Goal: Information Seeking & Learning: Learn about a topic

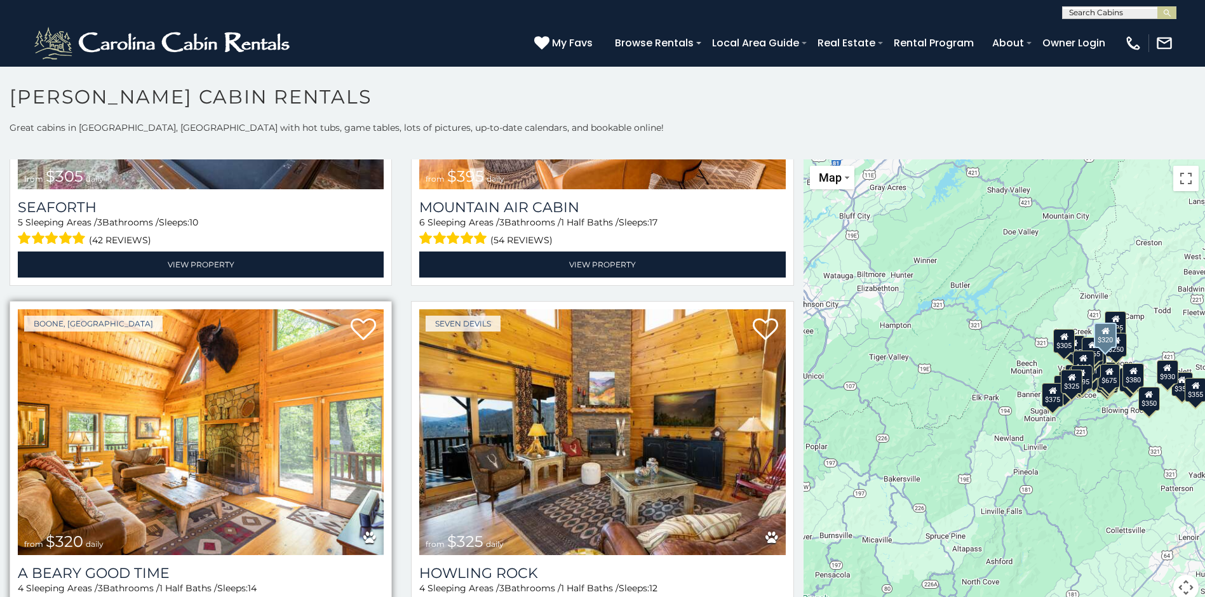
scroll to position [4763, 0]
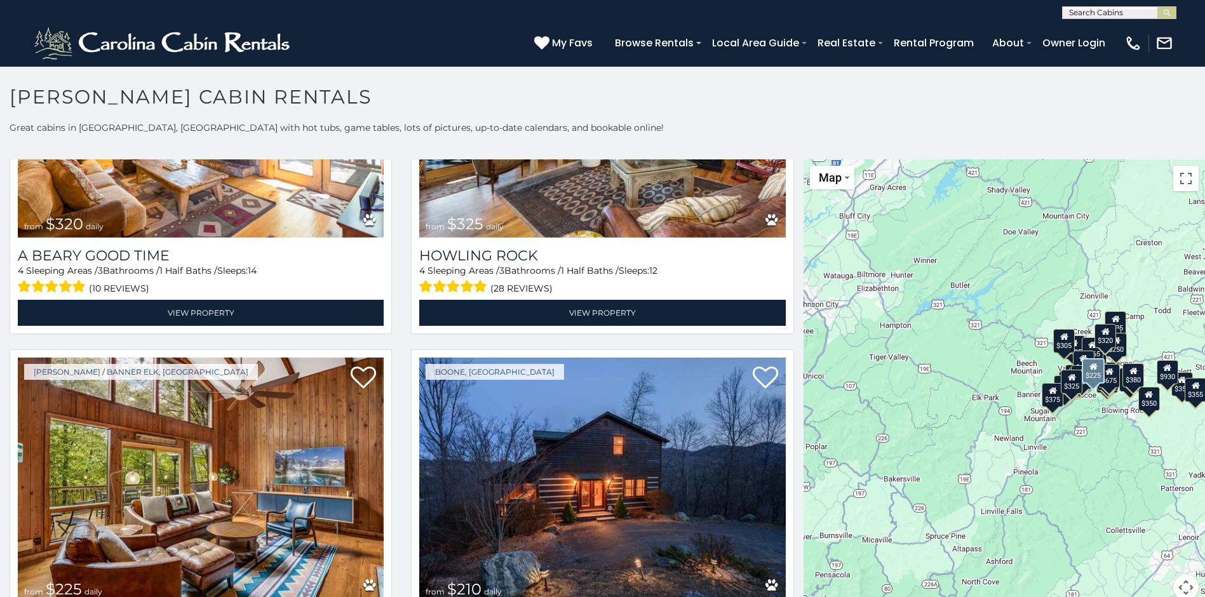
scroll to position [4999, 0]
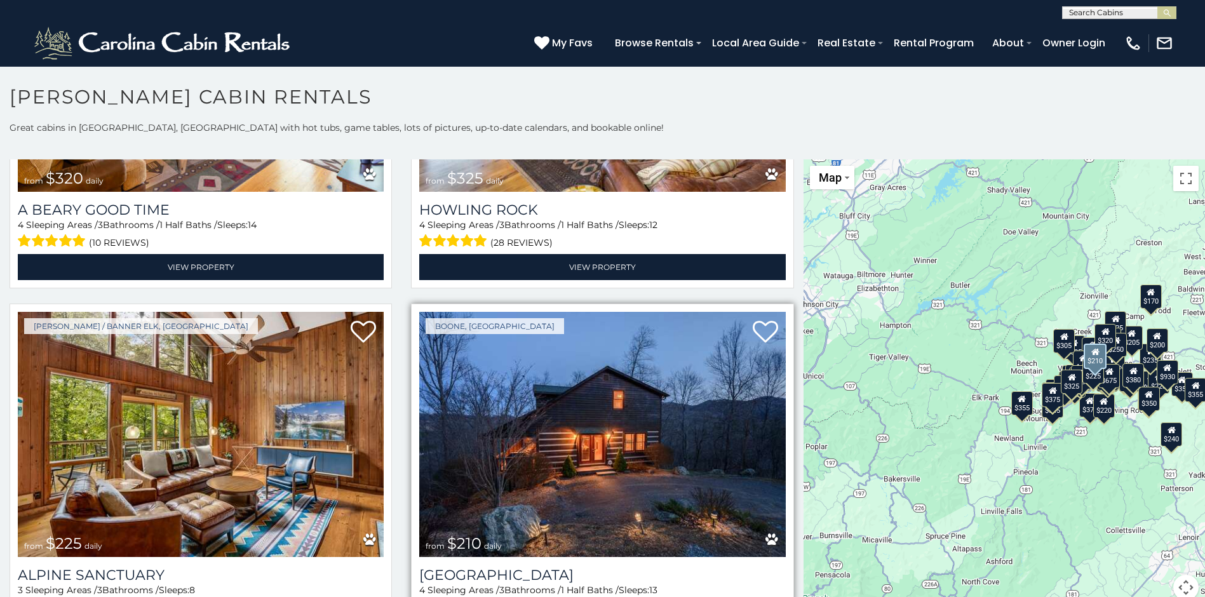
click at [462, 534] on span "$210" at bounding box center [464, 543] width 34 height 18
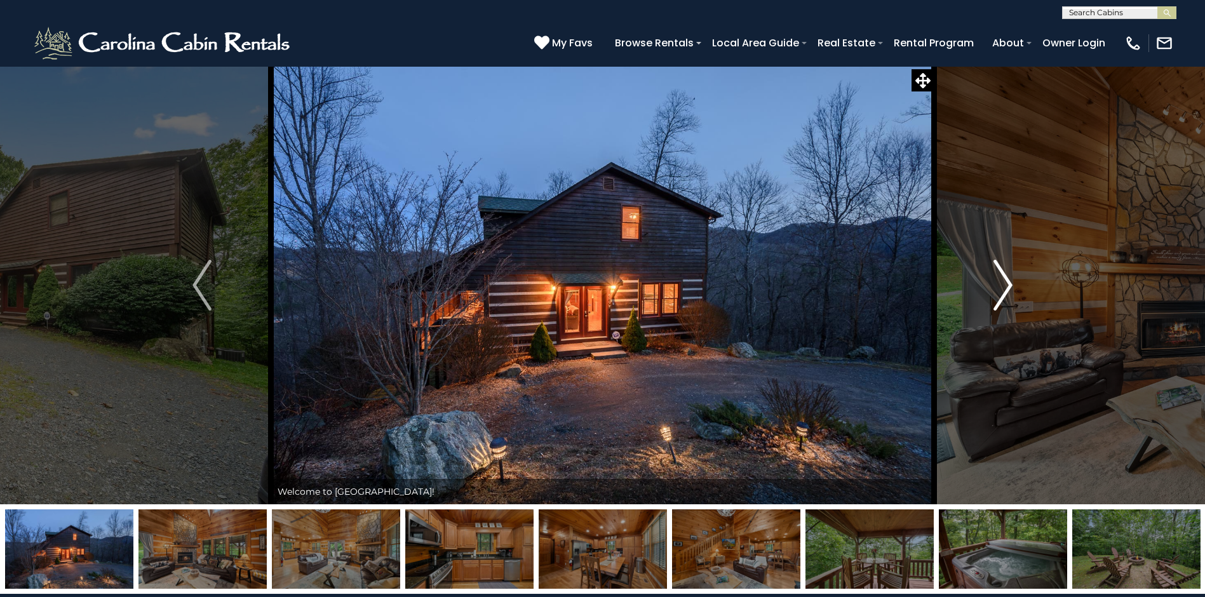
click at [1006, 289] on img "Next" at bounding box center [1002, 285] width 19 height 51
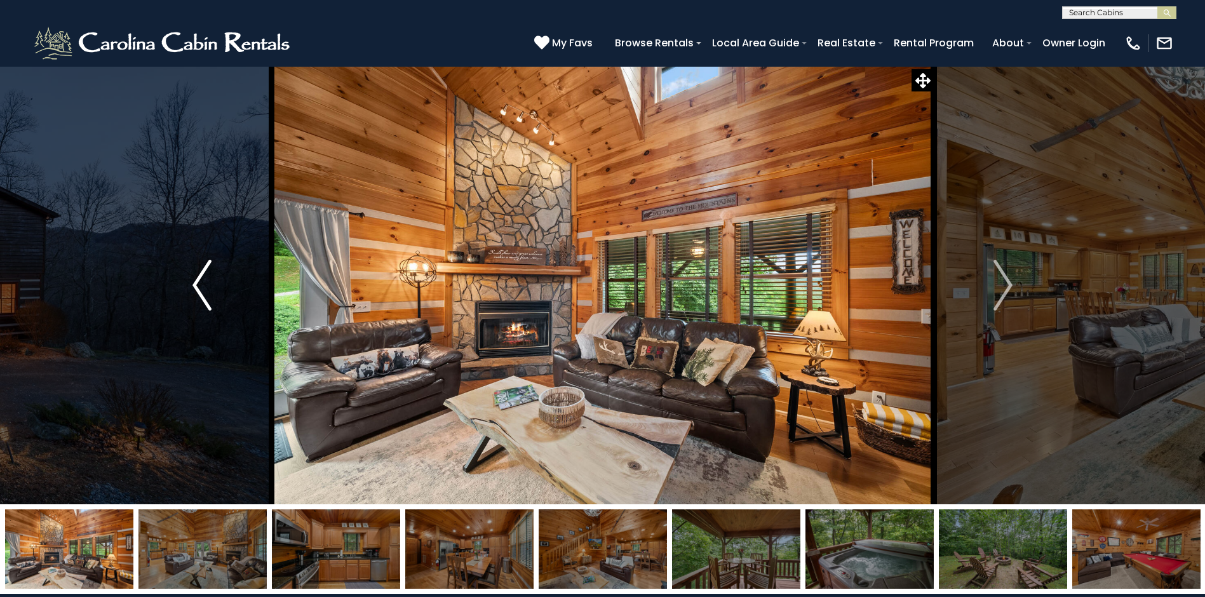
click at [159, 318] on button "Previous" at bounding box center [202, 285] width 138 height 438
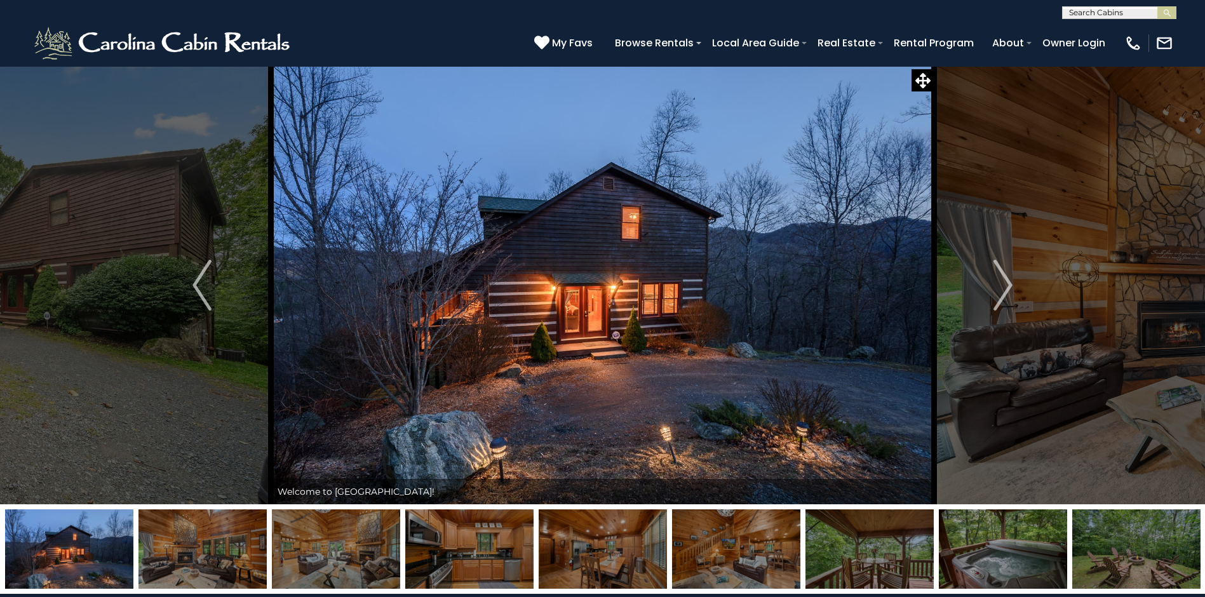
drag, startPoint x: 1102, startPoint y: 282, endPoint x: 1129, endPoint y: 290, distance: 28.3
click at [1010, 284] on img "Next" at bounding box center [1002, 285] width 19 height 51
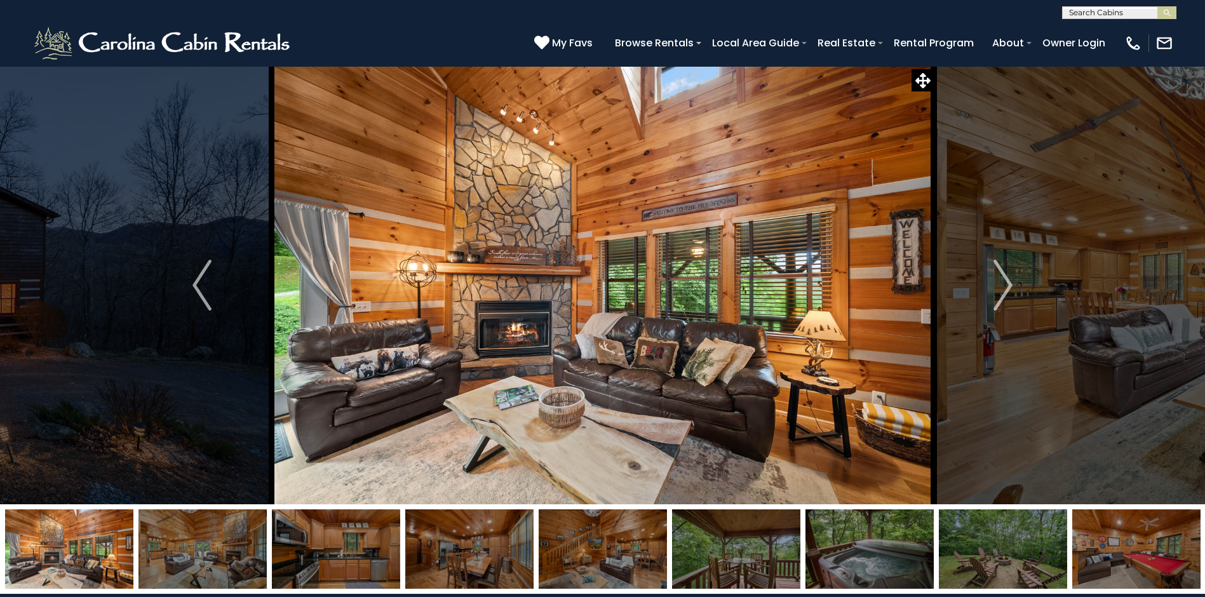
click at [85, 535] on img at bounding box center [69, 548] width 128 height 79
click at [83, 537] on img at bounding box center [69, 548] width 128 height 79
click at [1010, 283] on img "Next" at bounding box center [1002, 285] width 19 height 51
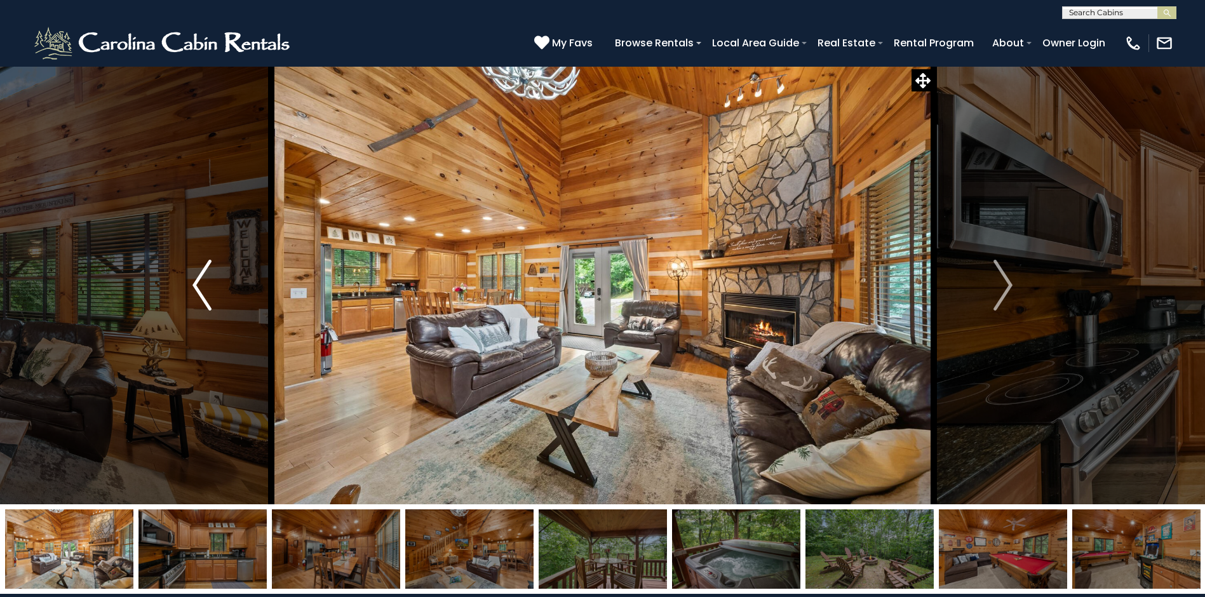
click at [194, 286] on img "Previous" at bounding box center [201, 285] width 19 height 51
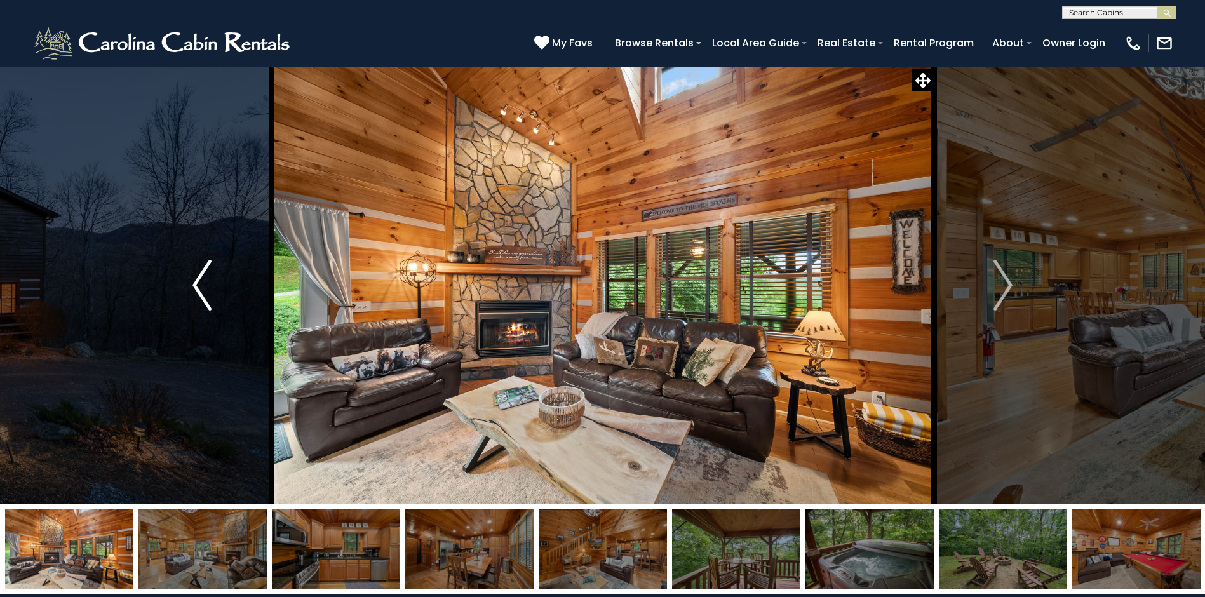
click at [197, 288] on img "Previous" at bounding box center [201, 285] width 19 height 51
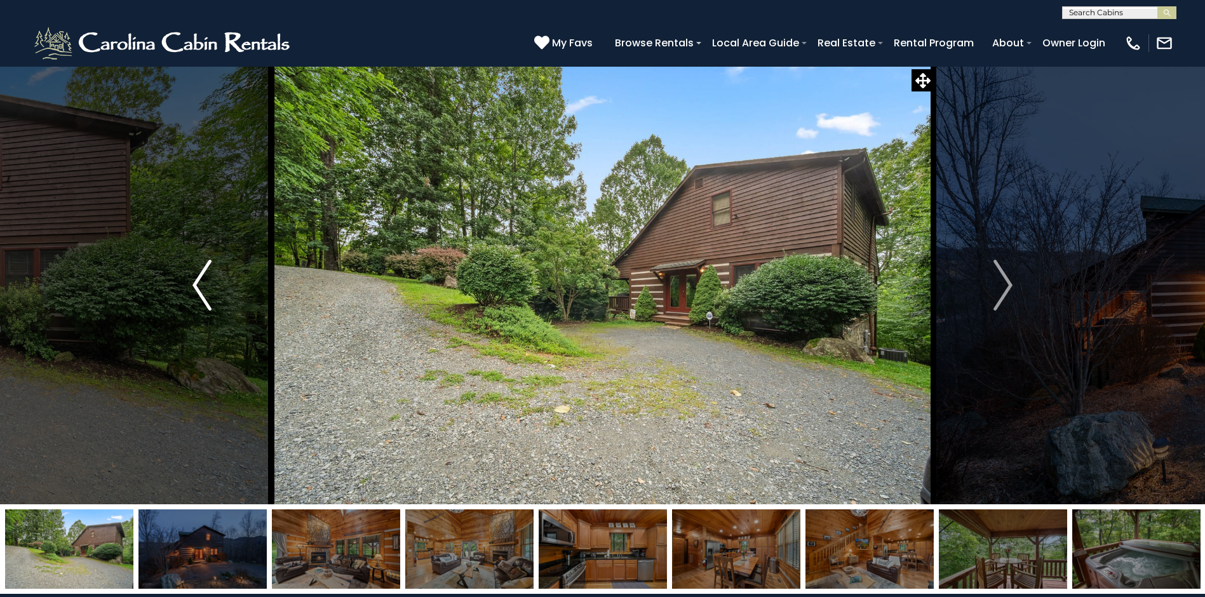
click at [195, 287] on img "Previous" at bounding box center [201, 285] width 19 height 51
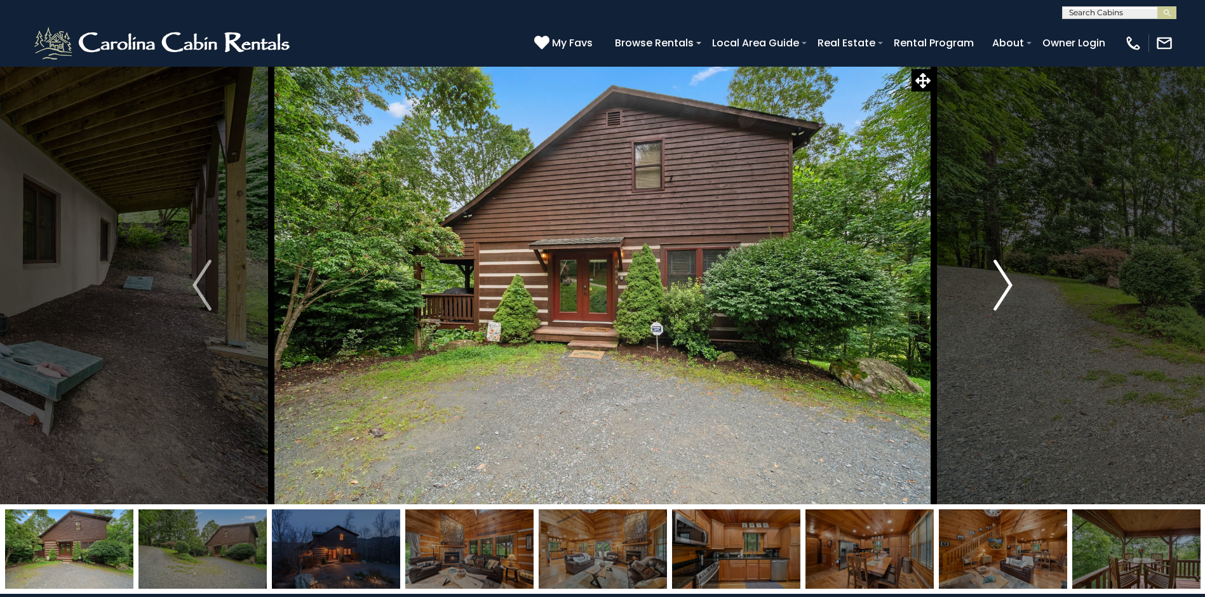
click at [1010, 285] on img "Next" at bounding box center [1002, 285] width 19 height 51
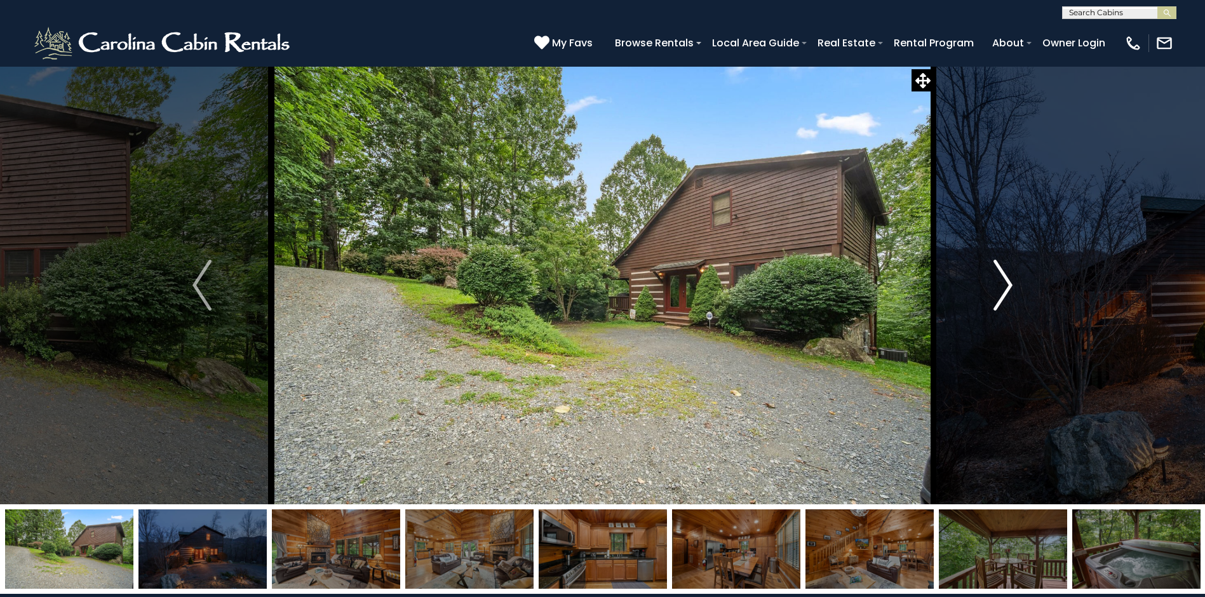
click at [1010, 285] on img "Next" at bounding box center [1002, 285] width 19 height 51
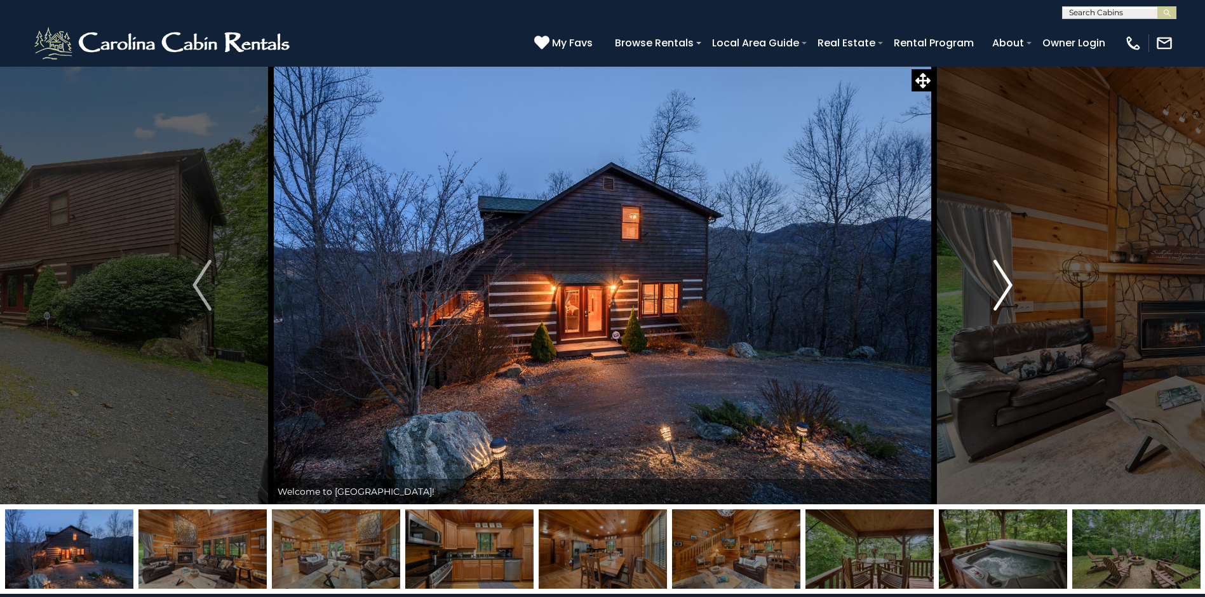
click at [1010, 285] on img "Next" at bounding box center [1002, 285] width 19 height 51
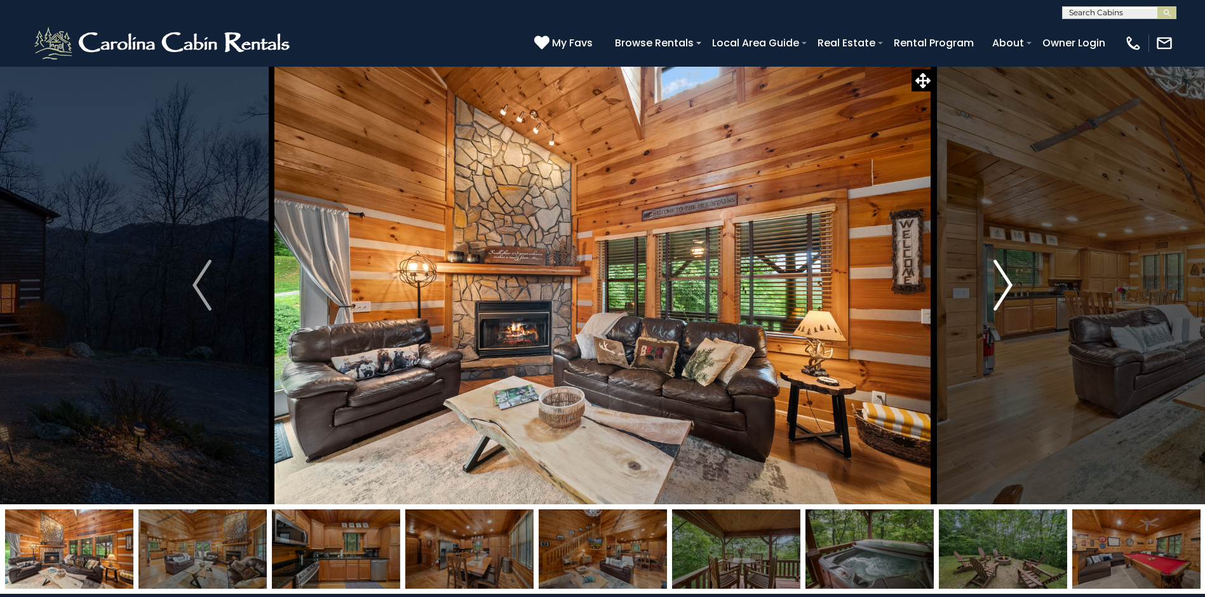
click at [1010, 285] on img "Next" at bounding box center [1002, 285] width 19 height 51
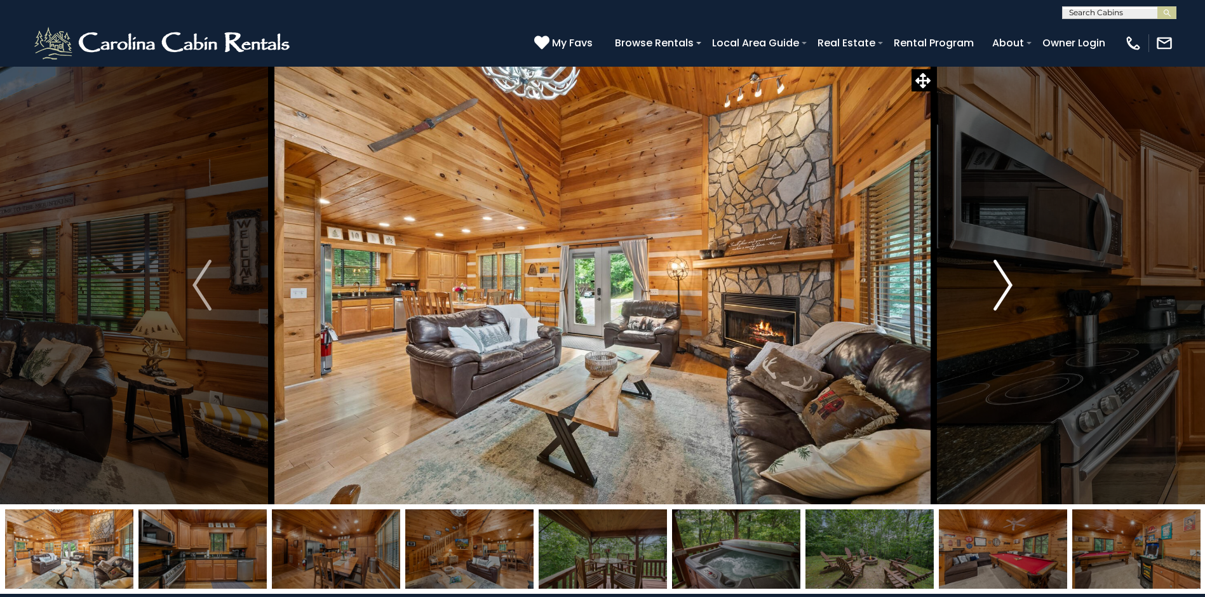
click at [1009, 285] on img "Next" at bounding box center [1002, 285] width 19 height 51
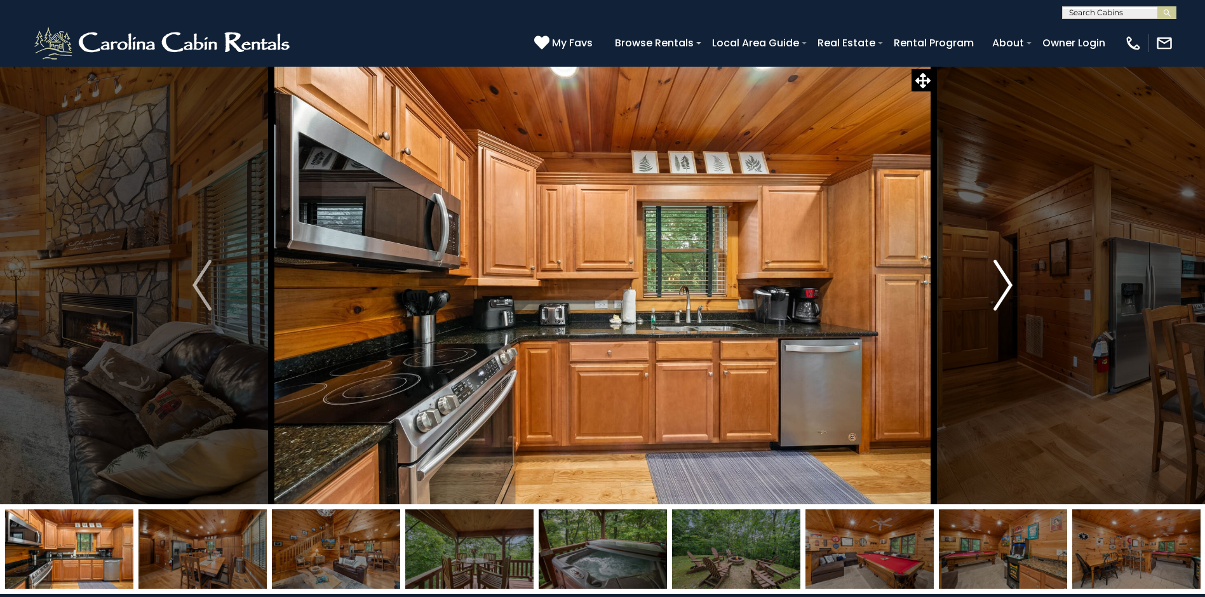
click at [1009, 288] on img "Next" at bounding box center [1002, 285] width 19 height 51
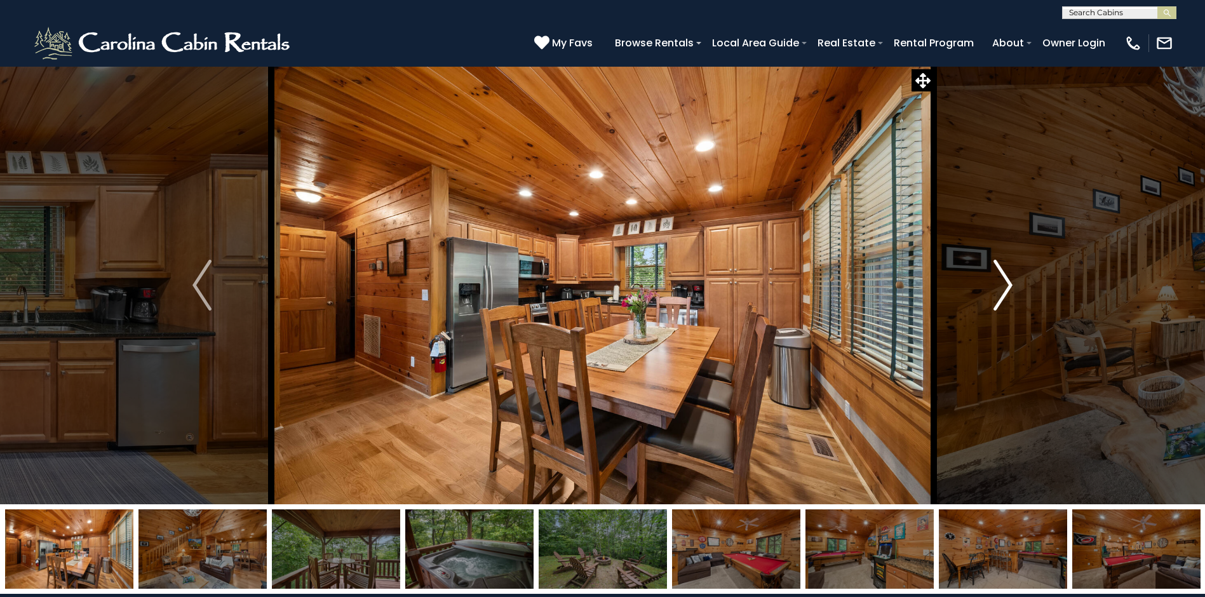
click at [1007, 286] on img "Next" at bounding box center [1002, 285] width 19 height 51
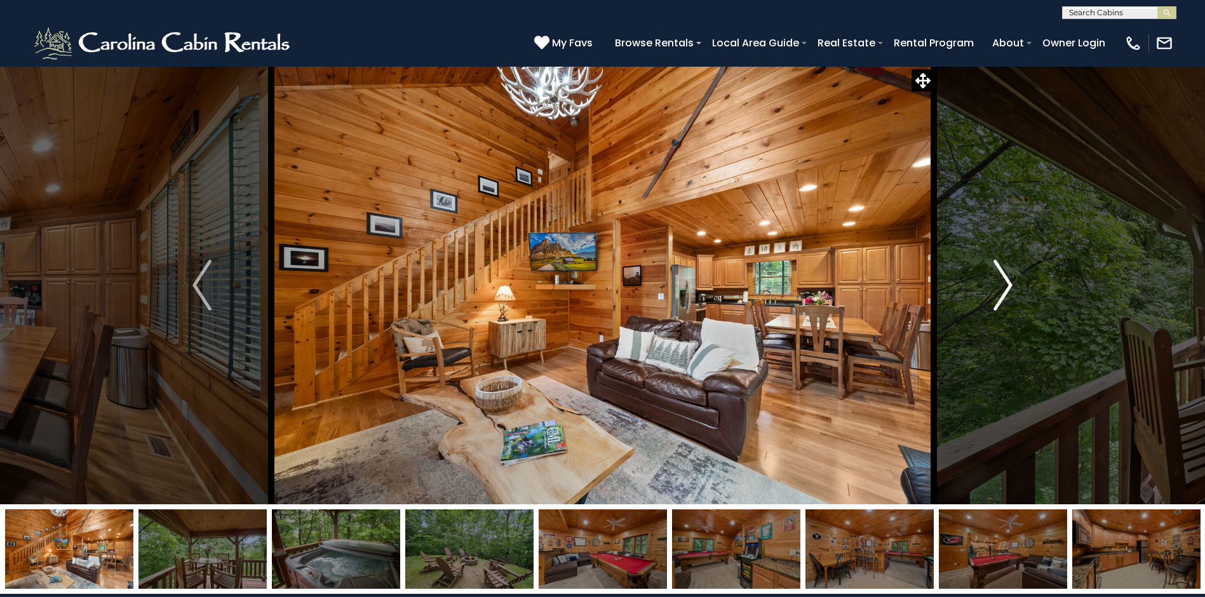
click at [1007, 286] on img "Next" at bounding box center [1002, 285] width 19 height 51
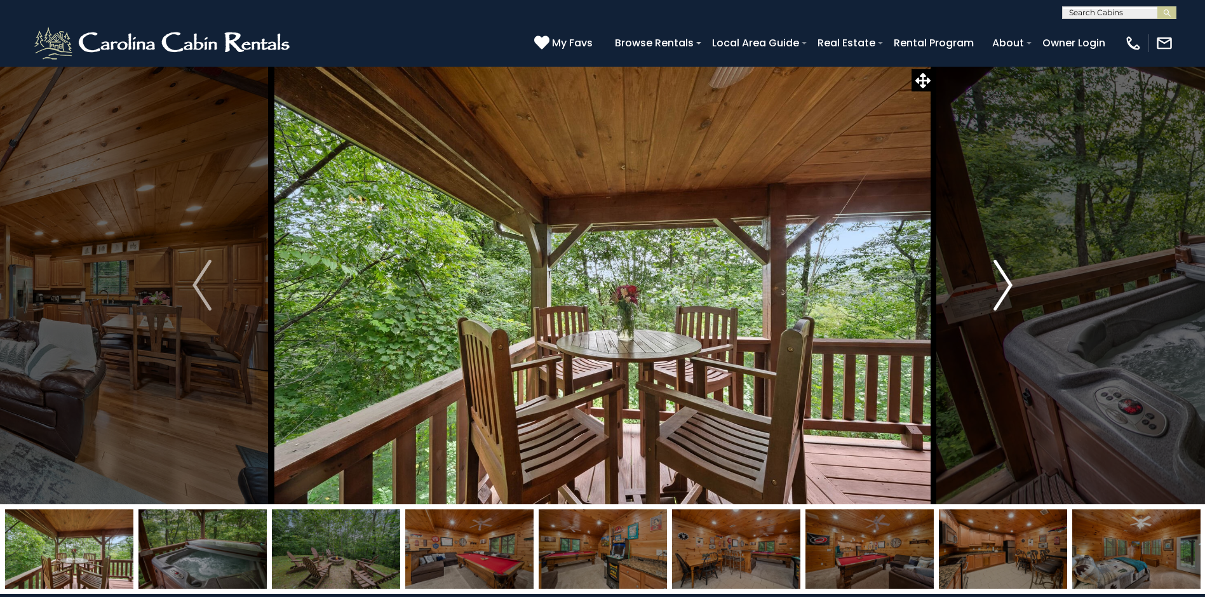
click at [1008, 286] on img "Next" at bounding box center [1002, 285] width 19 height 51
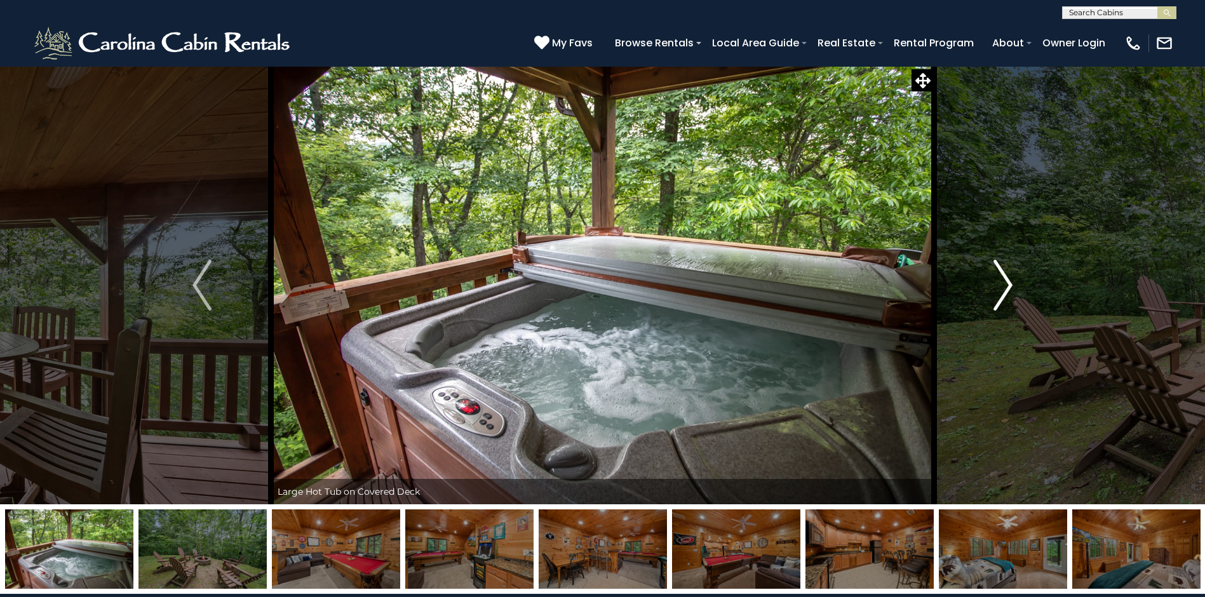
click at [1009, 286] on img "Next" at bounding box center [1002, 285] width 19 height 51
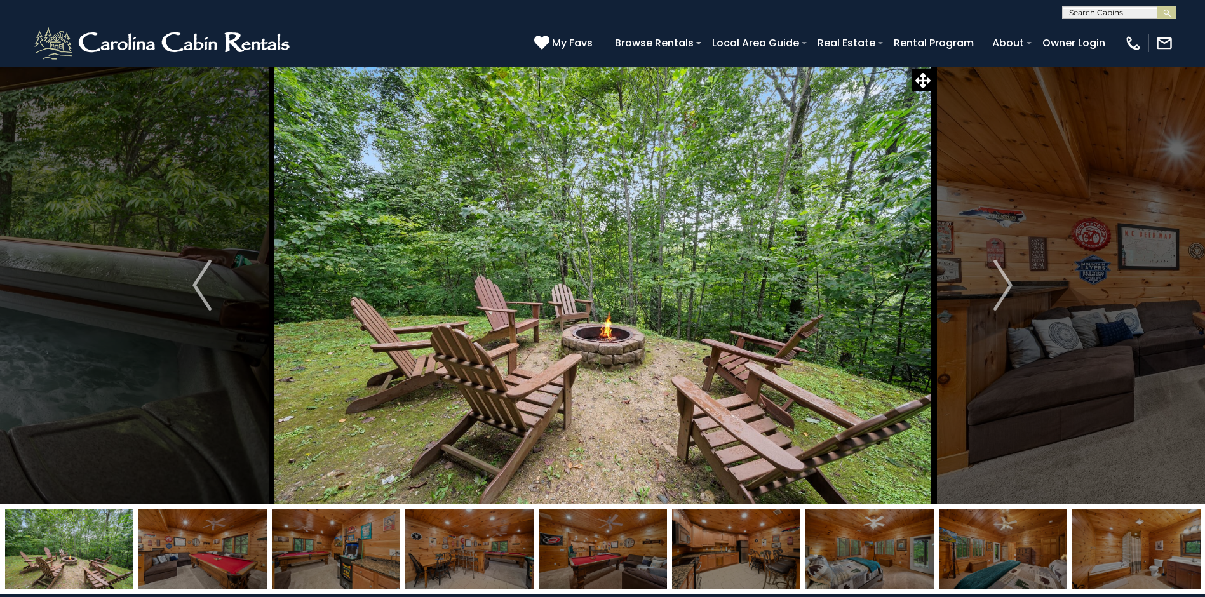
drag, startPoint x: 706, startPoint y: 297, endPoint x: 657, endPoint y: 292, distance: 48.5
click at [657, 292] on img at bounding box center [602, 285] width 662 height 438
click at [1011, 286] on img "Next" at bounding box center [1002, 285] width 19 height 51
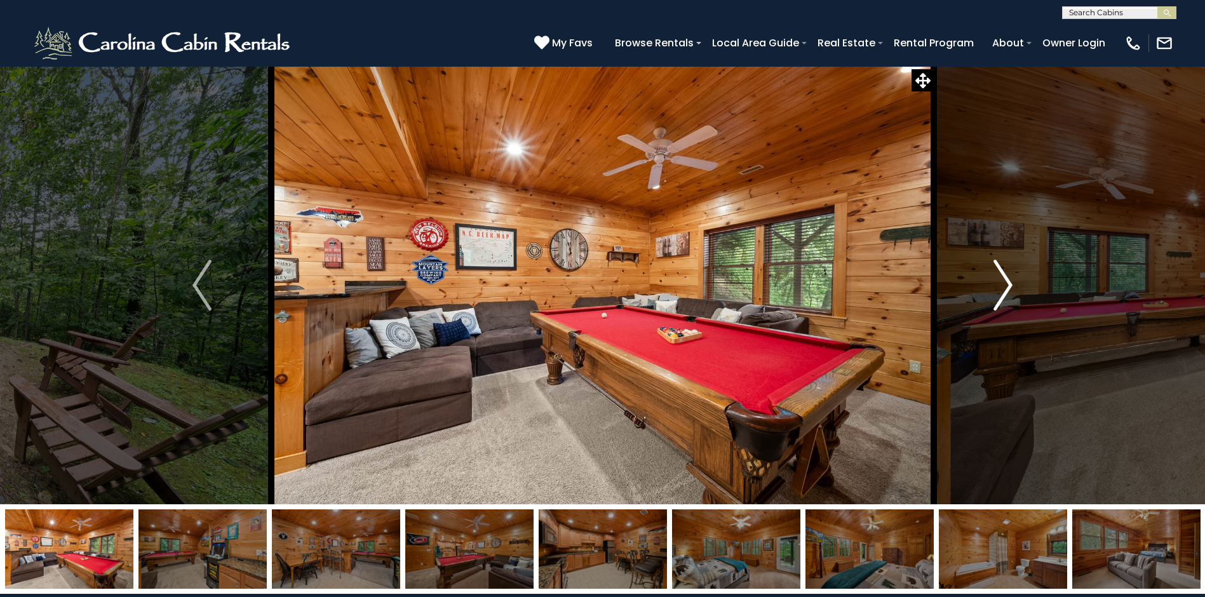
click at [1010, 286] on img "Next" at bounding box center [1002, 285] width 19 height 51
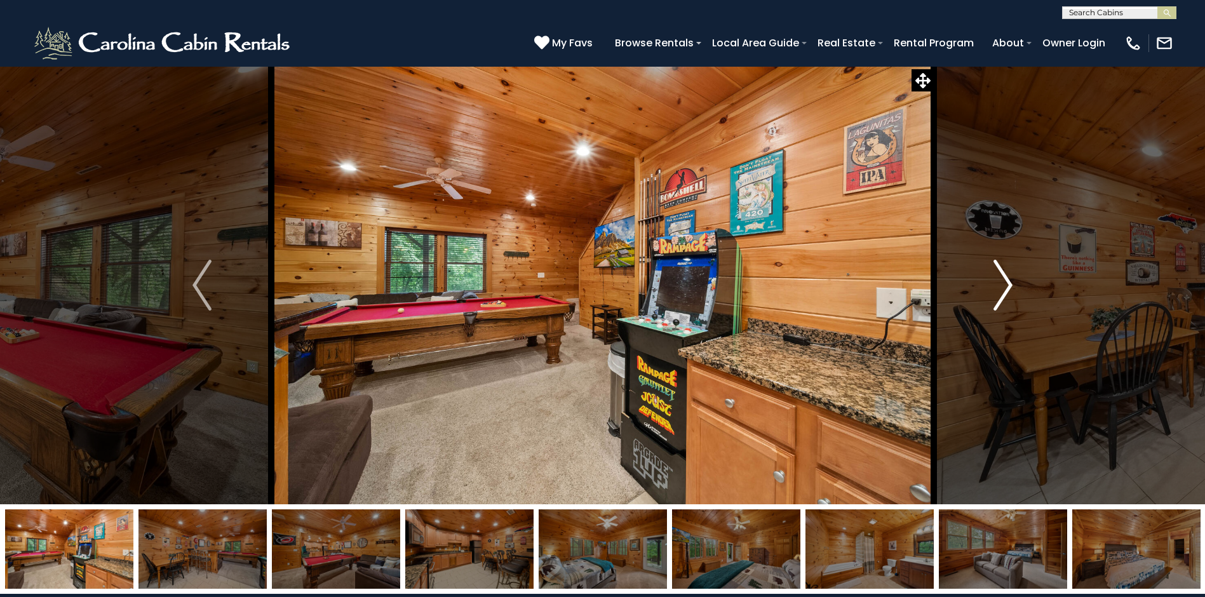
click at [1009, 286] on img "Next" at bounding box center [1002, 285] width 19 height 51
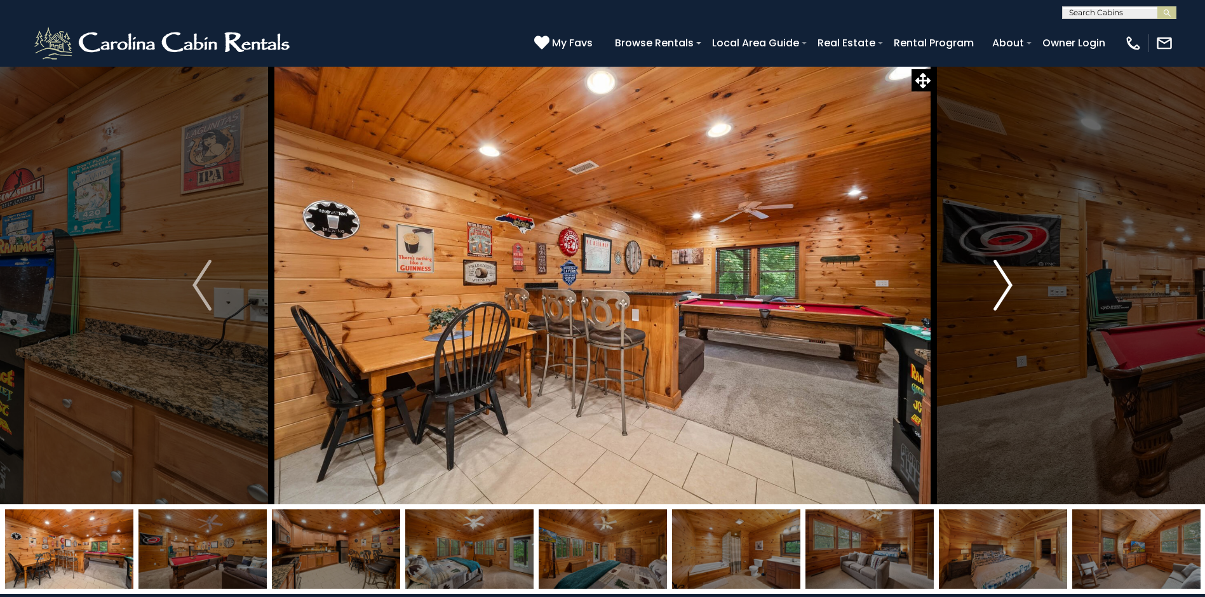
click at [1009, 286] on img "Next" at bounding box center [1002, 285] width 19 height 51
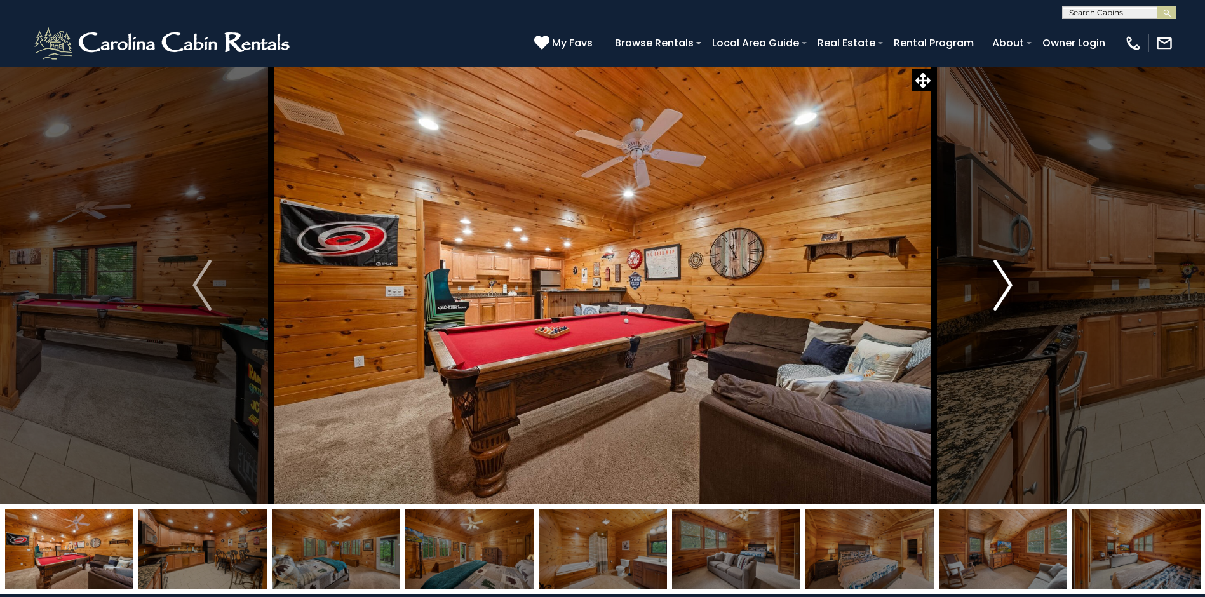
click at [1009, 286] on img "Next" at bounding box center [1002, 285] width 19 height 51
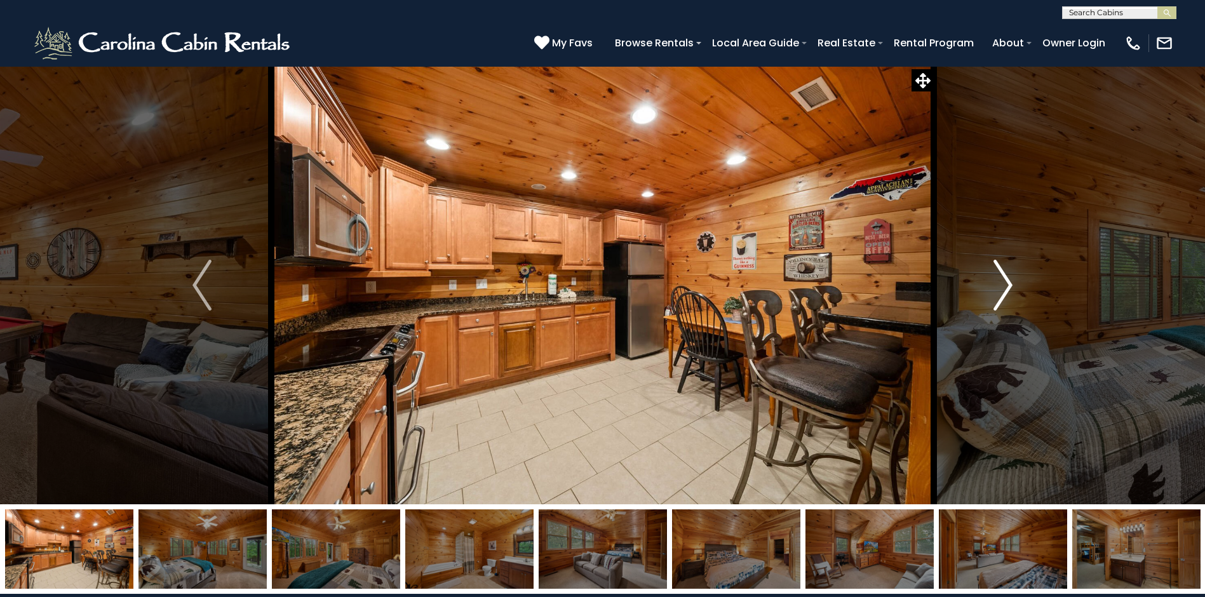
click at [1008, 283] on img "Next" at bounding box center [1002, 285] width 19 height 51
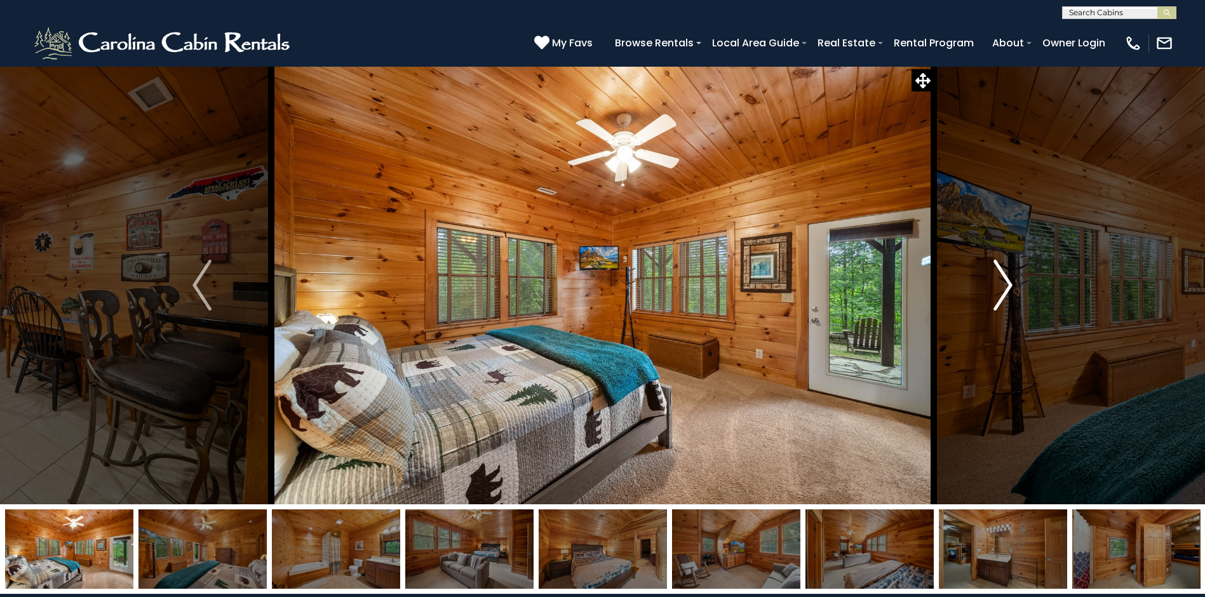
click at [1008, 283] on img "Next" at bounding box center [1002, 285] width 19 height 51
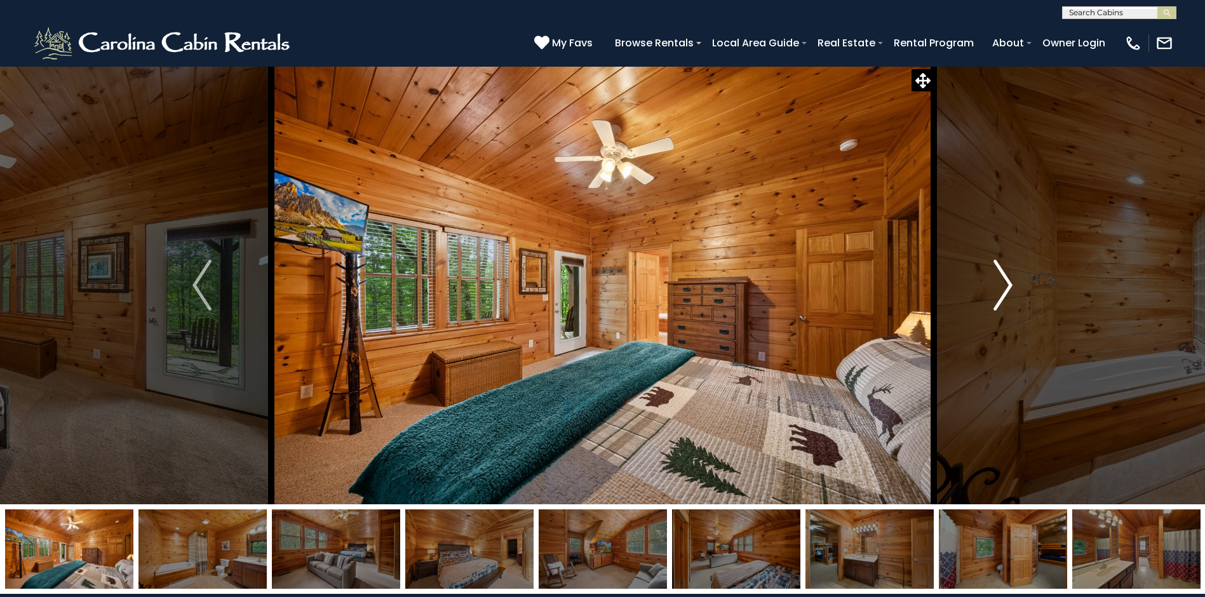
click at [1008, 283] on img "Next" at bounding box center [1002, 285] width 19 height 51
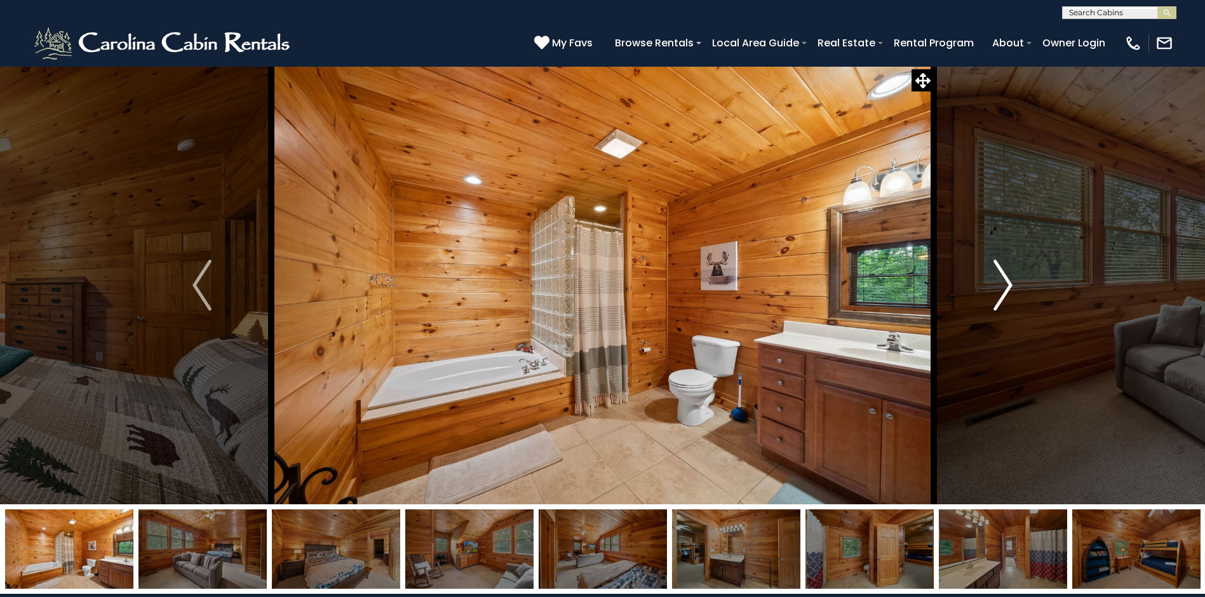
click at [1008, 283] on img "Next" at bounding box center [1002, 285] width 19 height 51
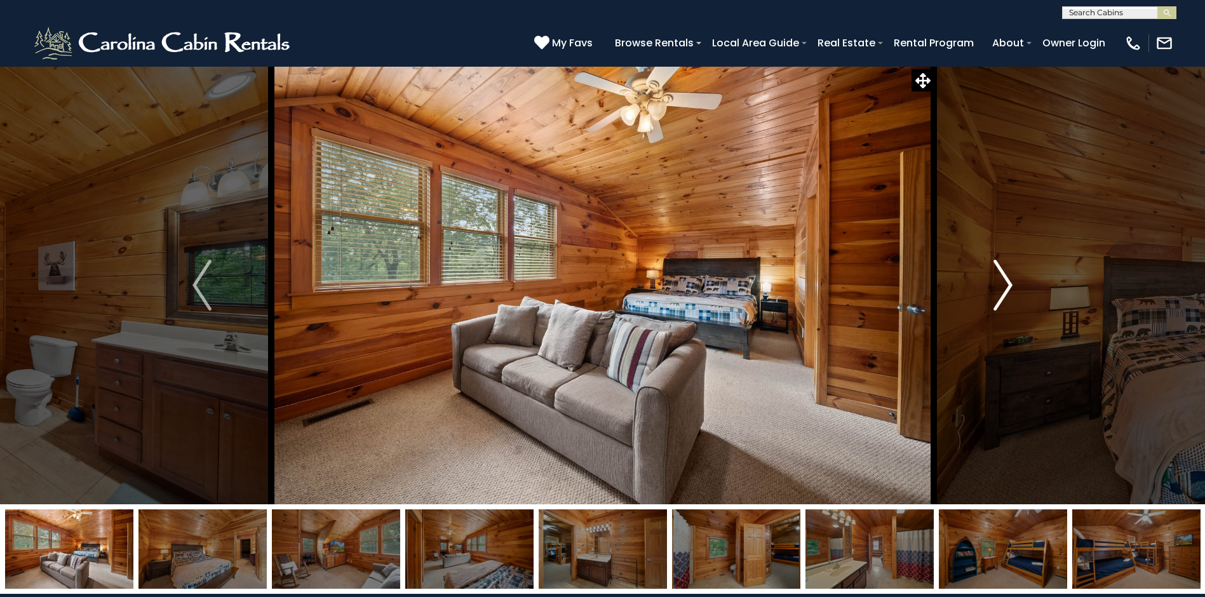
click at [1003, 279] on img "Next" at bounding box center [1002, 285] width 19 height 51
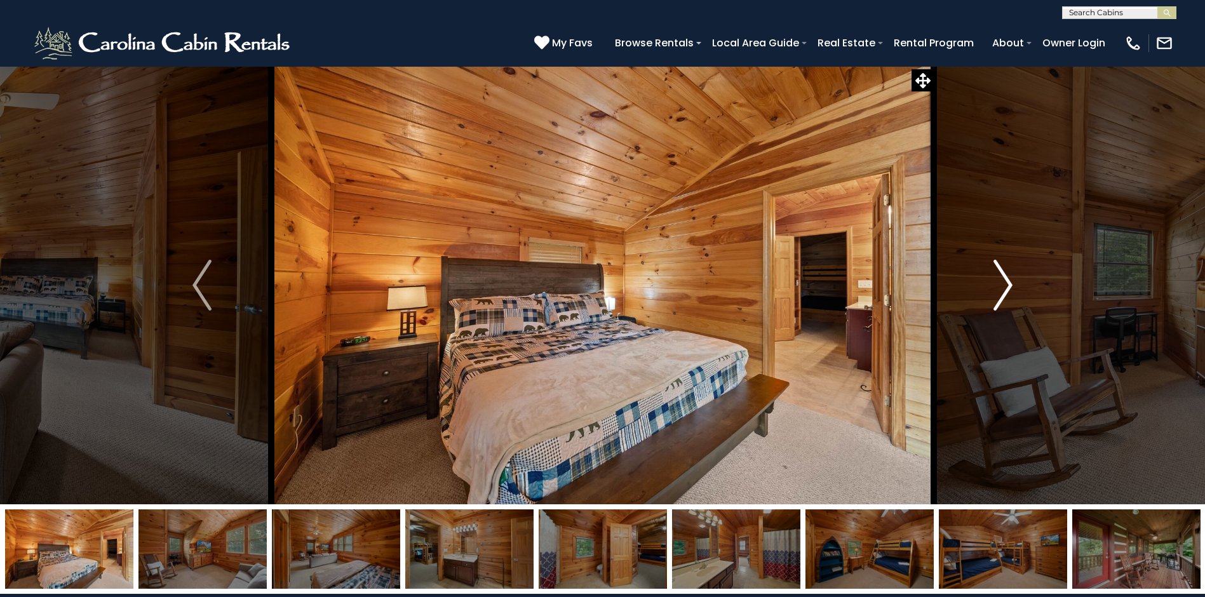
click at [1003, 279] on img "Next" at bounding box center [1002, 285] width 19 height 51
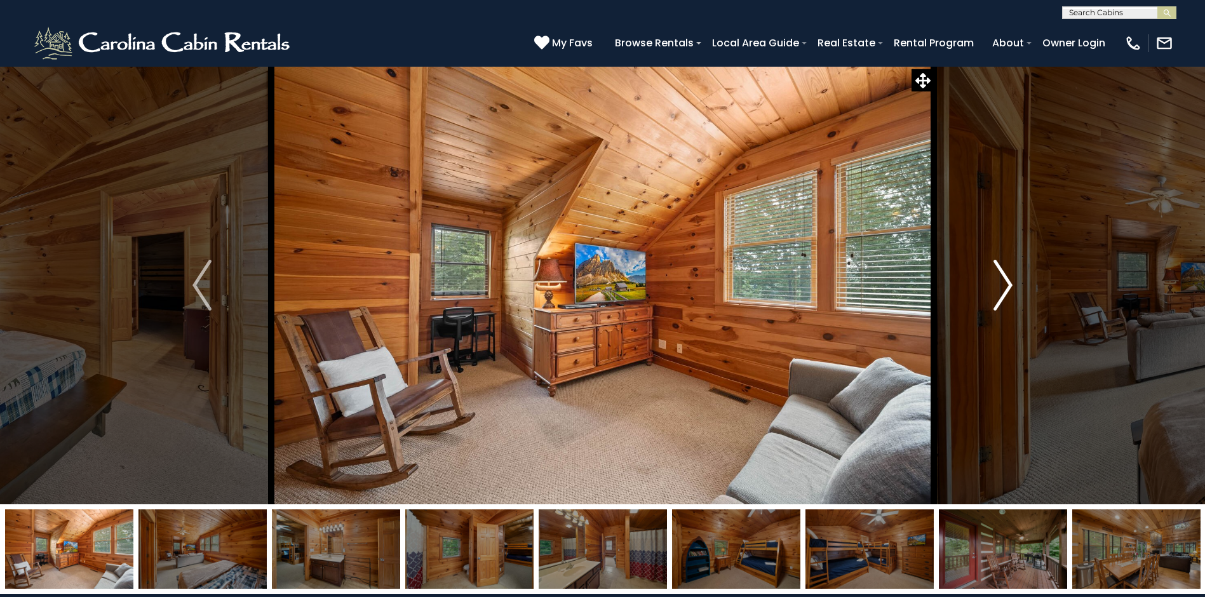
click at [1008, 284] on img "Next" at bounding box center [1002, 285] width 19 height 51
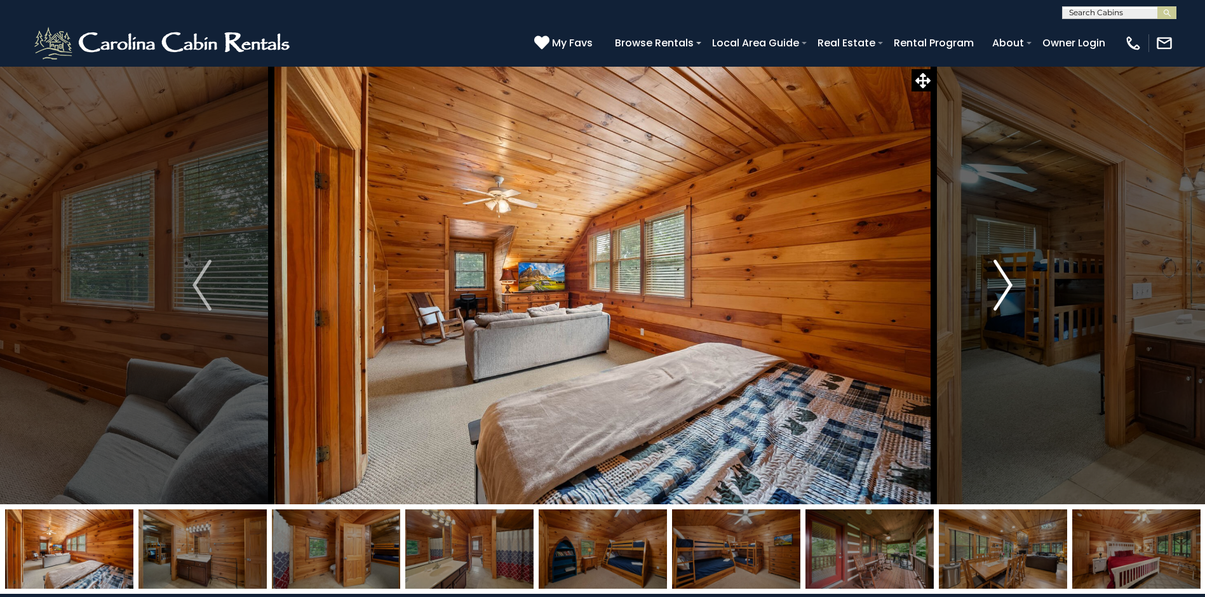
click at [1008, 284] on img "Next" at bounding box center [1002, 285] width 19 height 51
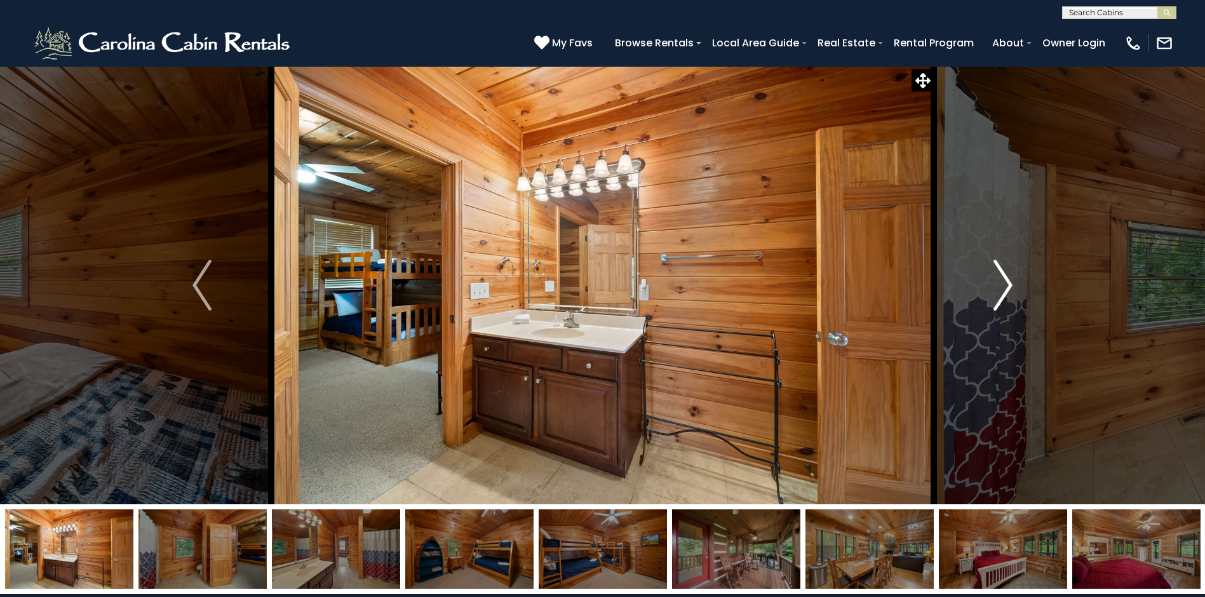
click at [1008, 284] on img "Next" at bounding box center [1002, 285] width 19 height 51
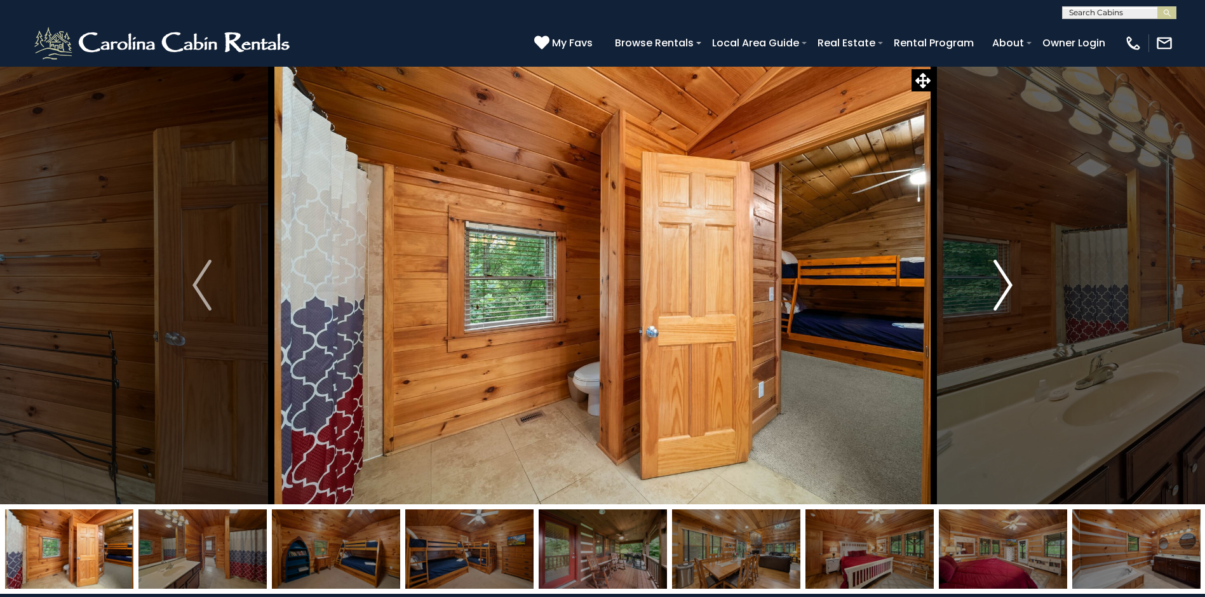
click at [1008, 284] on img "Next" at bounding box center [1002, 285] width 19 height 51
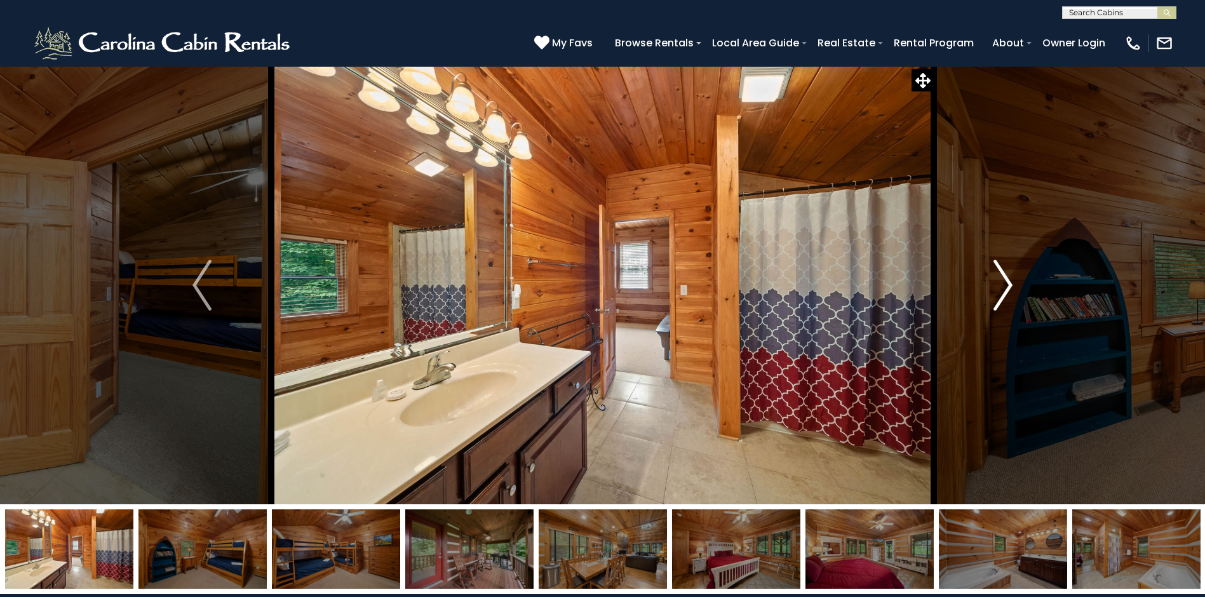
click at [1010, 281] on img "Next" at bounding box center [1002, 285] width 19 height 51
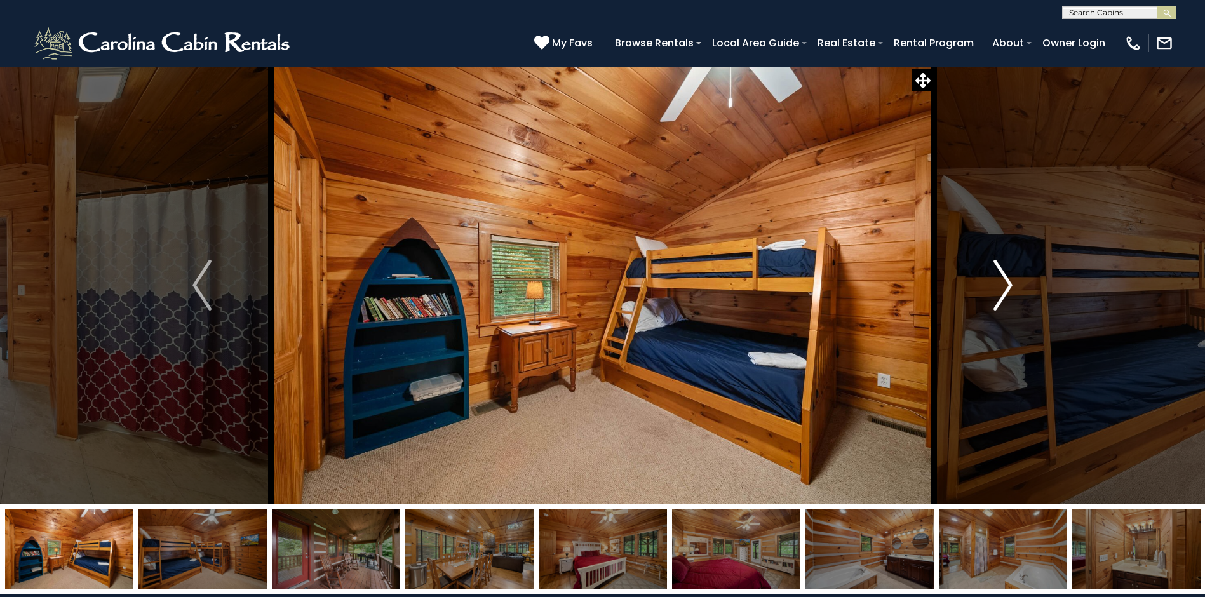
click at [1010, 281] on img "Next" at bounding box center [1002, 285] width 19 height 51
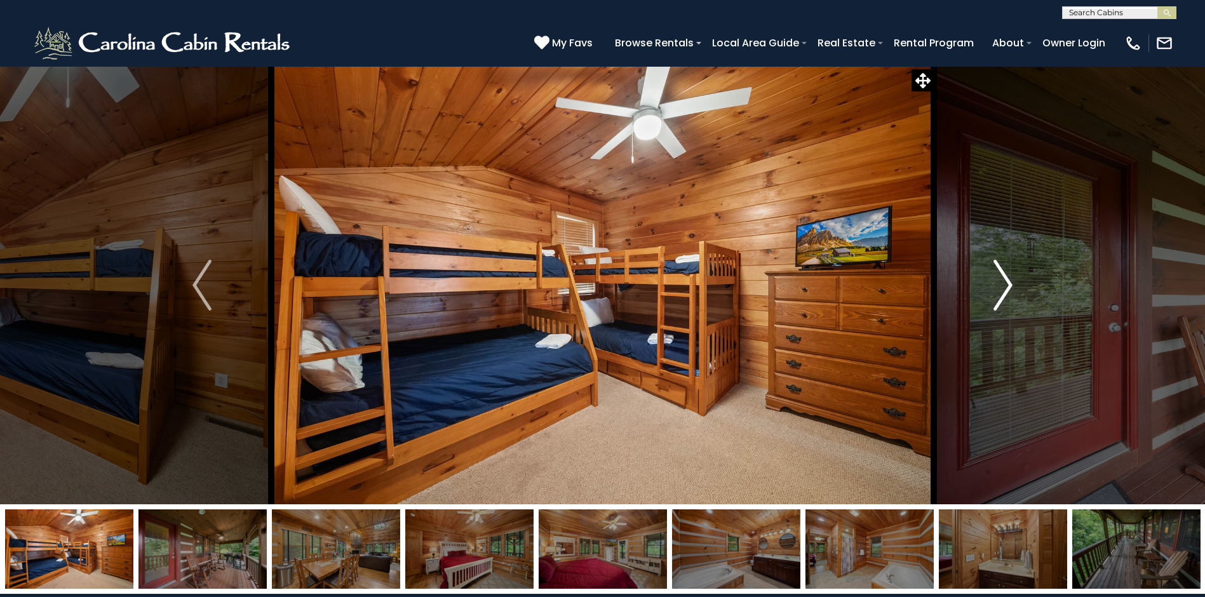
click at [1010, 281] on img "Next" at bounding box center [1002, 285] width 19 height 51
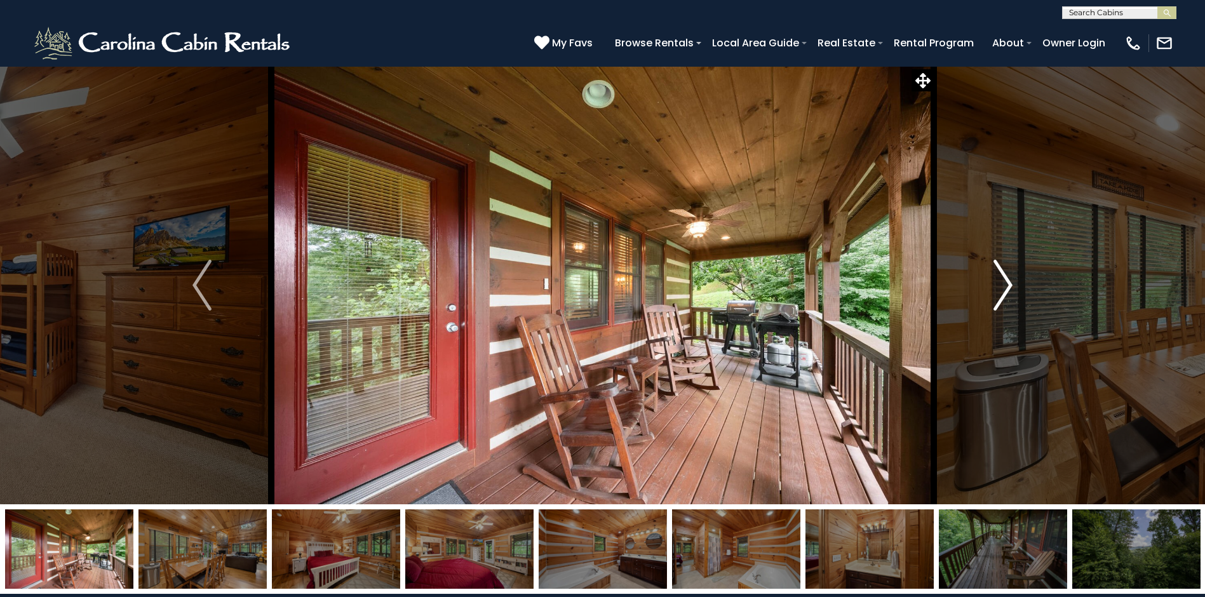
click at [1010, 281] on img "Next" at bounding box center [1002, 285] width 19 height 51
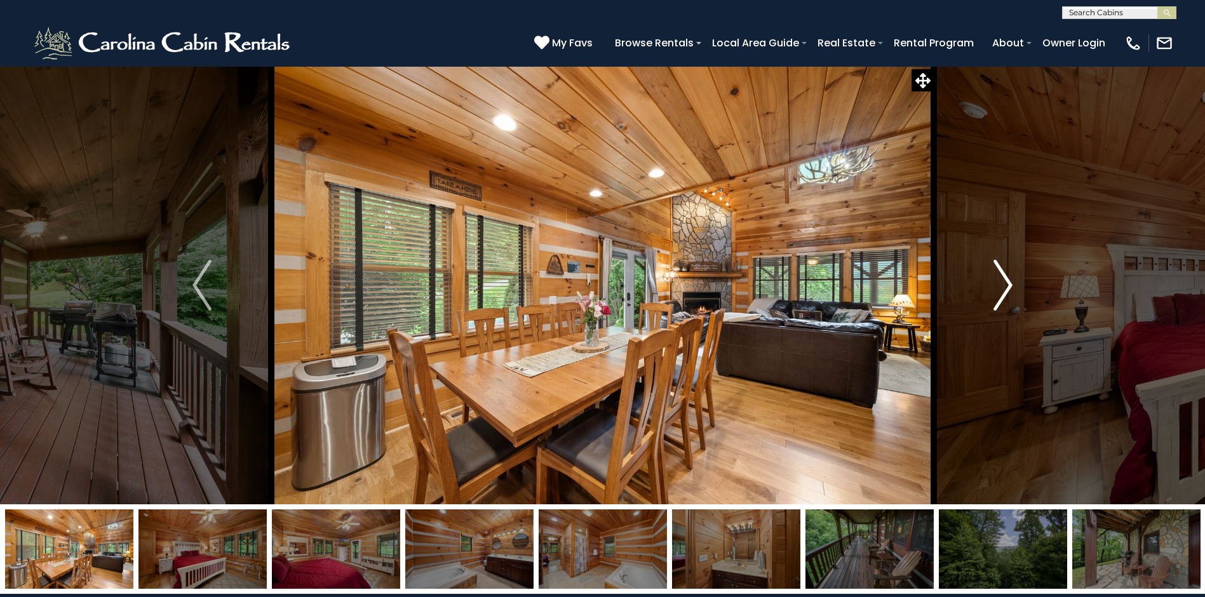
click at [1010, 281] on img "Next" at bounding box center [1002, 285] width 19 height 51
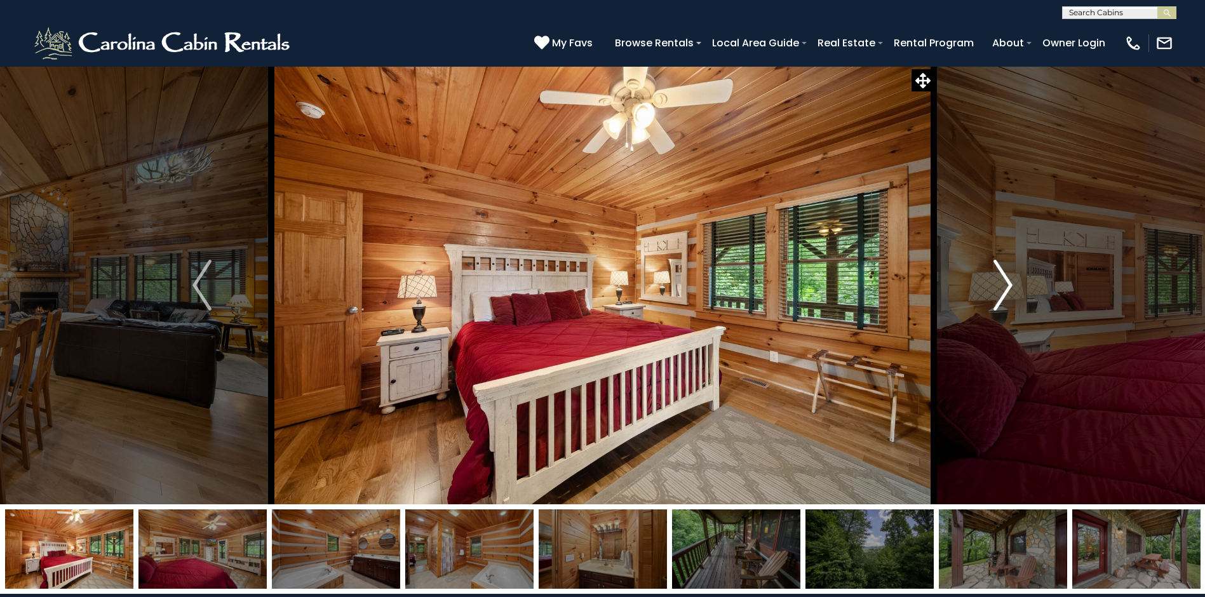
click at [1010, 284] on img "Next" at bounding box center [1002, 285] width 19 height 51
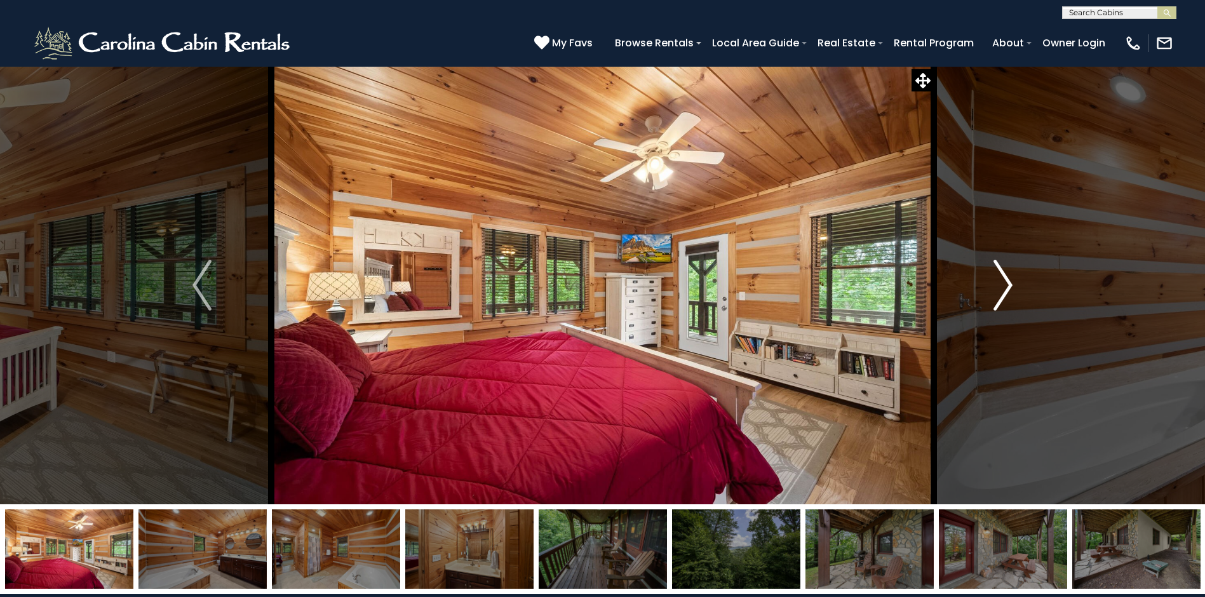
click at [1008, 285] on img "Next" at bounding box center [1002, 285] width 19 height 51
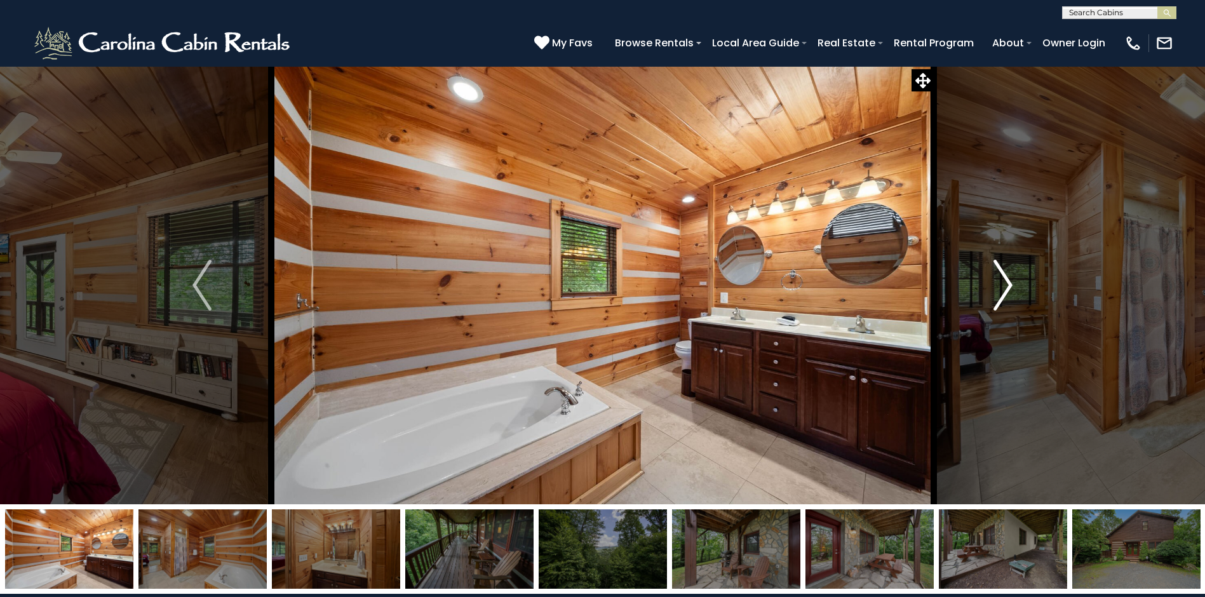
click at [1008, 285] on img "Next" at bounding box center [1002, 285] width 19 height 51
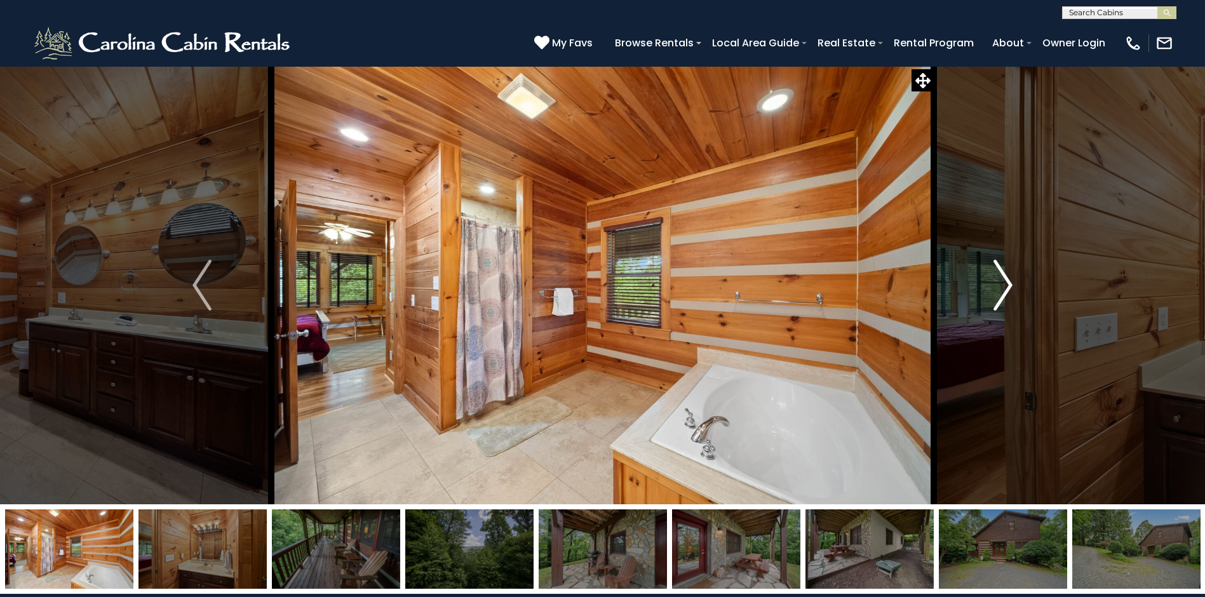
click at [1008, 285] on img "Next" at bounding box center [1002, 285] width 19 height 51
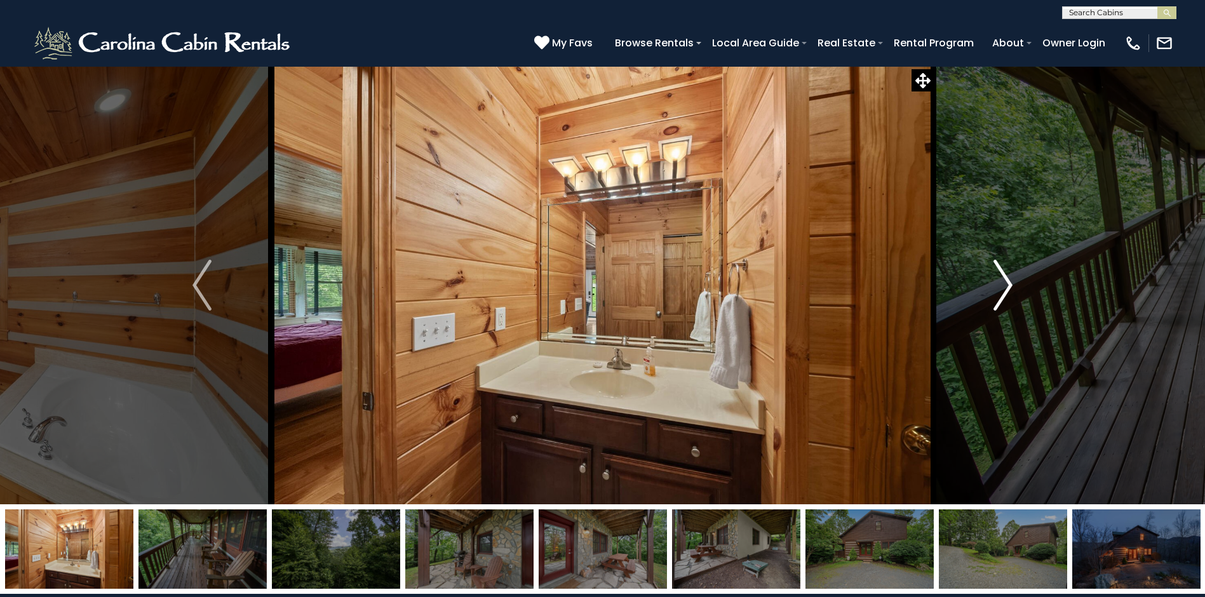
click at [1008, 285] on img "Next" at bounding box center [1002, 285] width 19 height 51
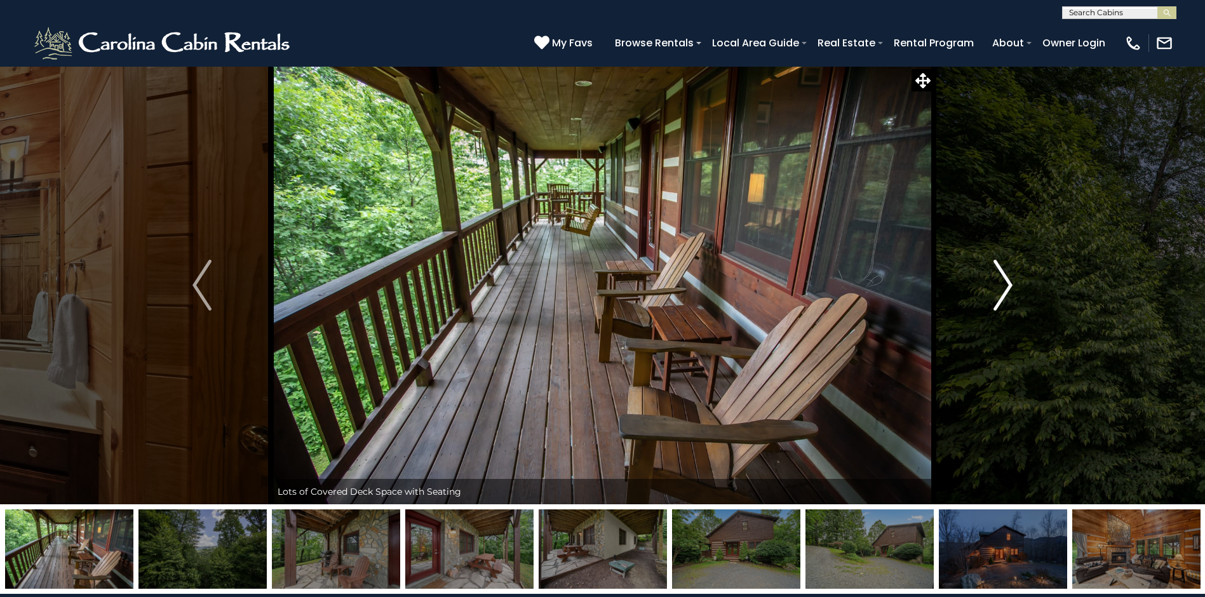
click at [1008, 285] on img "Next" at bounding box center [1002, 285] width 19 height 51
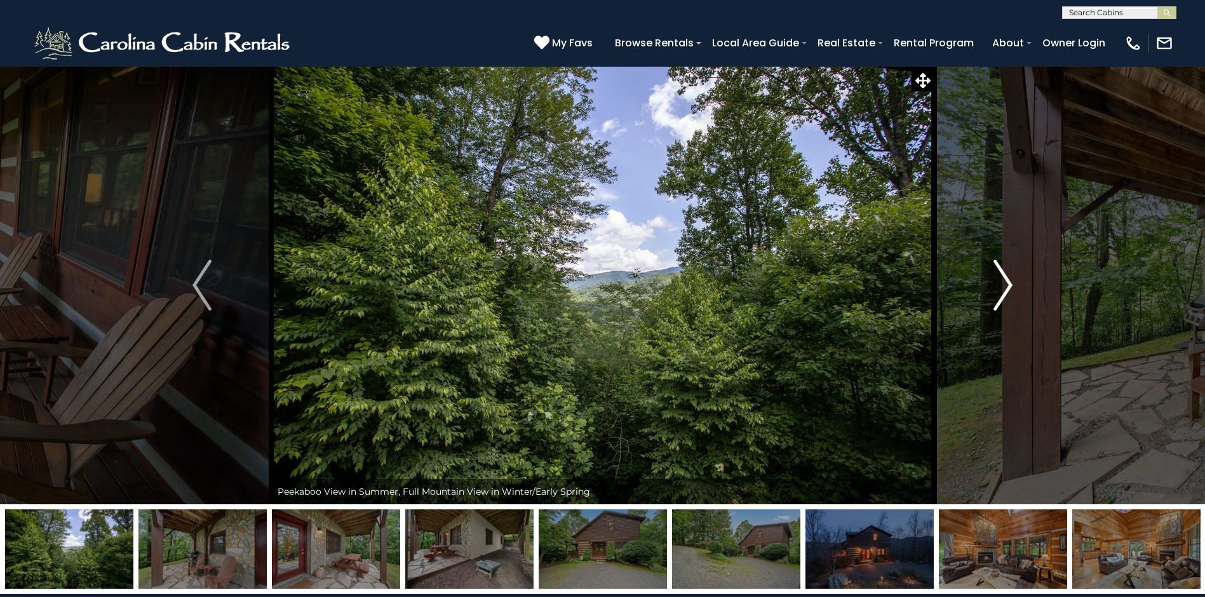
click at [1008, 287] on img "Next" at bounding box center [1002, 285] width 19 height 51
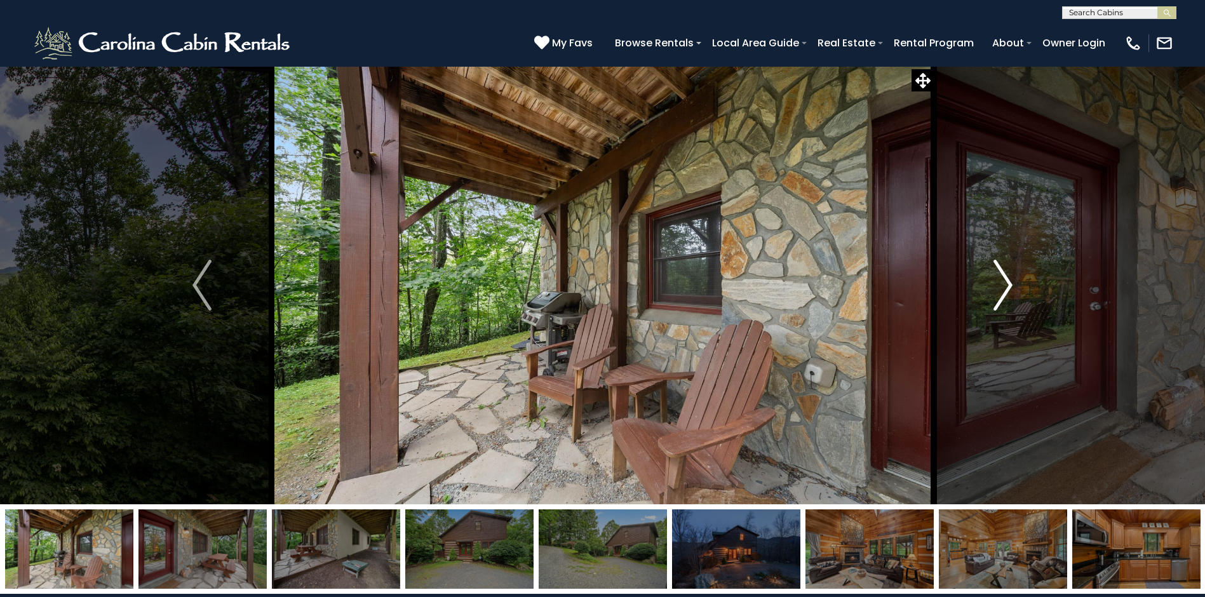
click at [1008, 287] on img "Next" at bounding box center [1002, 285] width 19 height 51
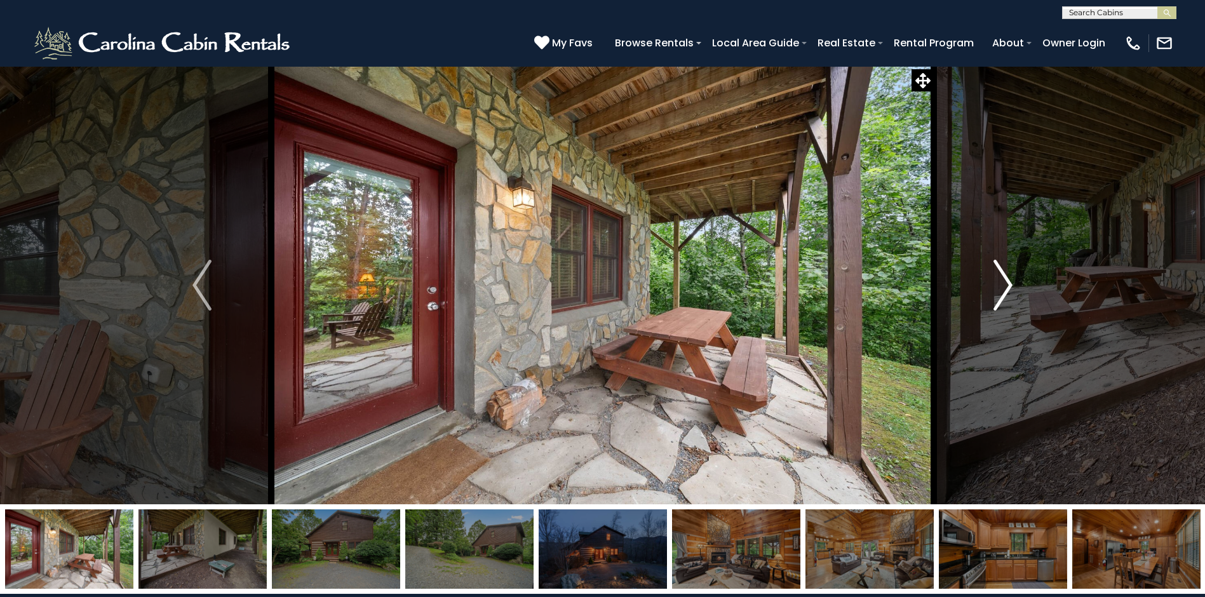
click at [1008, 287] on img "Next" at bounding box center [1002, 285] width 19 height 51
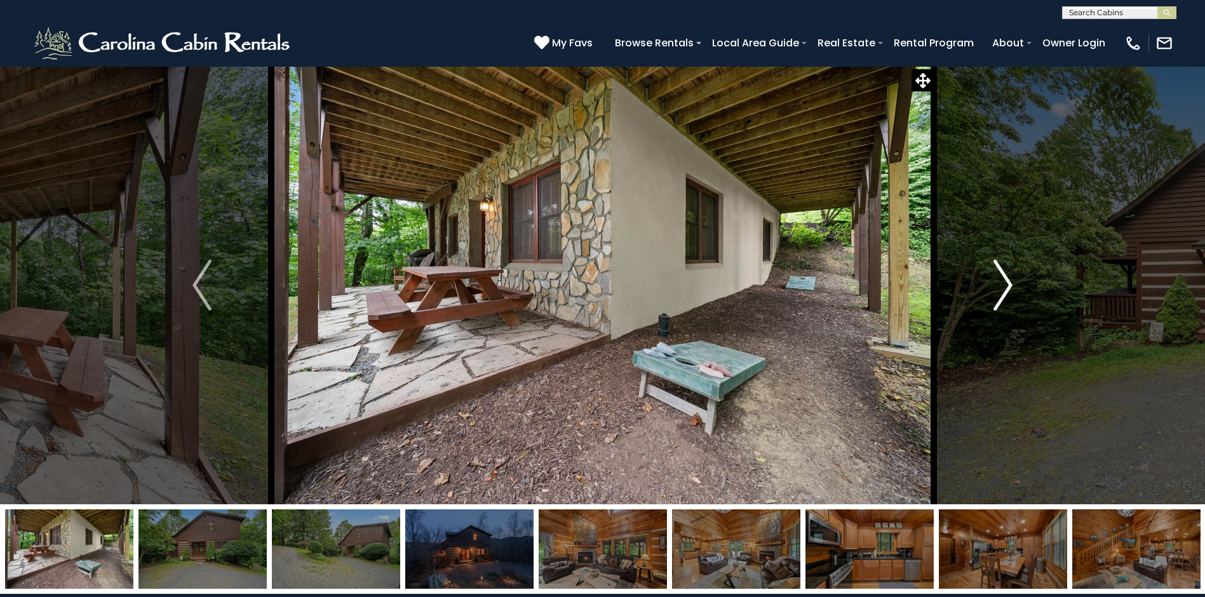
click at [1008, 287] on img "Next" at bounding box center [1002, 285] width 19 height 51
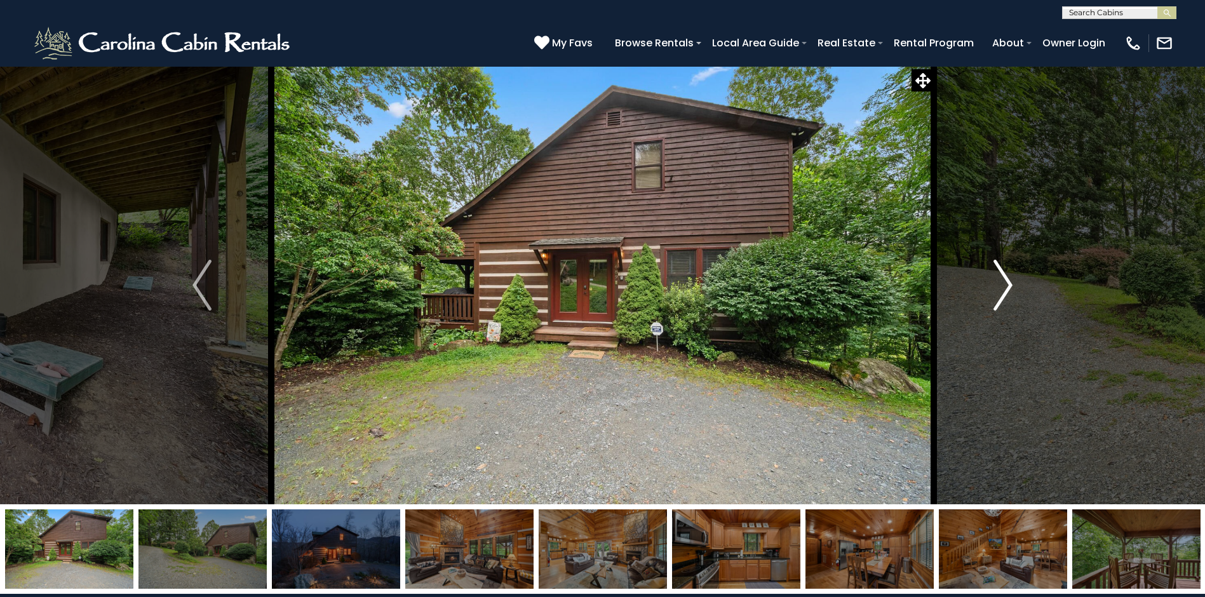
click at [1008, 287] on img "Next" at bounding box center [1002, 285] width 19 height 51
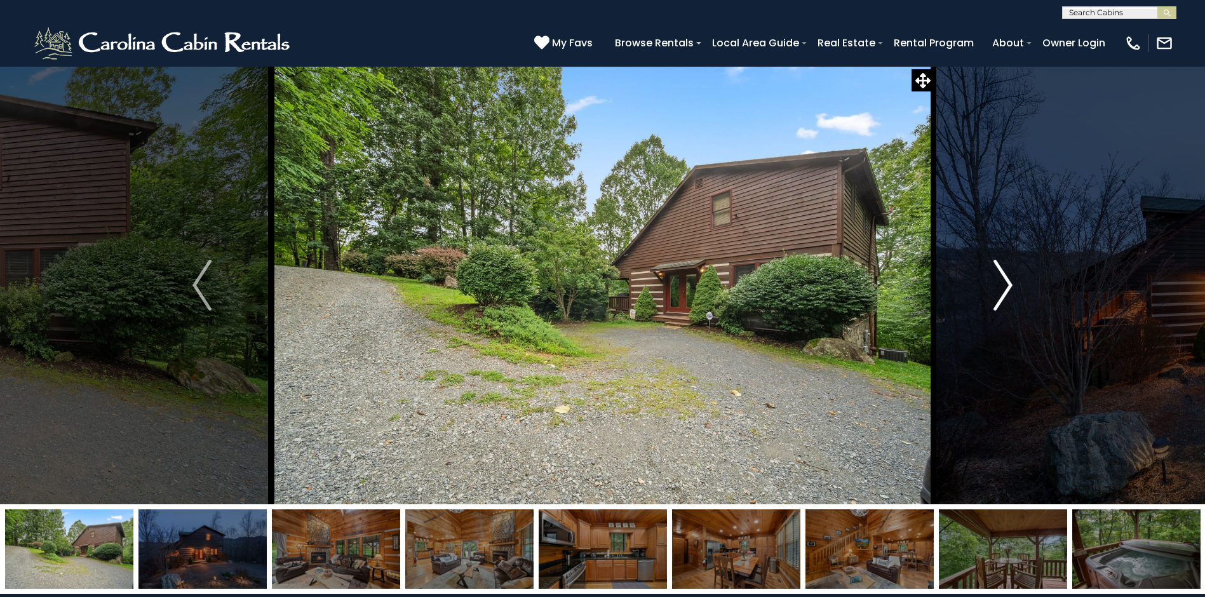
click at [1008, 287] on img "Next" at bounding box center [1002, 285] width 19 height 51
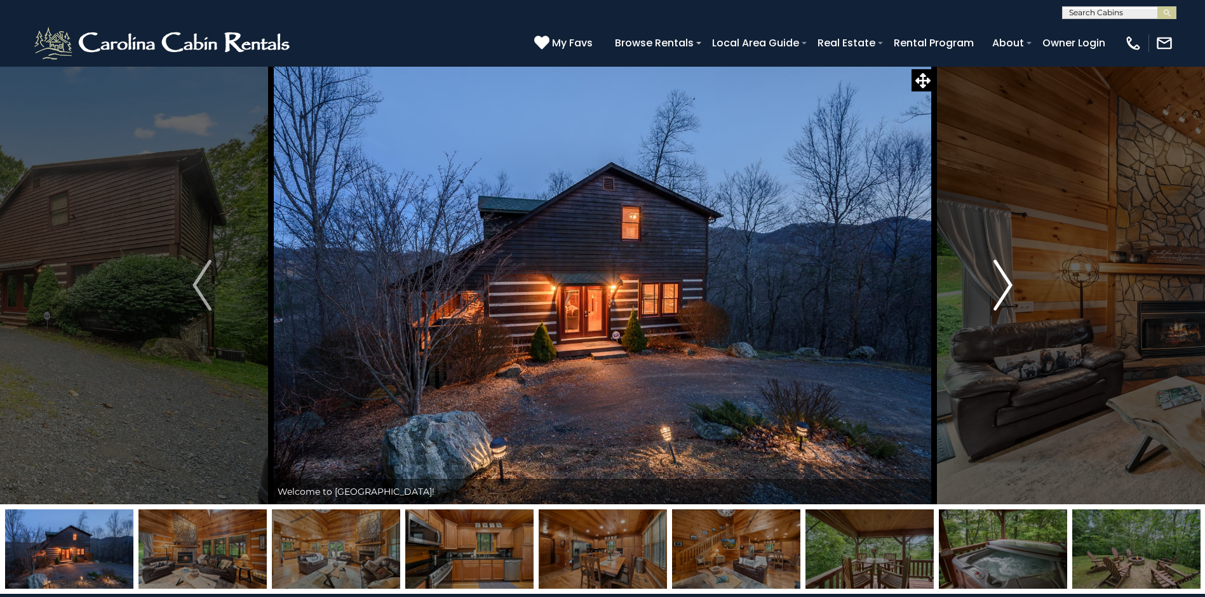
click at [1008, 287] on img "Next" at bounding box center [1002, 285] width 19 height 51
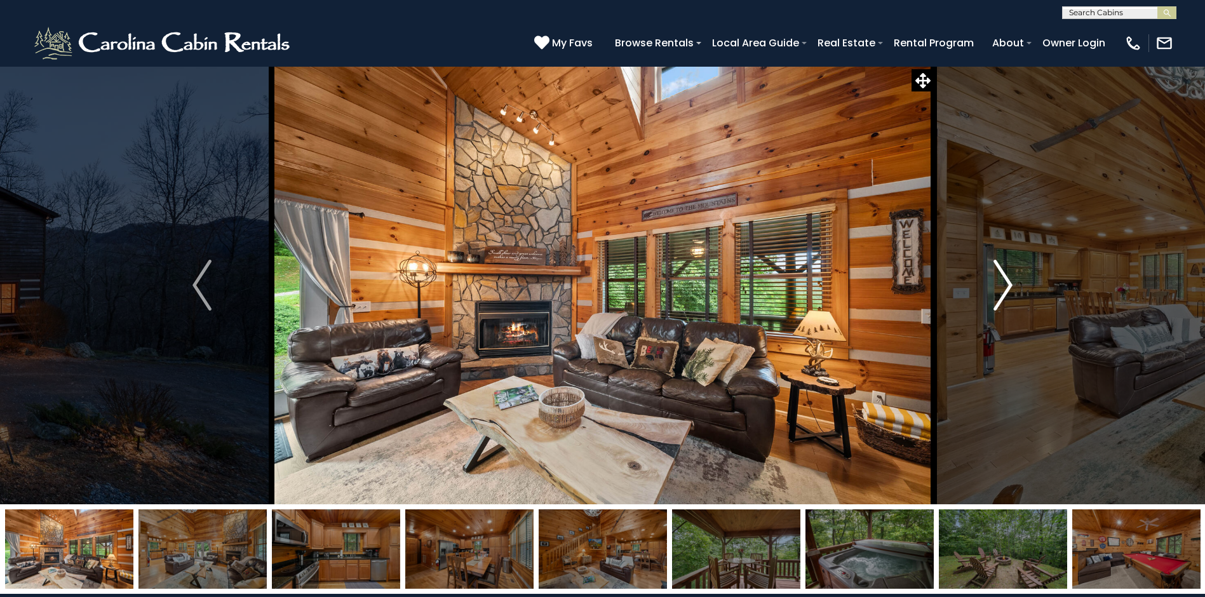
click at [1008, 287] on img "Next" at bounding box center [1002, 285] width 19 height 51
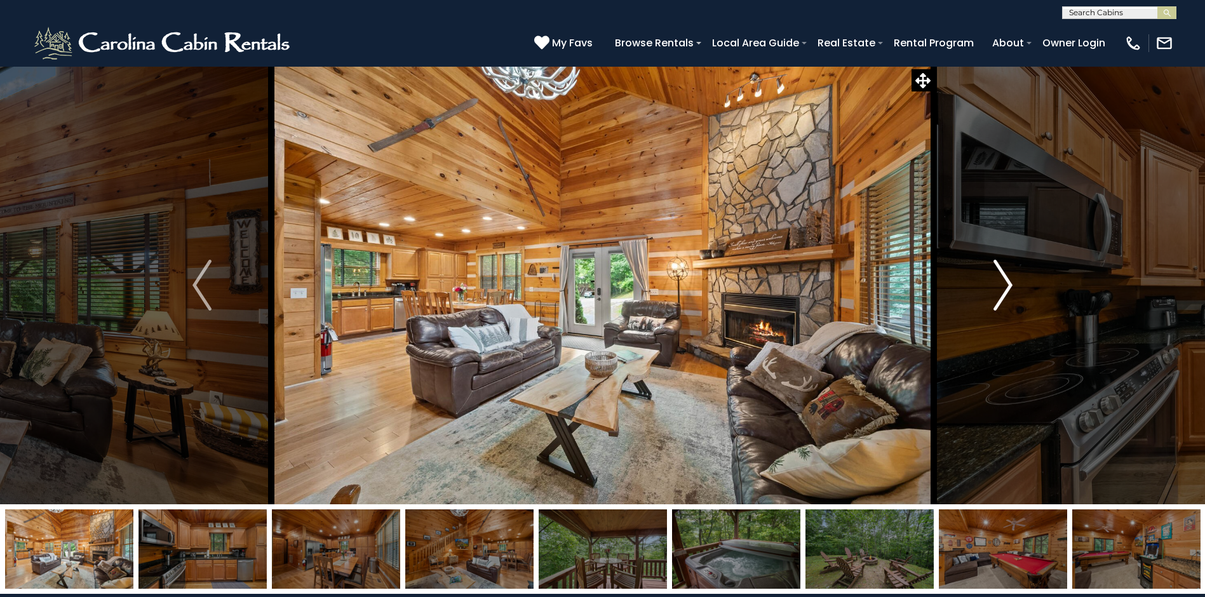
click at [1008, 287] on img "Next" at bounding box center [1002, 285] width 19 height 51
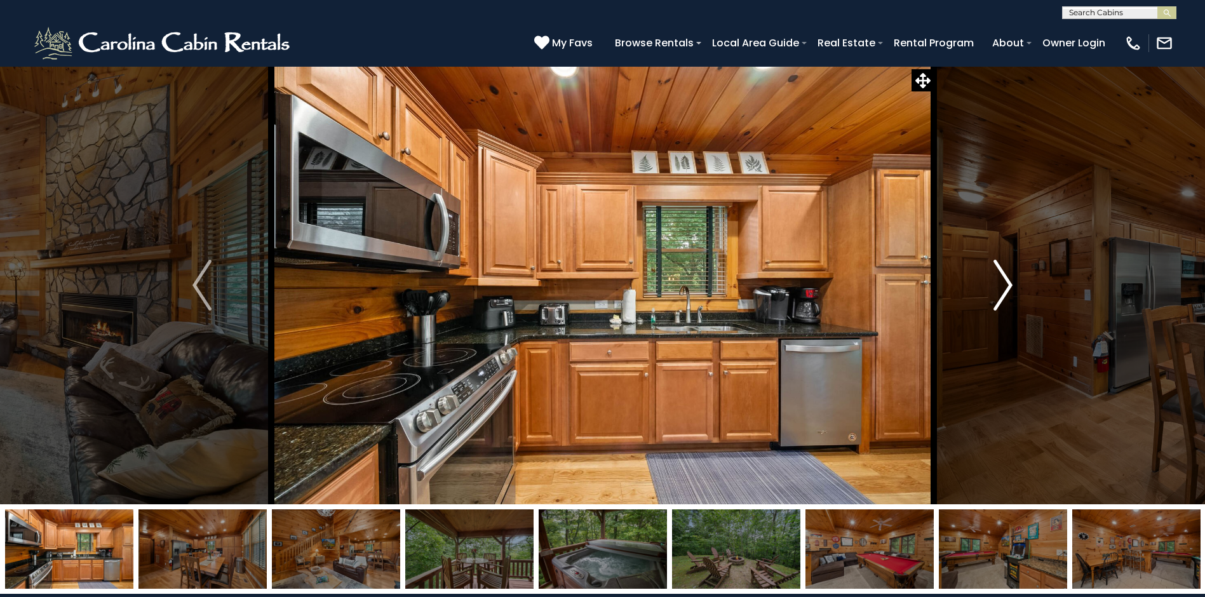
click at [1008, 287] on img "Next" at bounding box center [1002, 285] width 19 height 51
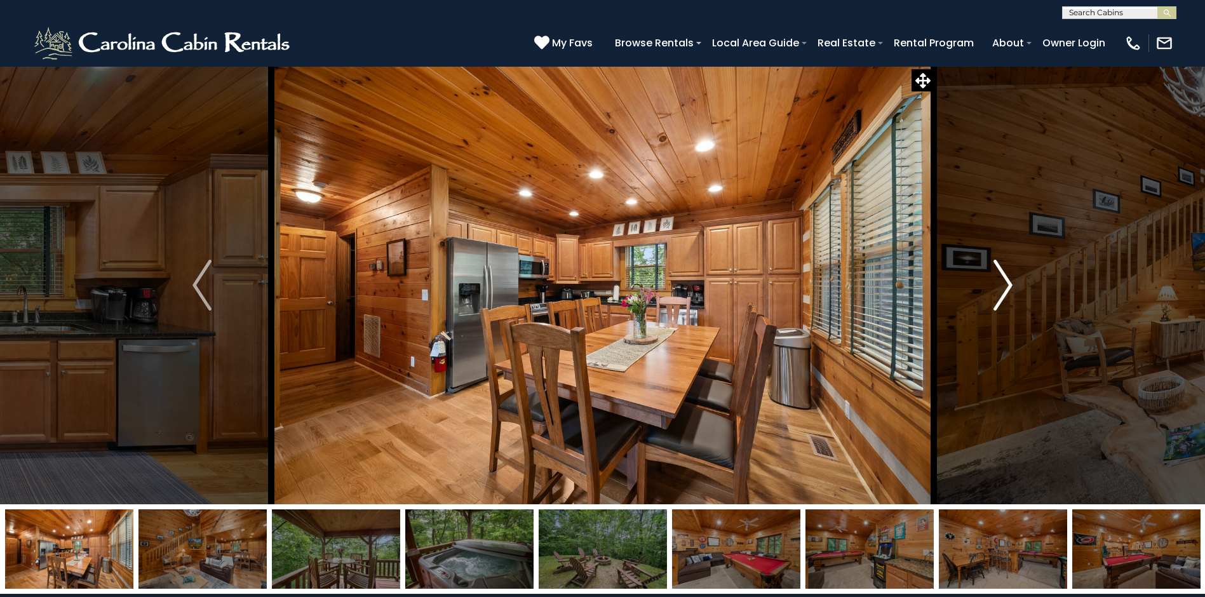
click at [1008, 287] on img "Next" at bounding box center [1002, 285] width 19 height 51
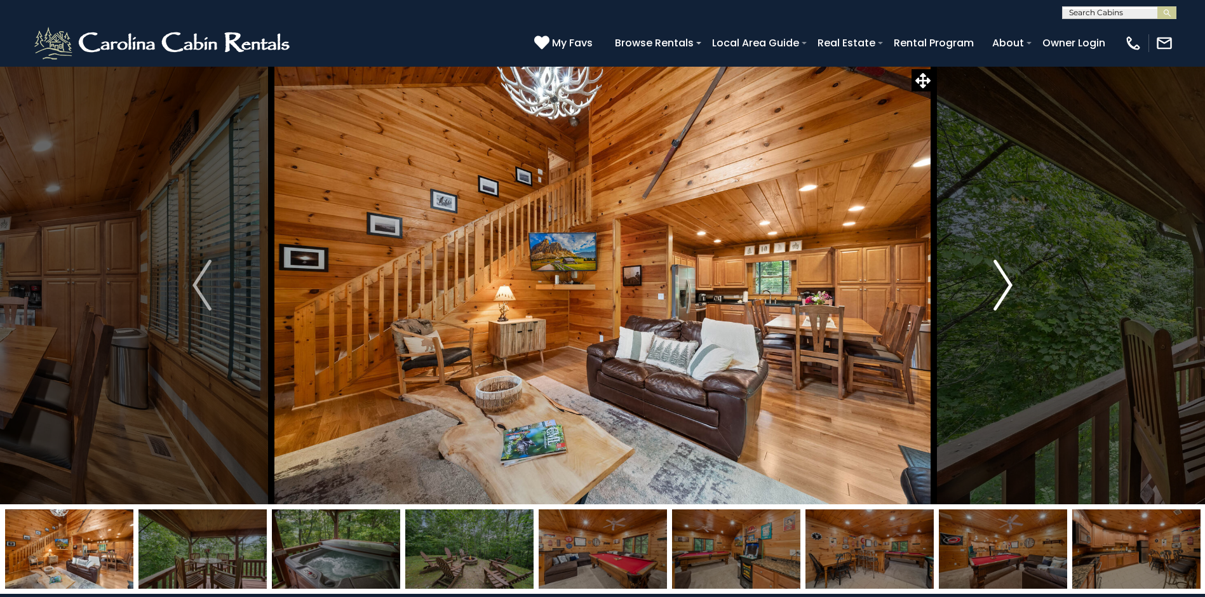
click at [1008, 286] on img "Next" at bounding box center [1002, 285] width 19 height 51
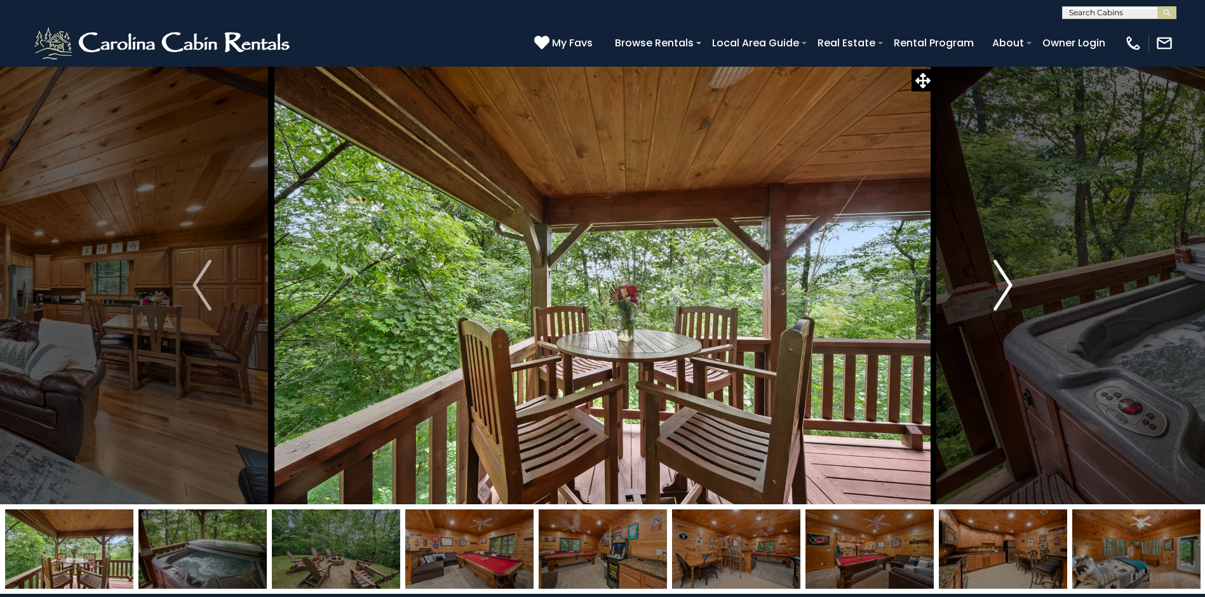
click at [1008, 286] on img "Next" at bounding box center [1002, 285] width 19 height 51
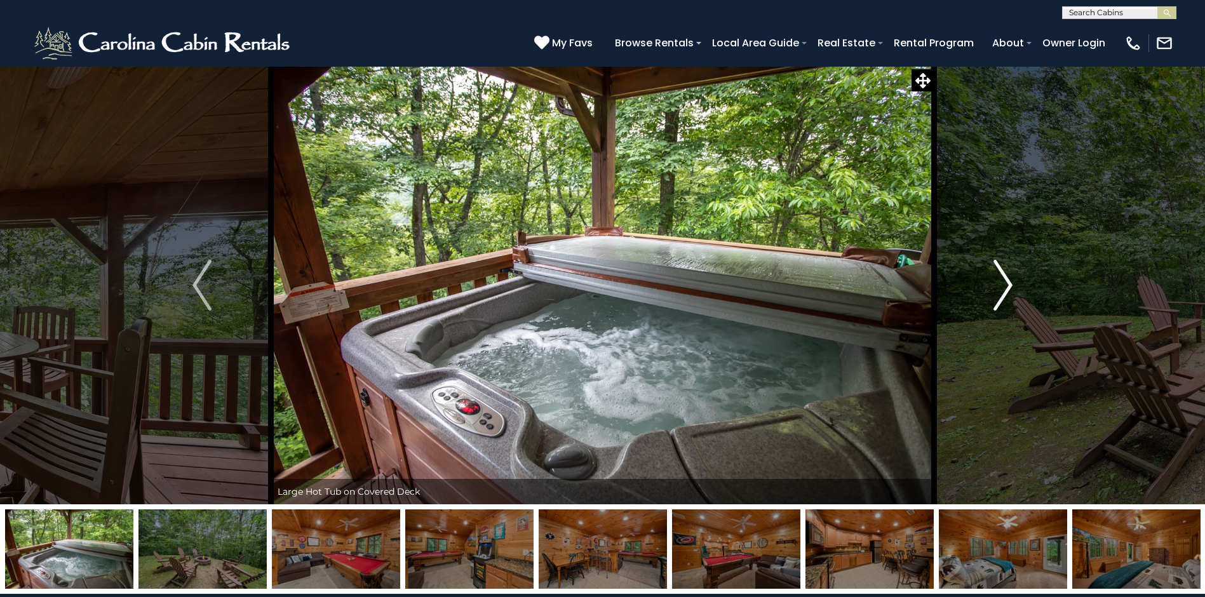
click at [1008, 286] on img "Next" at bounding box center [1002, 285] width 19 height 51
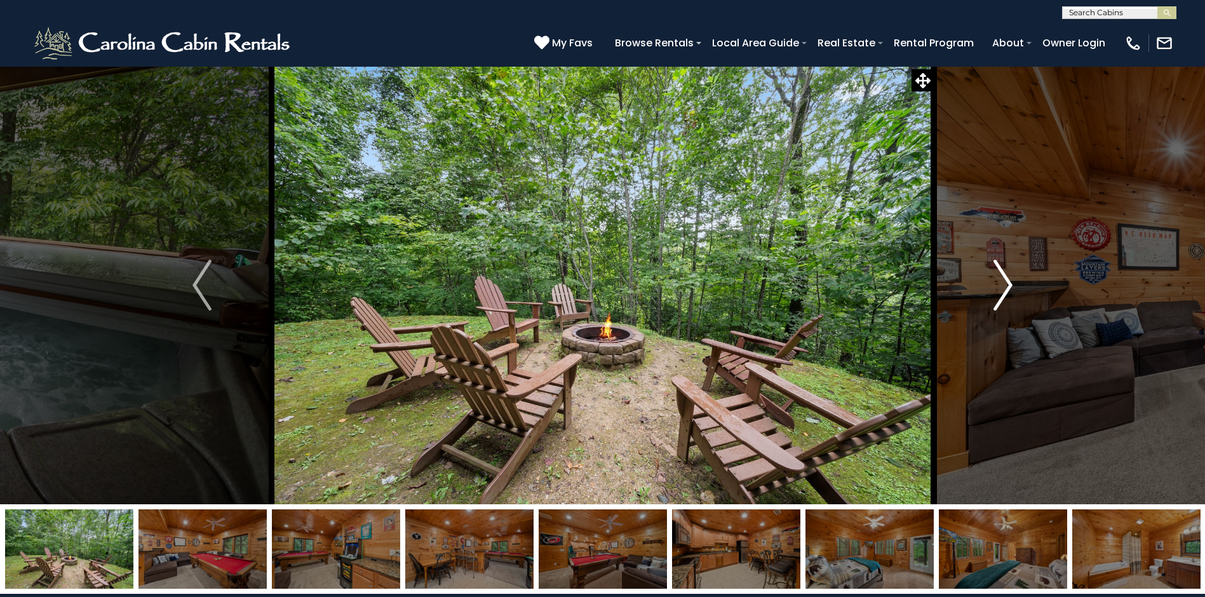
click at [1008, 286] on img "Next" at bounding box center [1002, 285] width 19 height 51
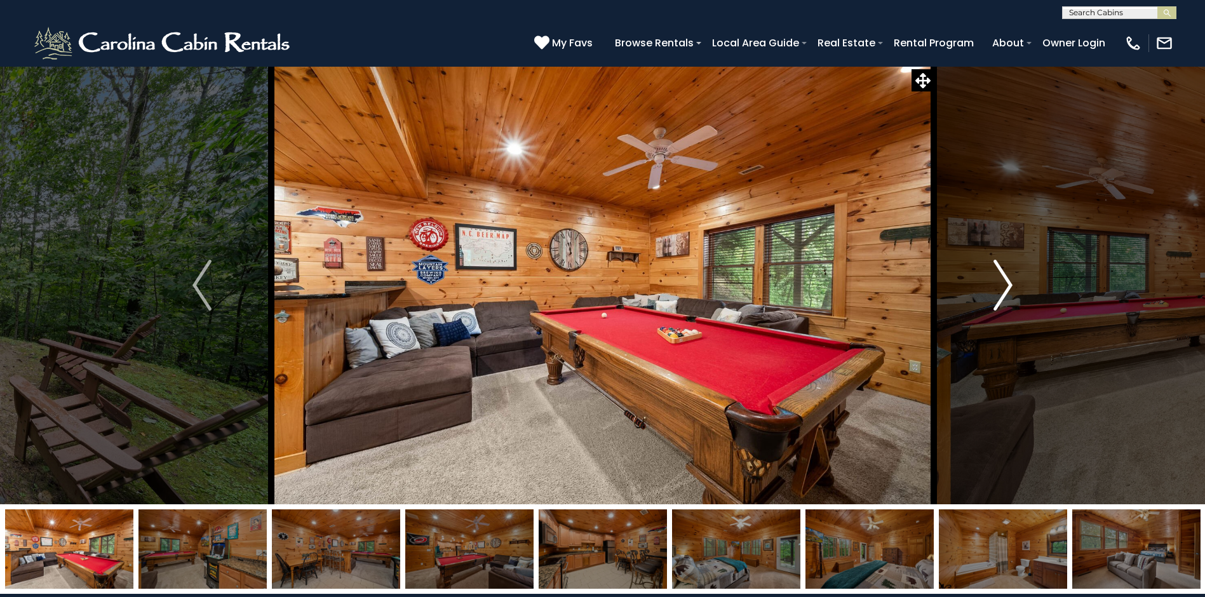
click at [1008, 286] on img "Next" at bounding box center [1002, 285] width 19 height 51
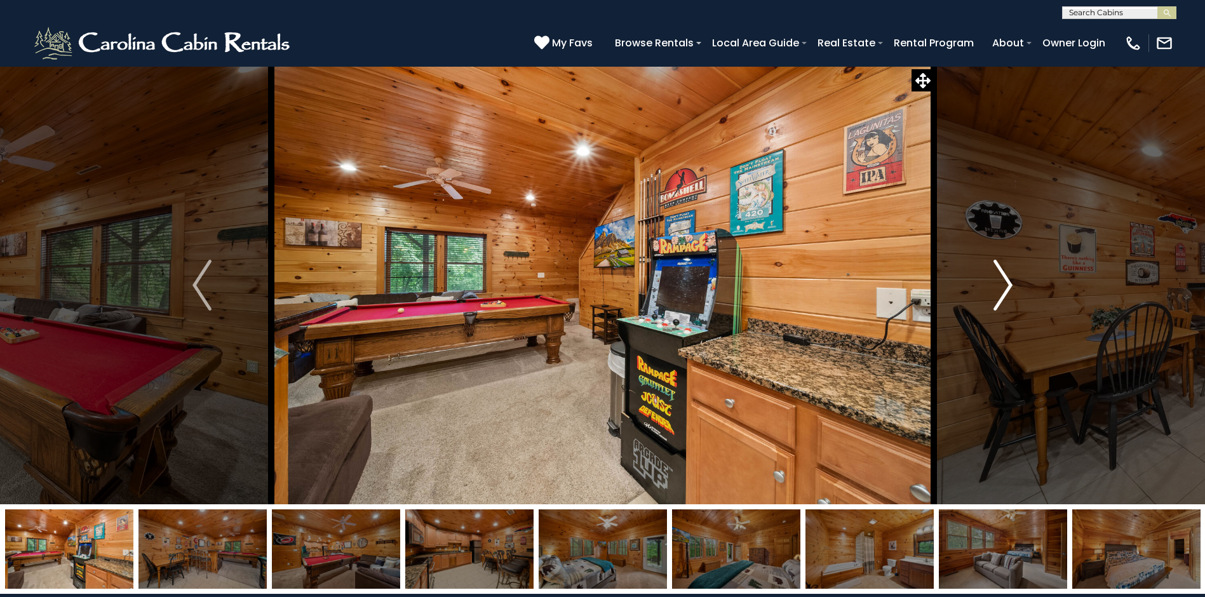
click at [1008, 286] on img "Next" at bounding box center [1002, 285] width 19 height 51
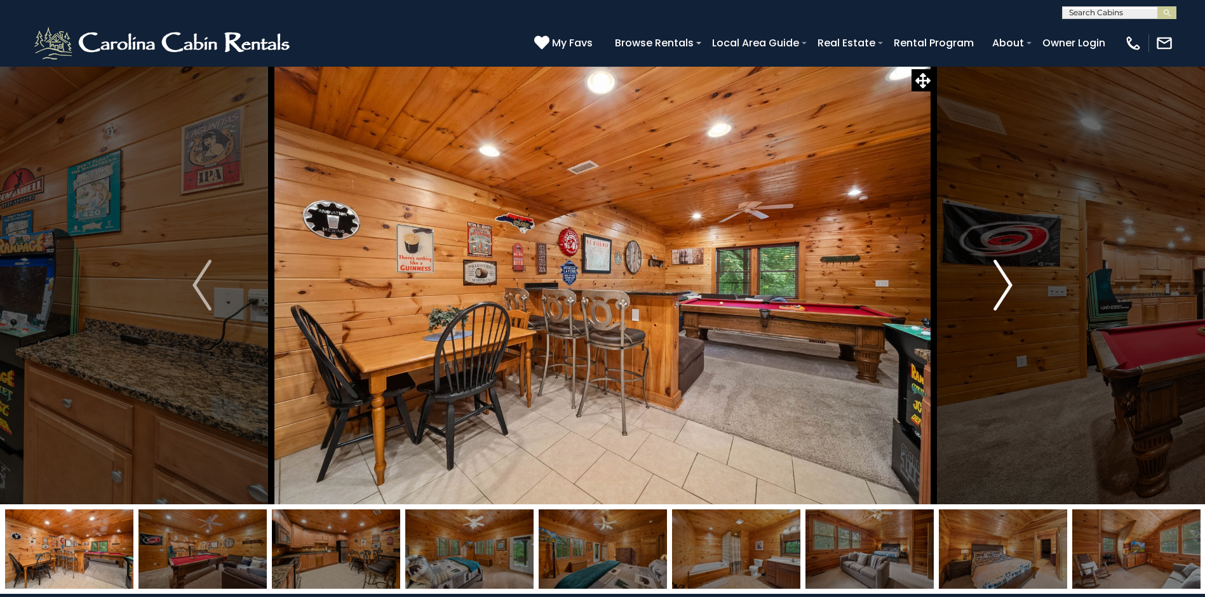
click at [1008, 286] on img "Next" at bounding box center [1002, 285] width 19 height 51
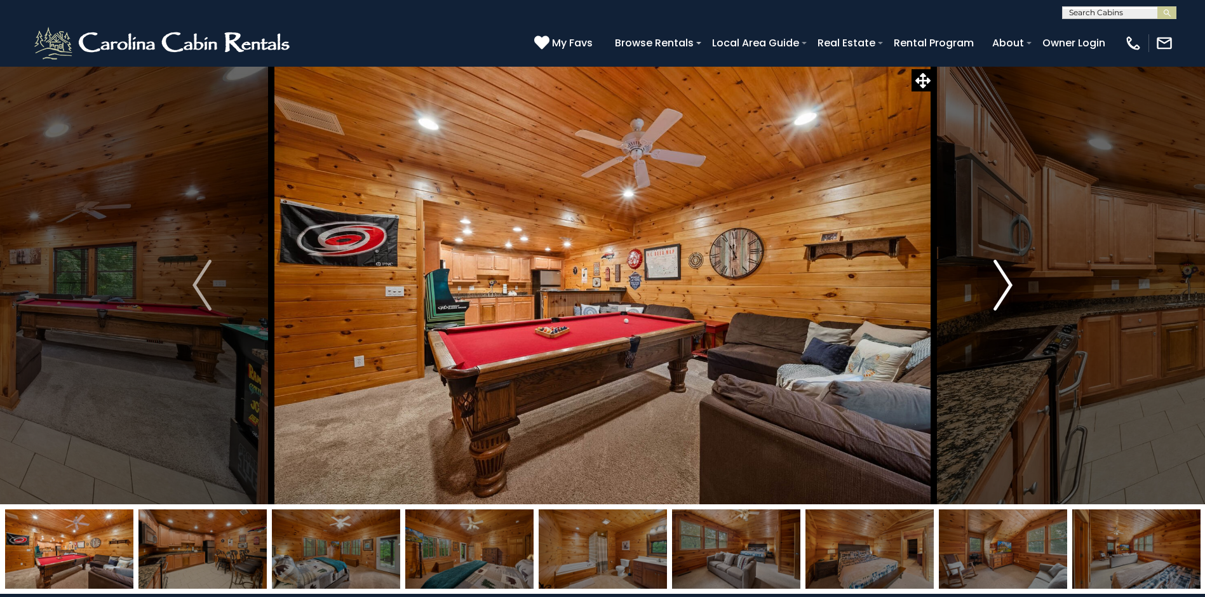
click at [1008, 286] on img "Next" at bounding box center [1002, 285] width 19 height 51
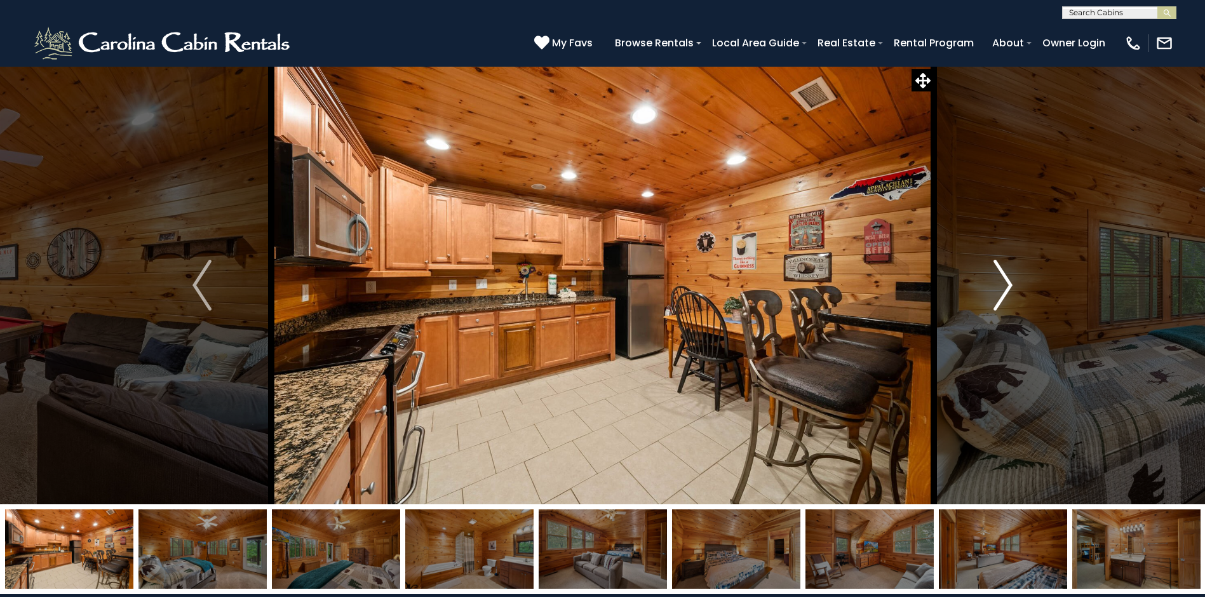
click at [1009, 285] on img "Next" at bounding box center [1002, 285] width 19 height 51
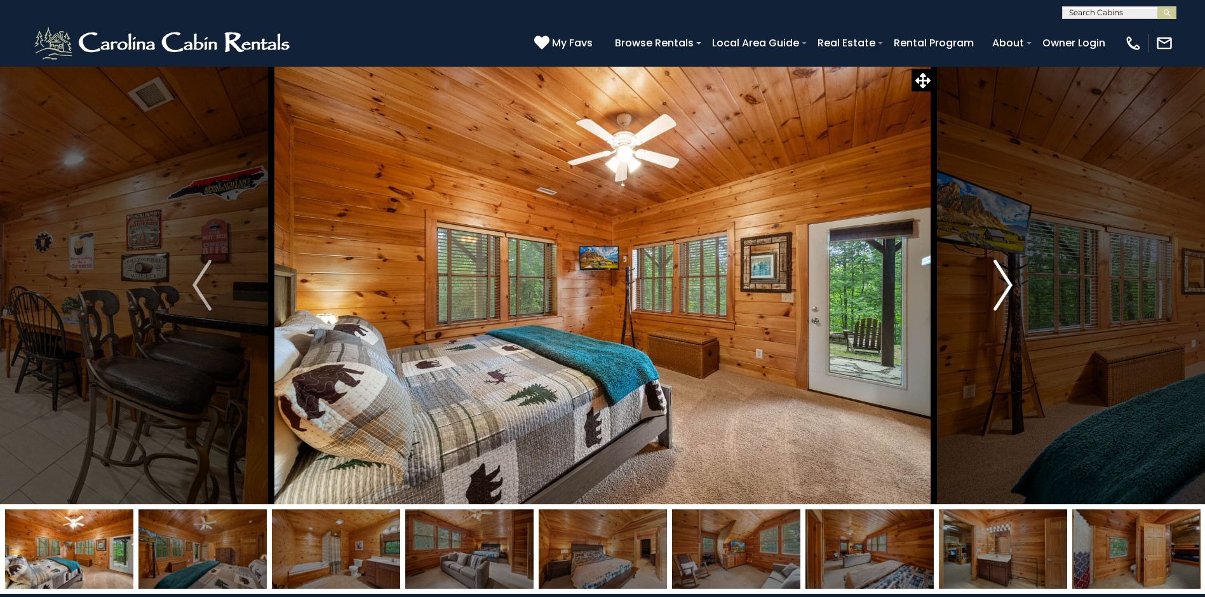
click at [1009, 285] on img "Next" at bounding box center [1002, 285] width 19 height 51
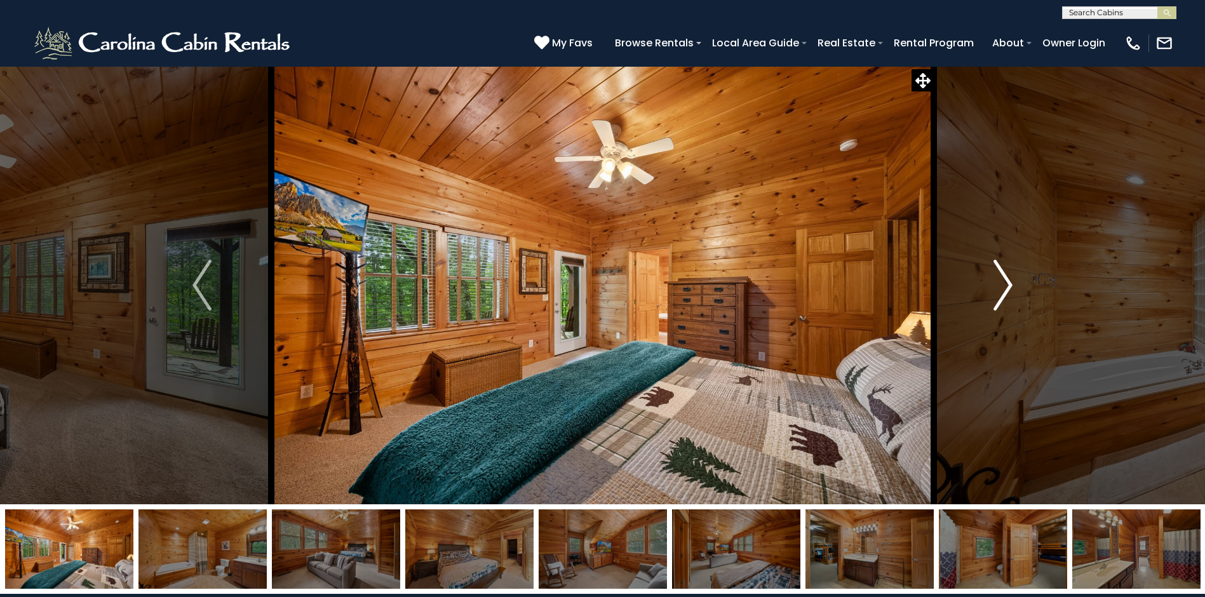
click at [1009, 285] on img "Next" at bounding box center [1002, 285] width 19 height 51
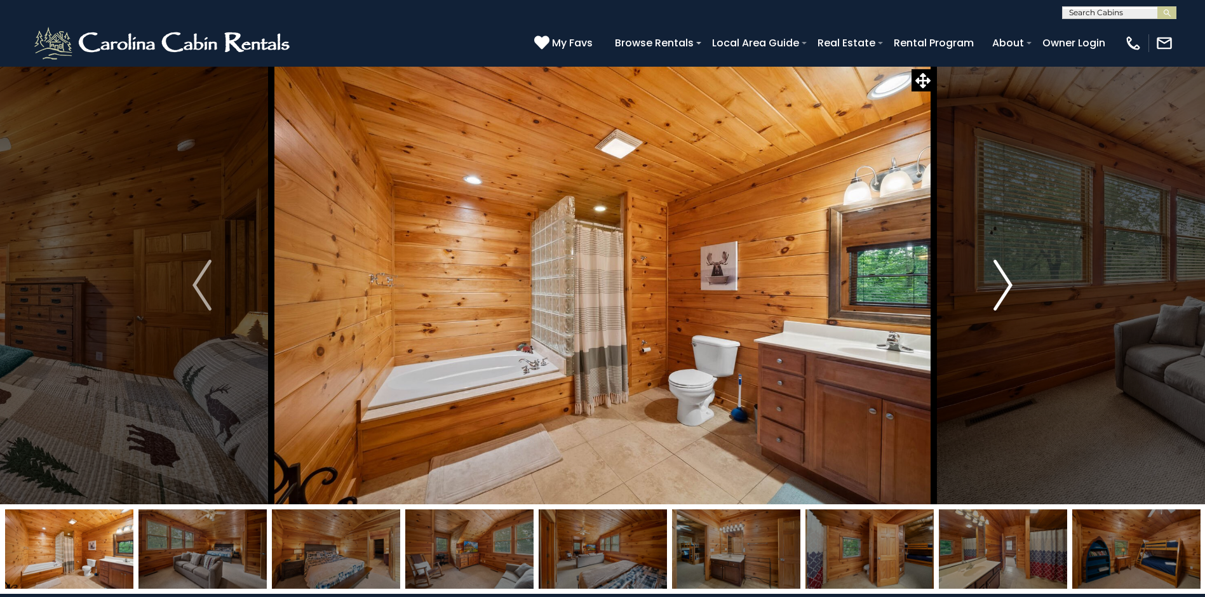
click at [1009, 285] on img "Next" at bounding box center [1002, 285] width 19 height 51
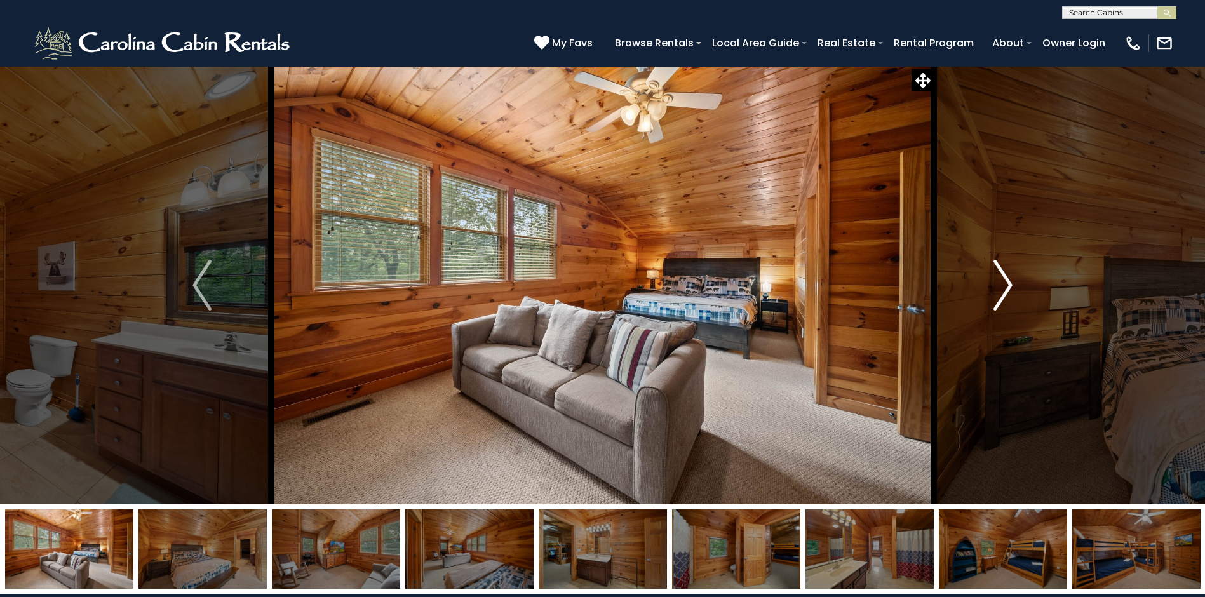
click at [1009, 285] on img "Next" at bounding box center [1002, 285] width 19 height 51
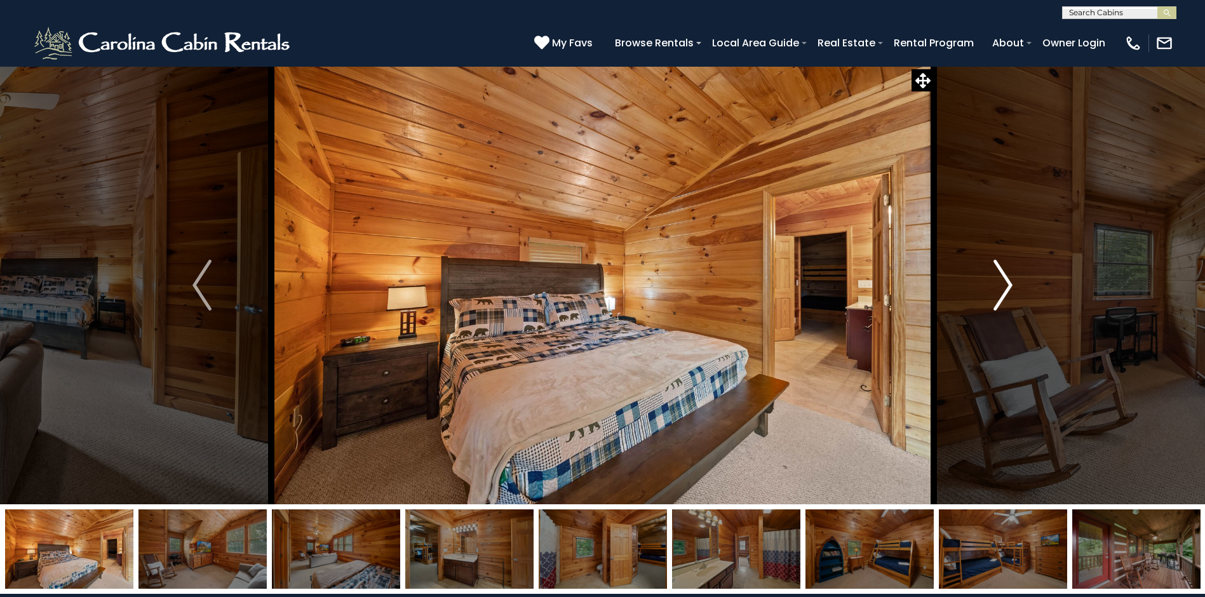
click at [1009, 285] on img "Next" at bounding box center [1002, 285] width 19 height 51
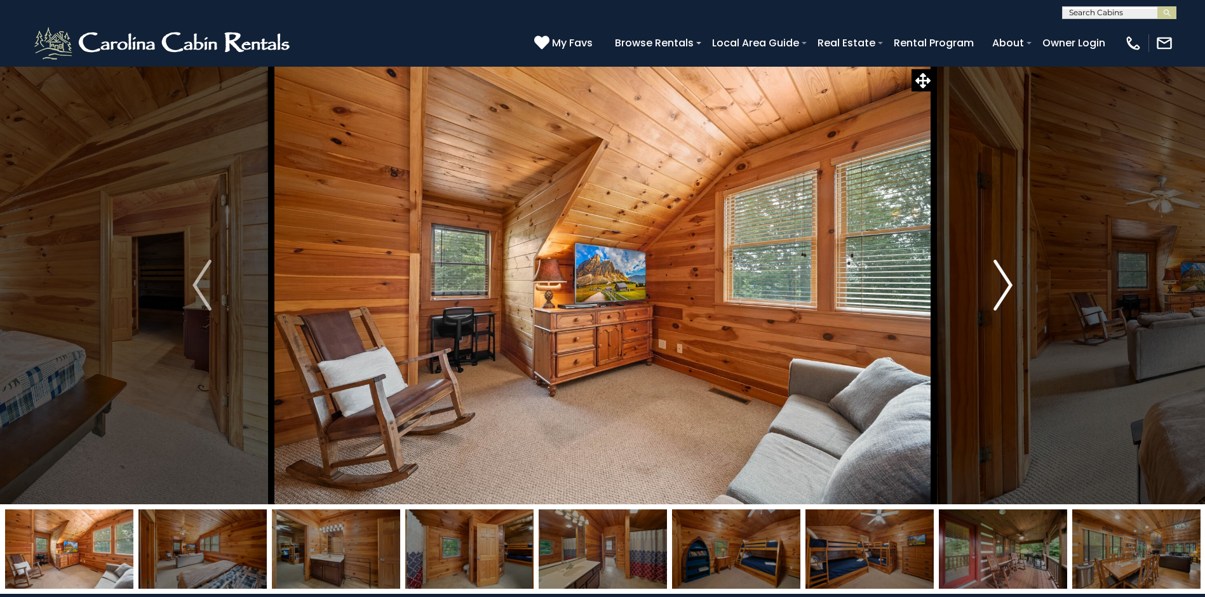
click at [1009, 285] on img "Next" at bounding box center [1002, 285] width 19 height 51
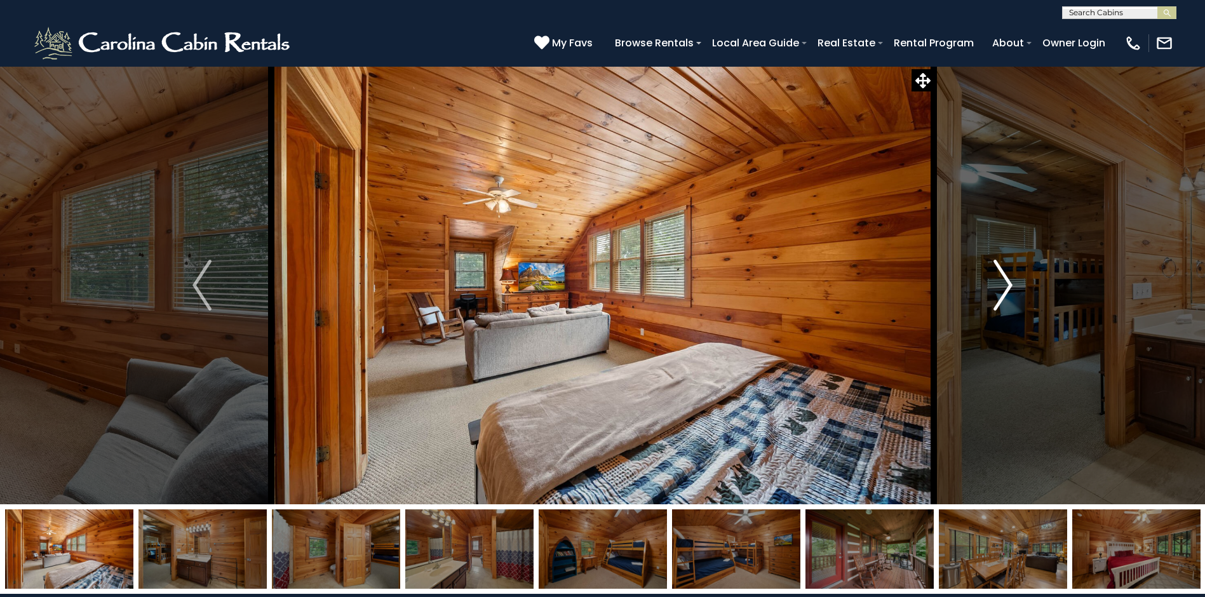
click at [1009, 285] on img "Next" at bounding box center [1002, 285] width 19 height 51
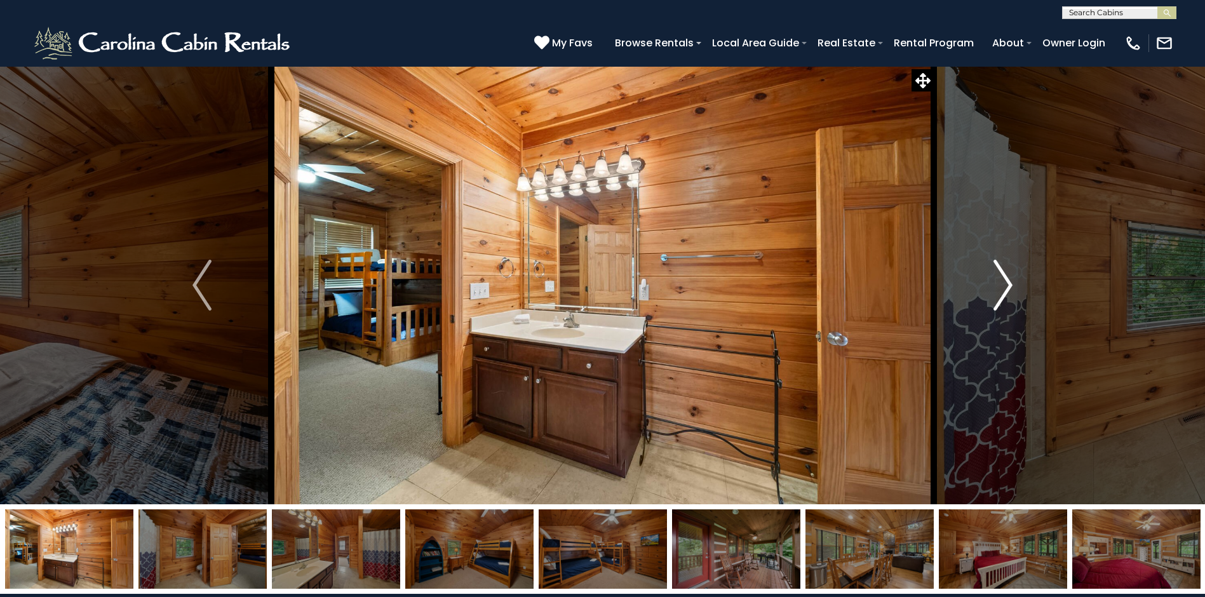
click at [1009, 285] on img "Next" at bounding box center [1002, 285] width 19 height 51
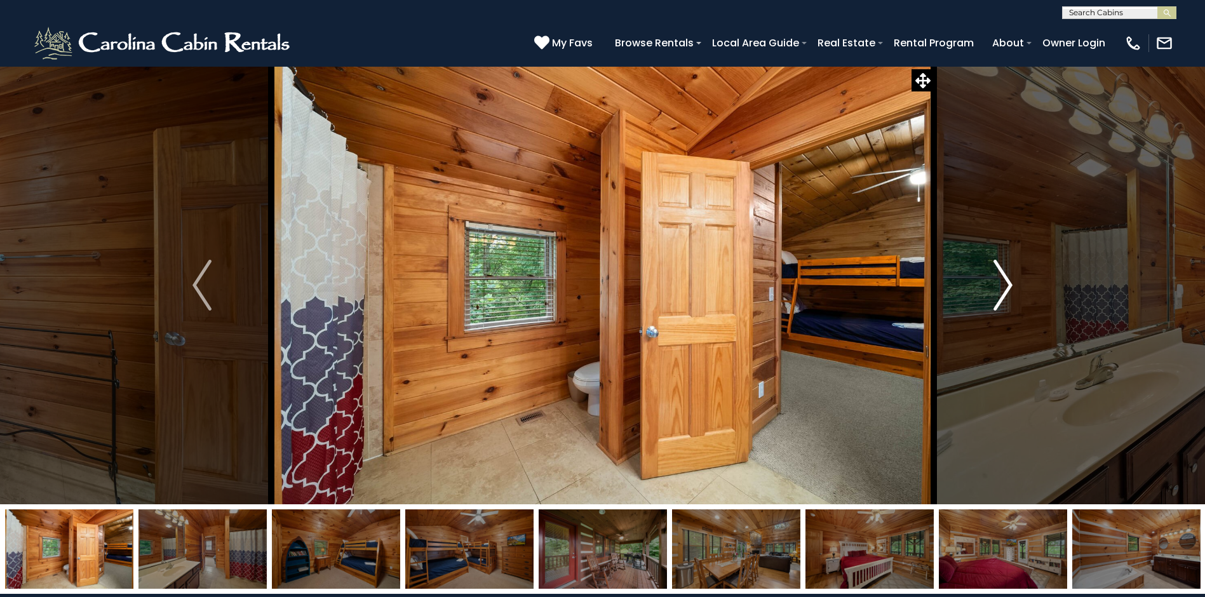
click at [1009, 285] on img "Next" at bounding box center [1002, 285] width 19 height 51
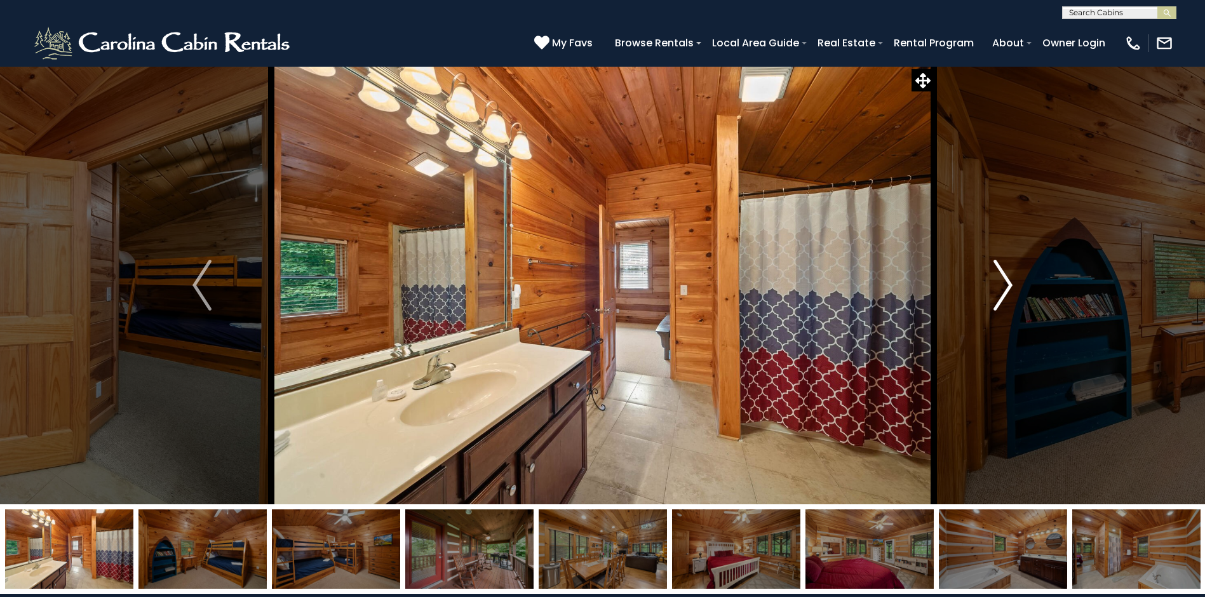
click at [1009, 285] on img "Next" at bounding box center [1002, 285] width 19 height 51
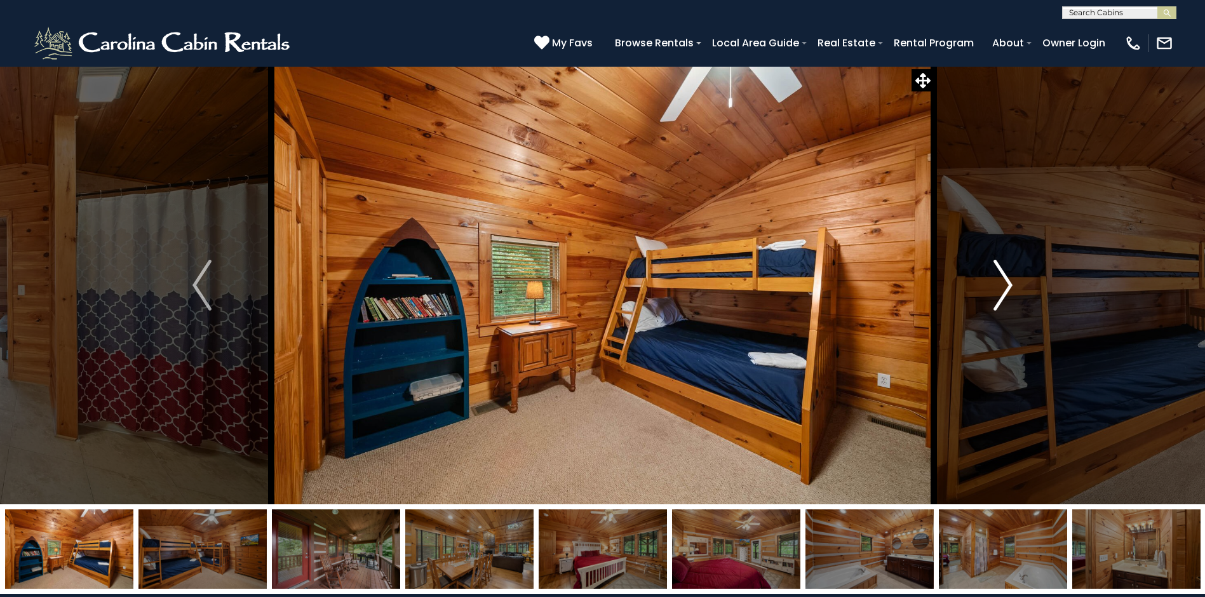
click at [1009, 285] on img "Next" at bounding box center [1002, 285] width 19 height 51
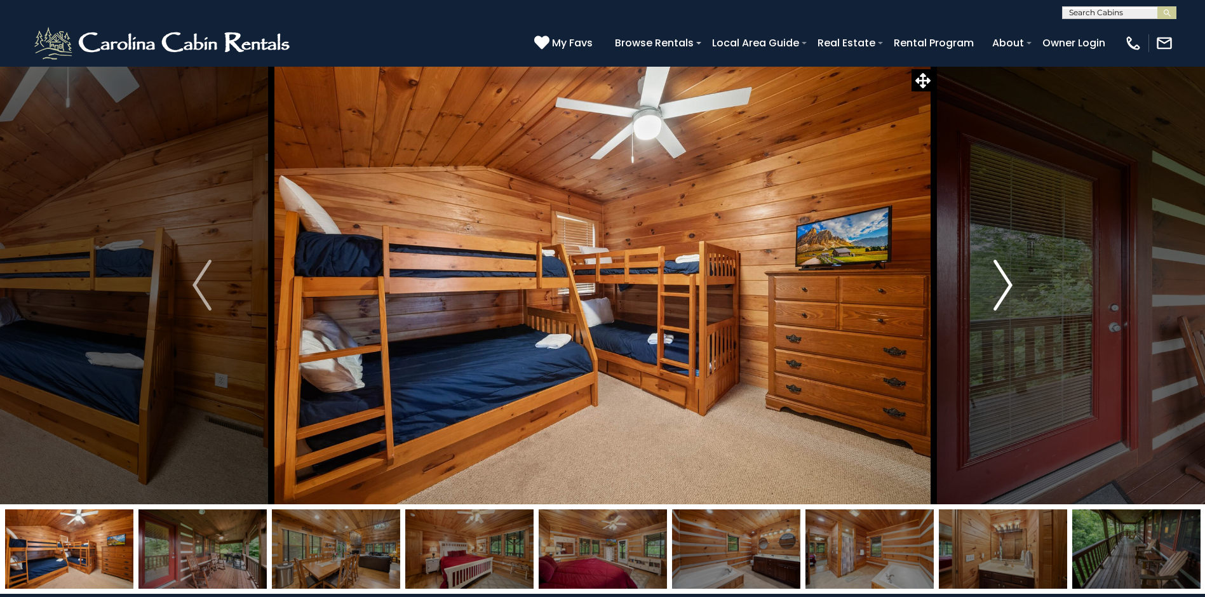
click at [1009, 285] on img "Next" at bounding box center [1002, 285] width 19 height 51
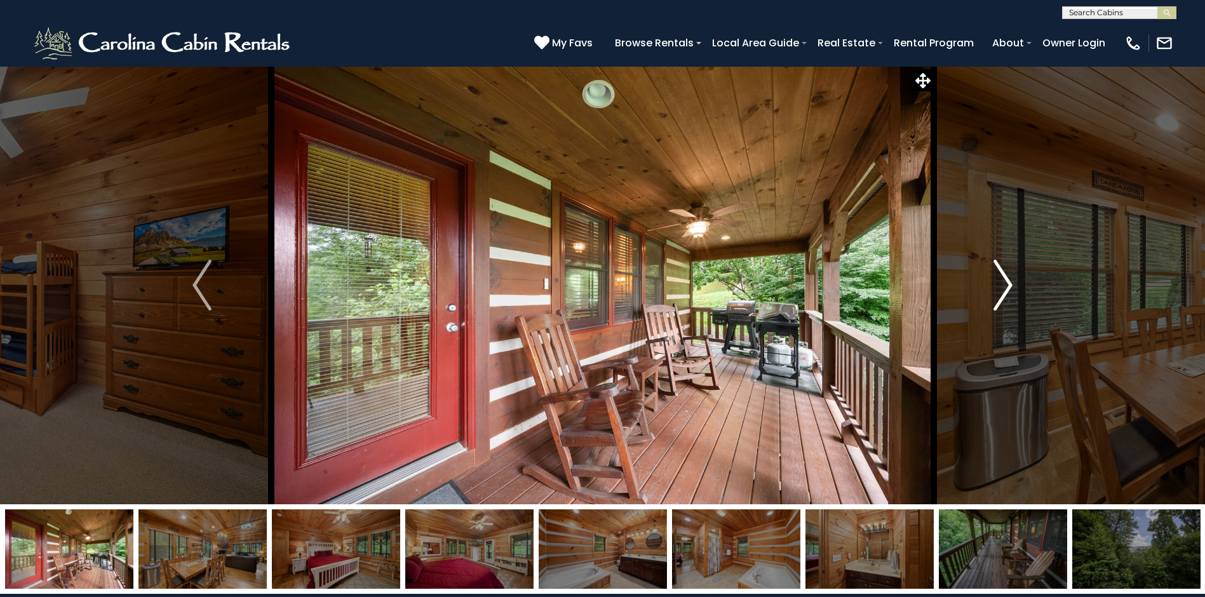
click at [1009, 285] on img "Next" at bounding box center [1002, 285] width 19 height 51
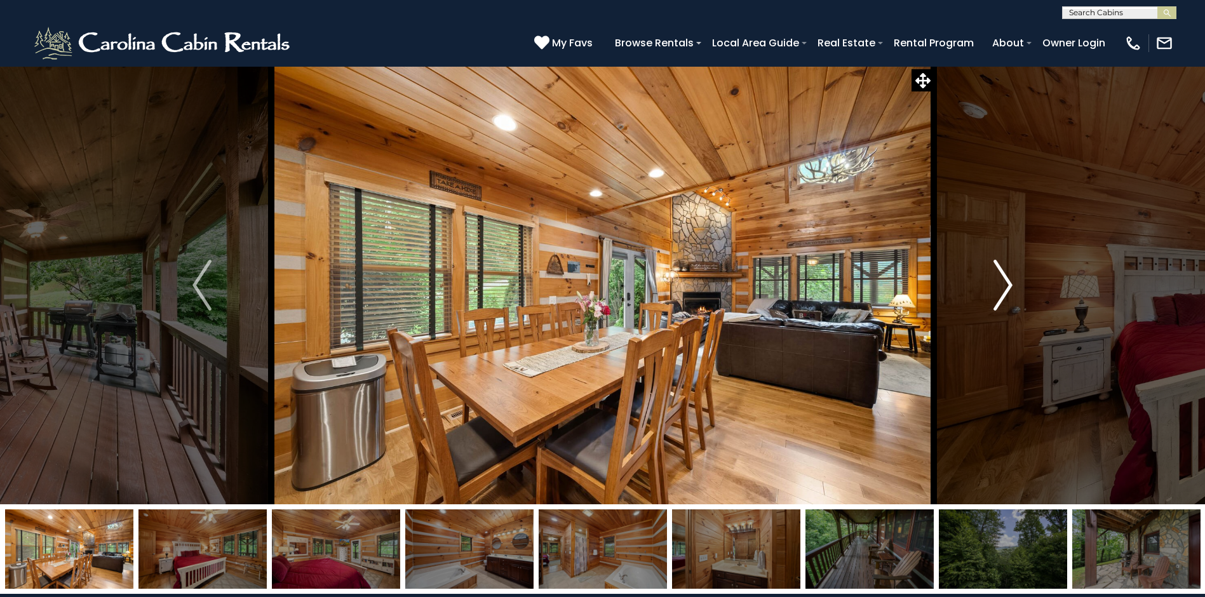
click at [1009, 285] on img "Next" at bounding box center [1002, 285] width 19 height 51
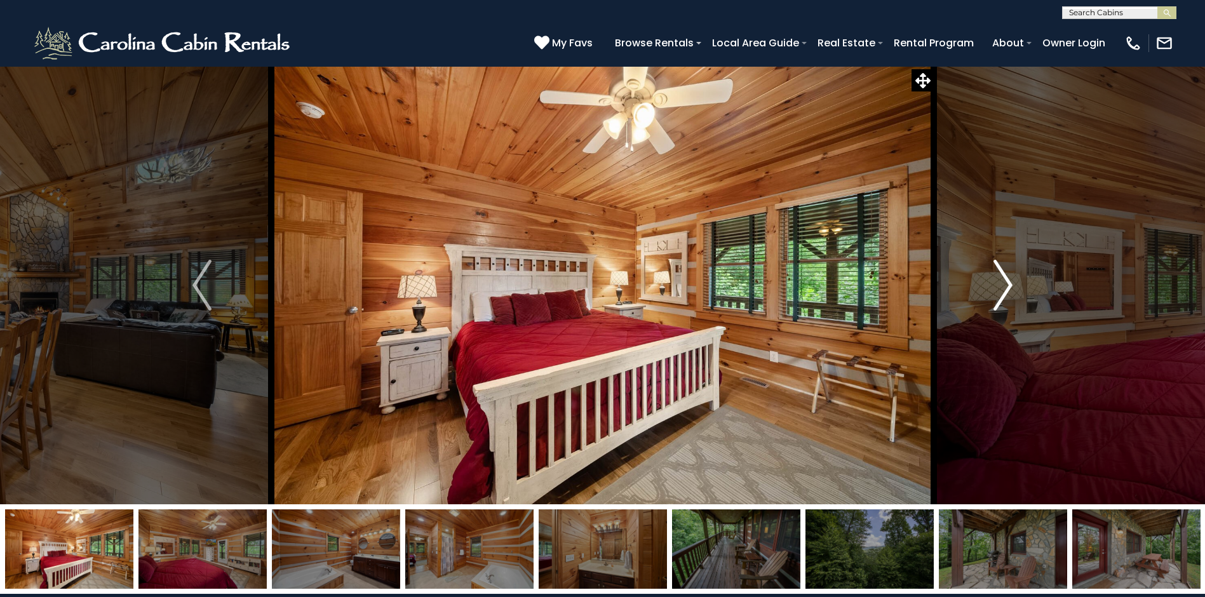
click at [1009, 285] on img "Next" at bounding box center [1002, 285] width 19 height 51
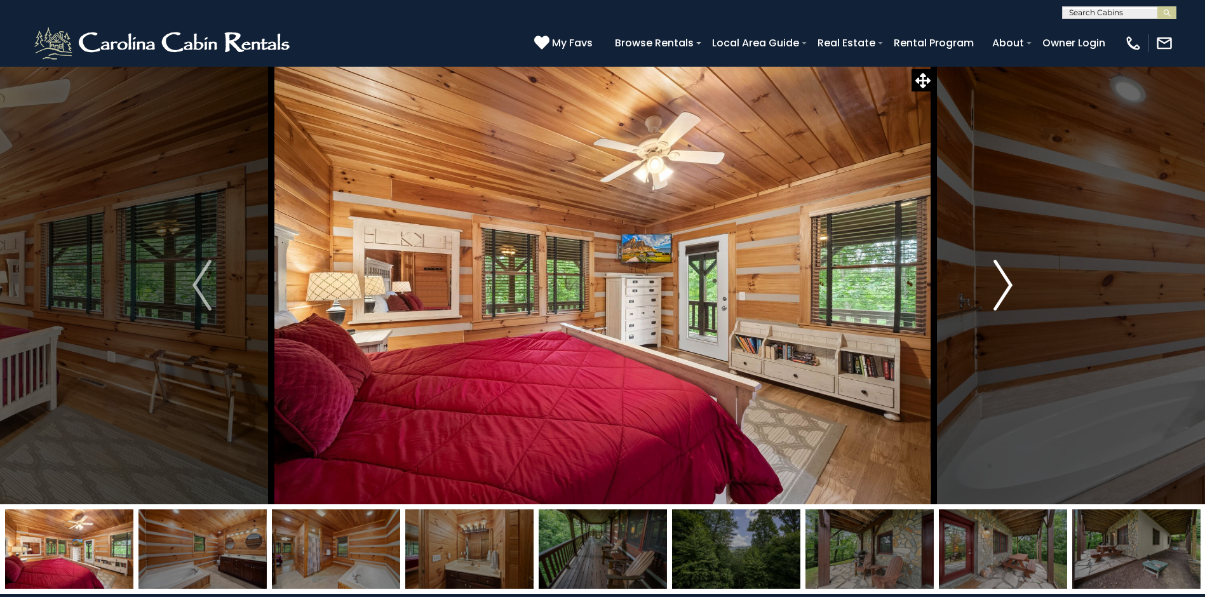
click at [1009, 285] on img "Next" at bounding box center [1002, 285] width 19 height 51
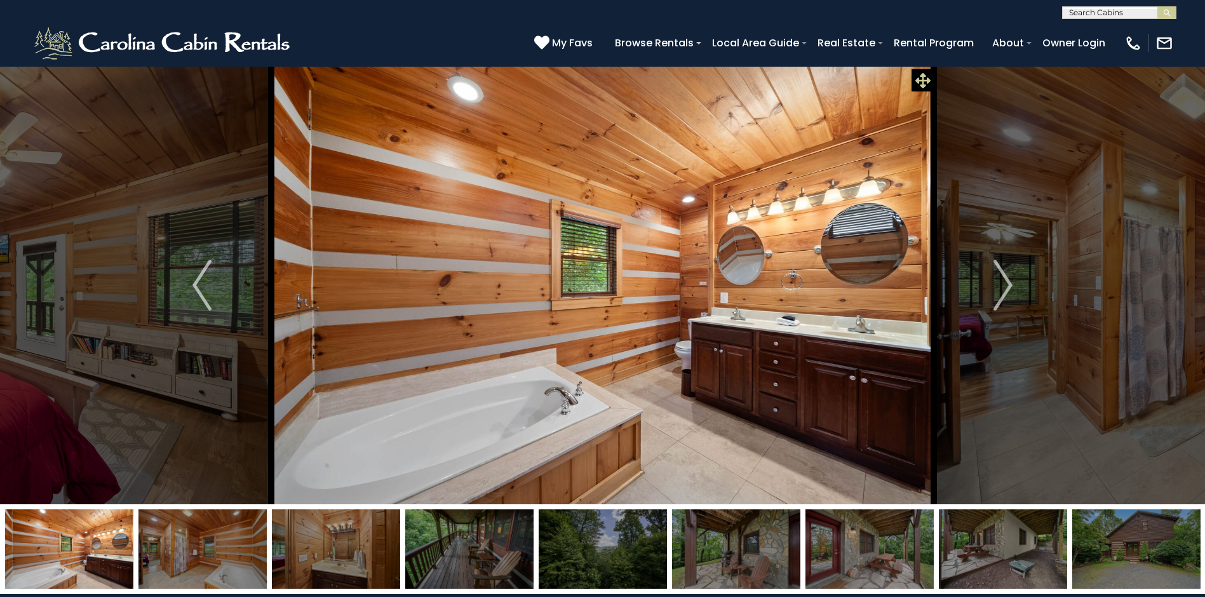
click at [924, 81] on icon at bounding box center [922, 80] width 15 height 15
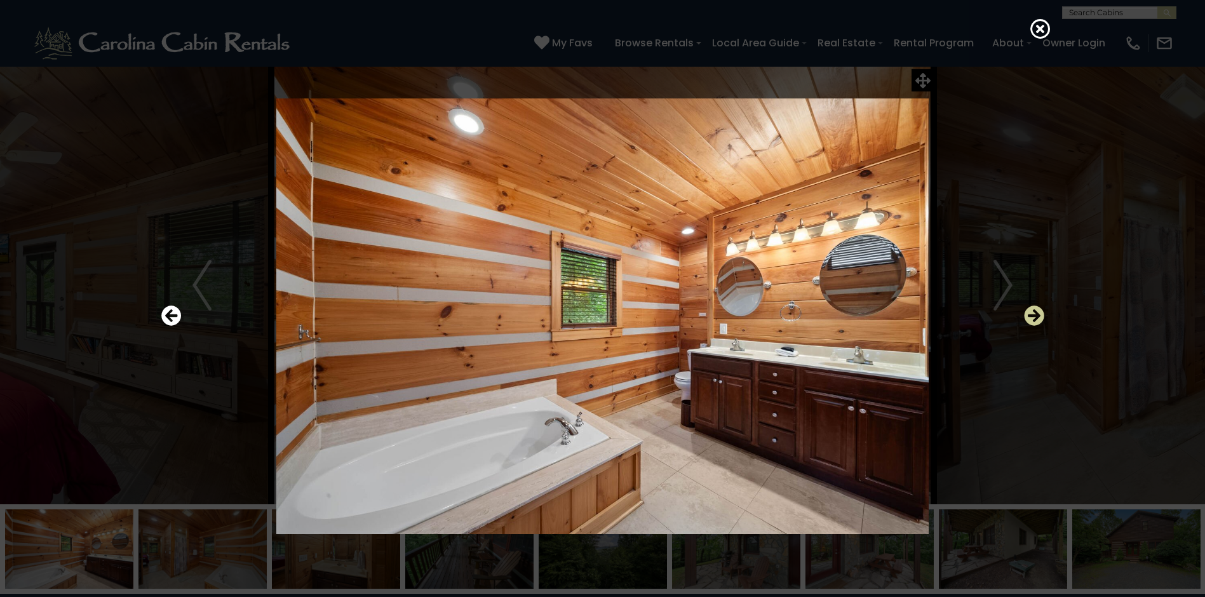
click at [1036, 316] on icon "Next" at bounding box center [1034, 315] width 20 height 20
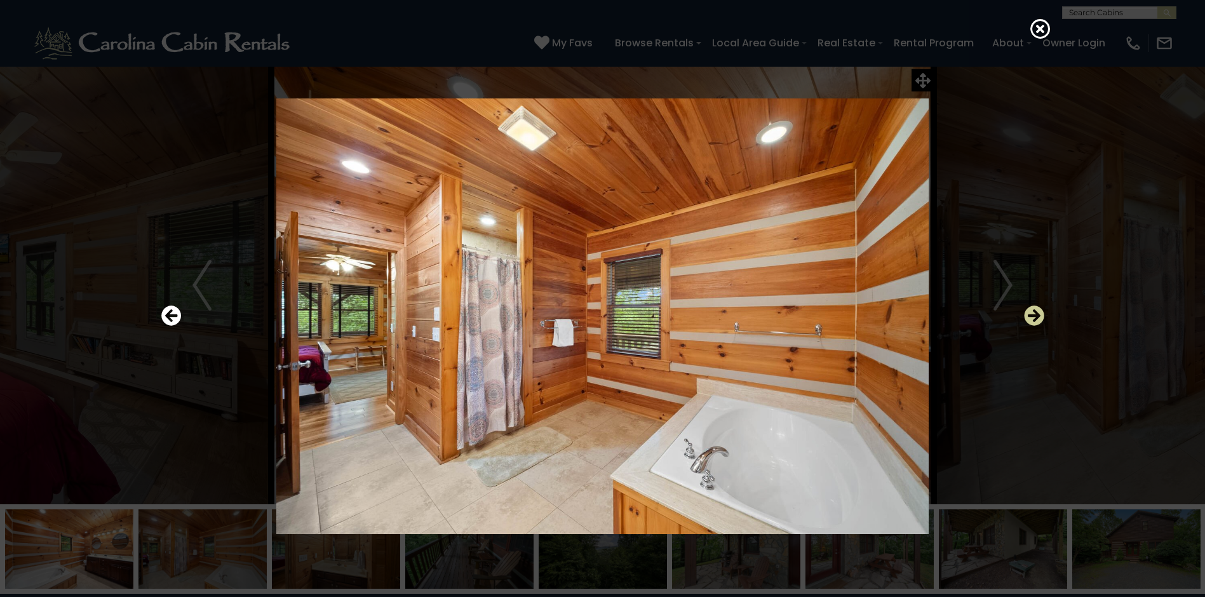
click at [1036, 316] on icon "Next" at bounding box center [1034, 315] width 20 height 20
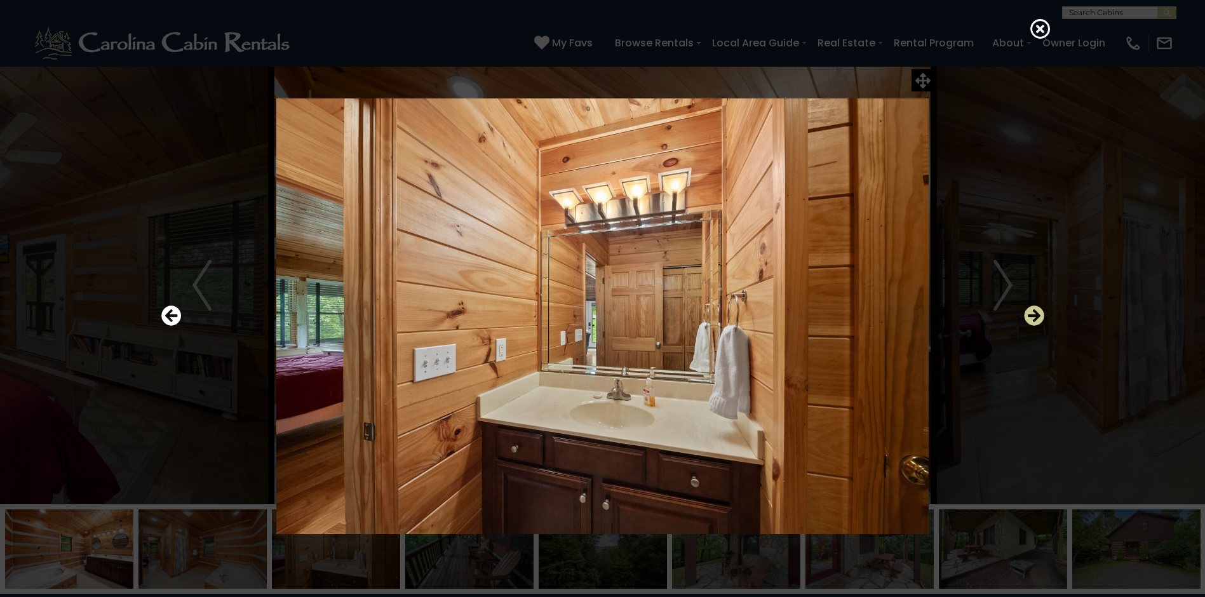
click at [1036, 316] on icon "Next" at bounding box center [1034, 315] width 20 height 20
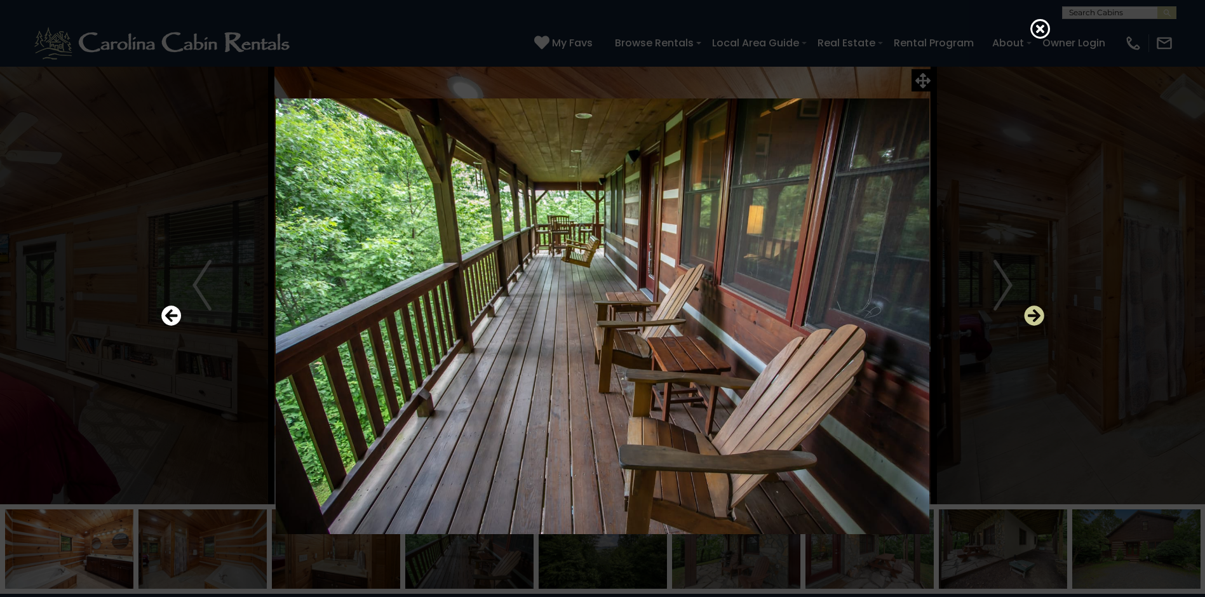
click at [1033, 316] on icon "Next" at bounding box center [1034, 315] width 20 height 20
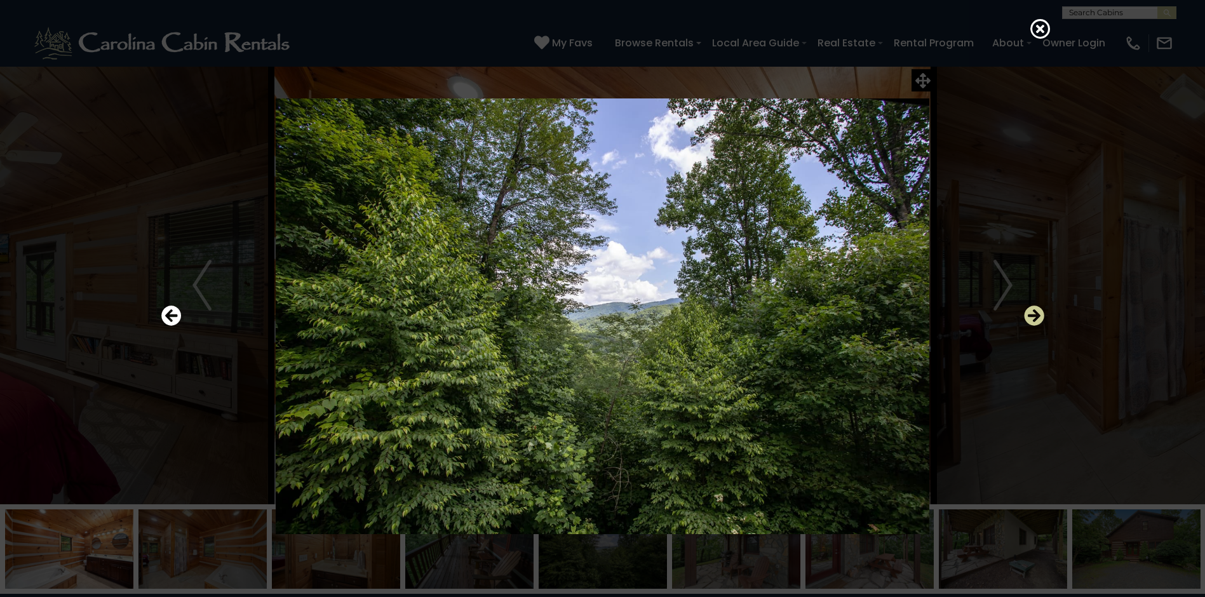
click at [1036, 309] on icon "Next" at bounding box center [1034, 315] width 20 height 20
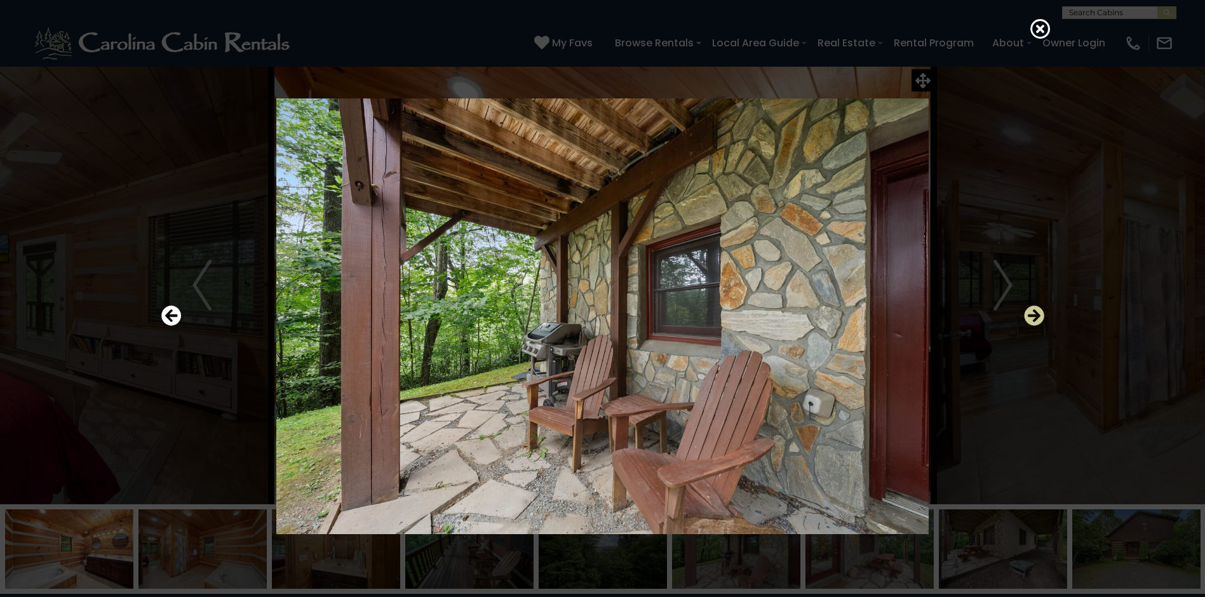
click at [1038, 312] on icon "Next" at bounding box center [1034, 315] width 20 height 20
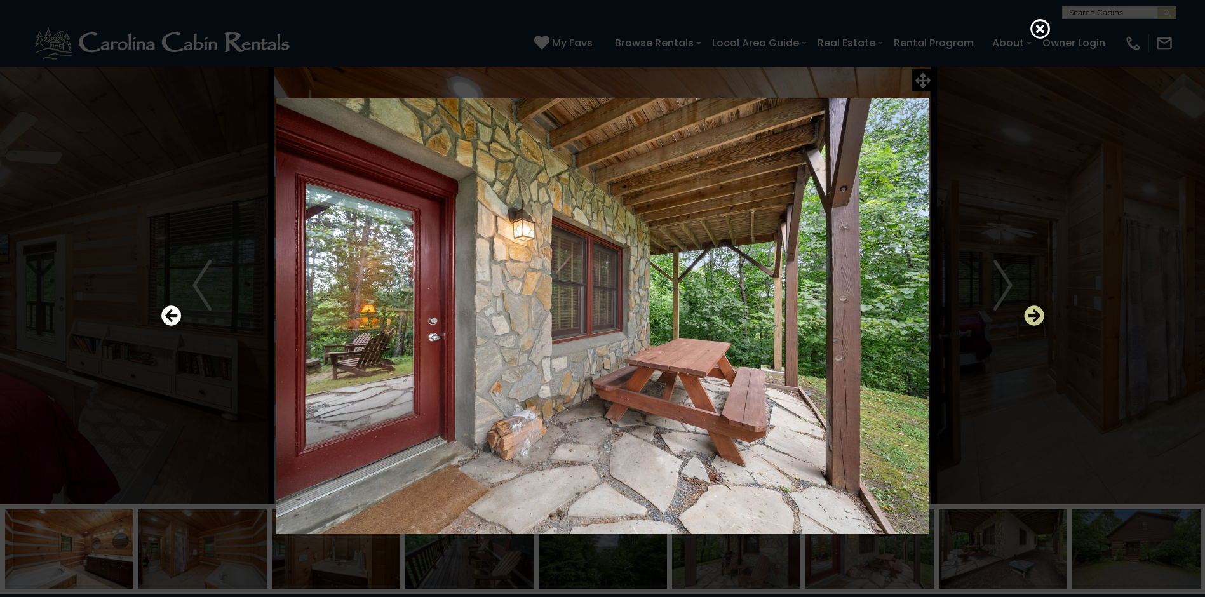
click at [1037, 318] on icon "Next" at bounding box center [1034, 315] width 20 height 20
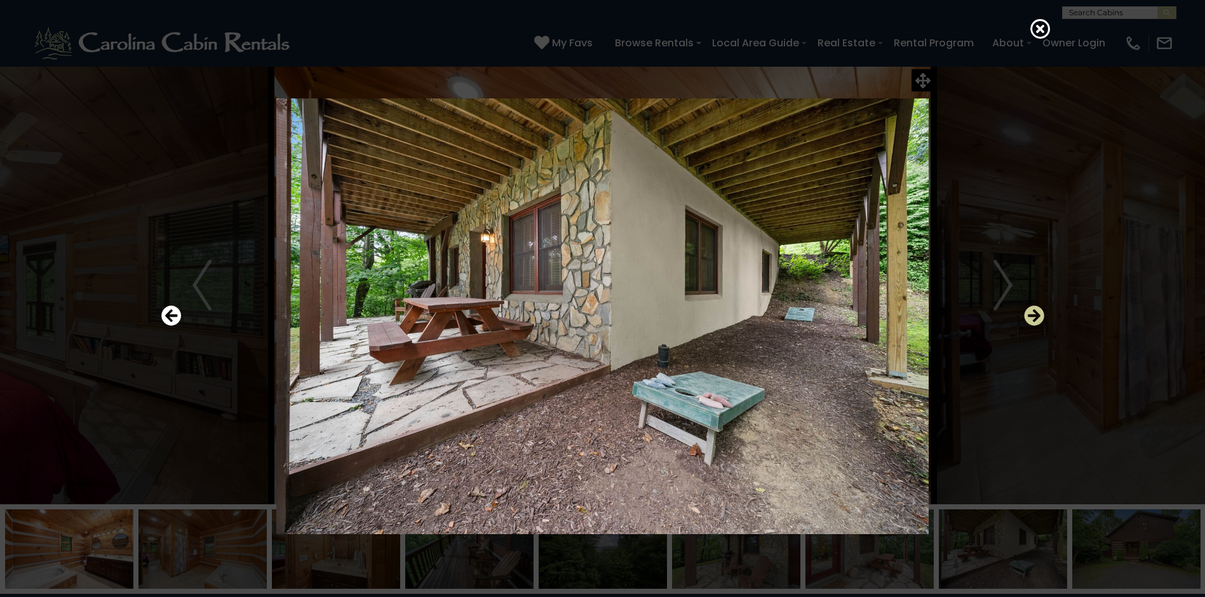
click at [1035, 319] on icon "Next" at bounding box center [1034, 315] width 20 height 20
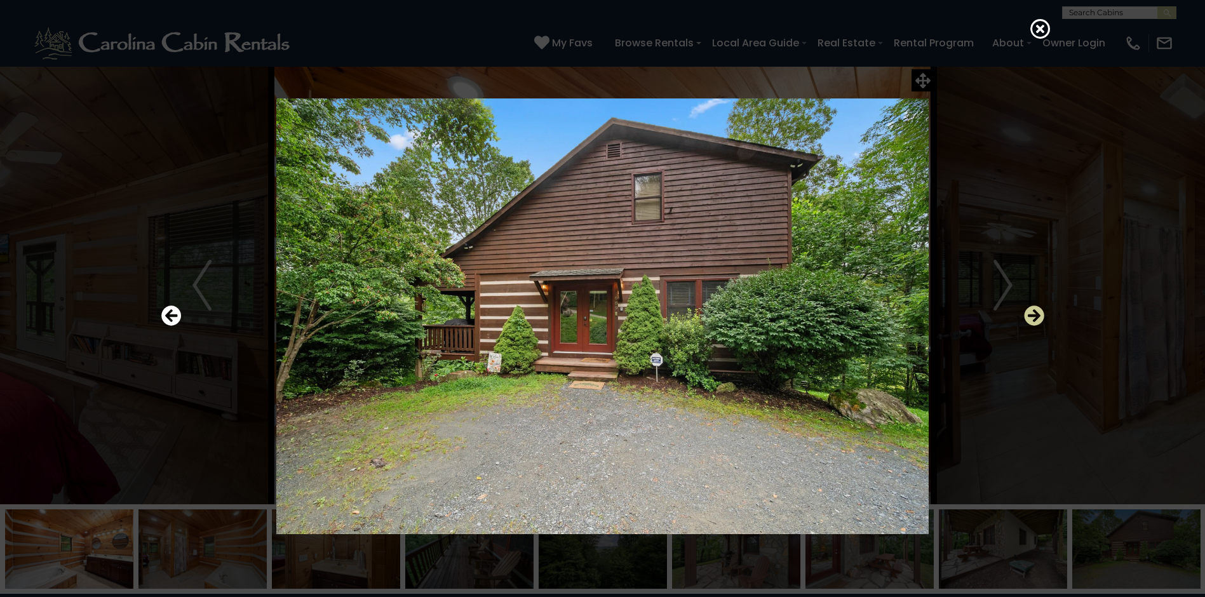
click at [1034, 320] on icon "Next" at bounding box center [1034, 315] width 20 height 20
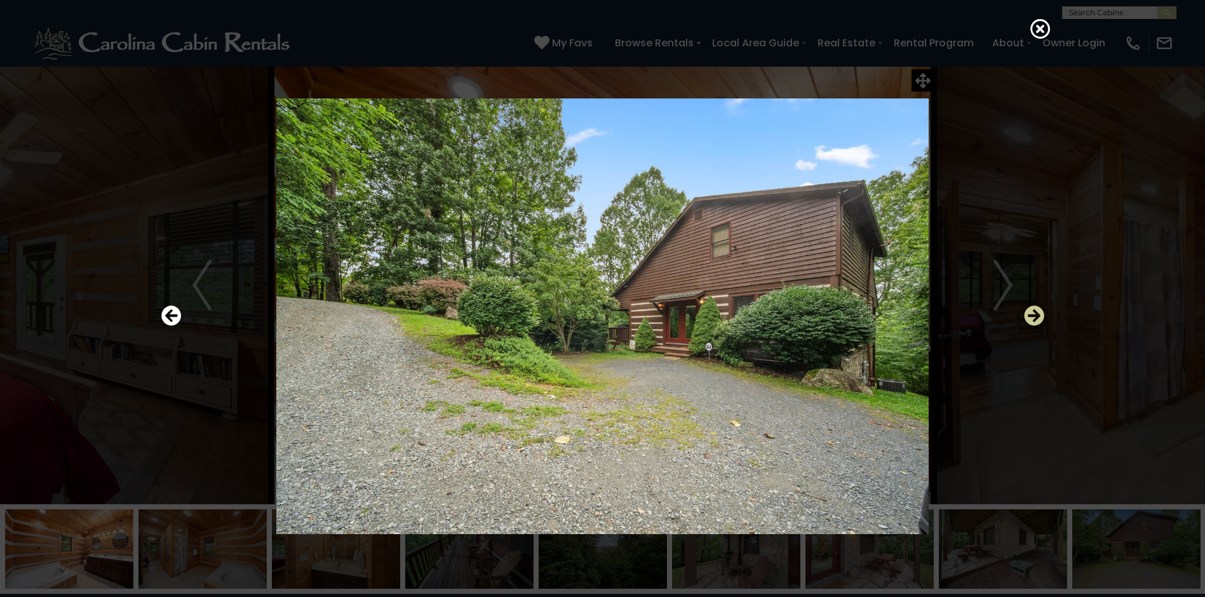
click at [1034, 320] on icon "Next" at bounding box center [1034, 315] width 20 height 20
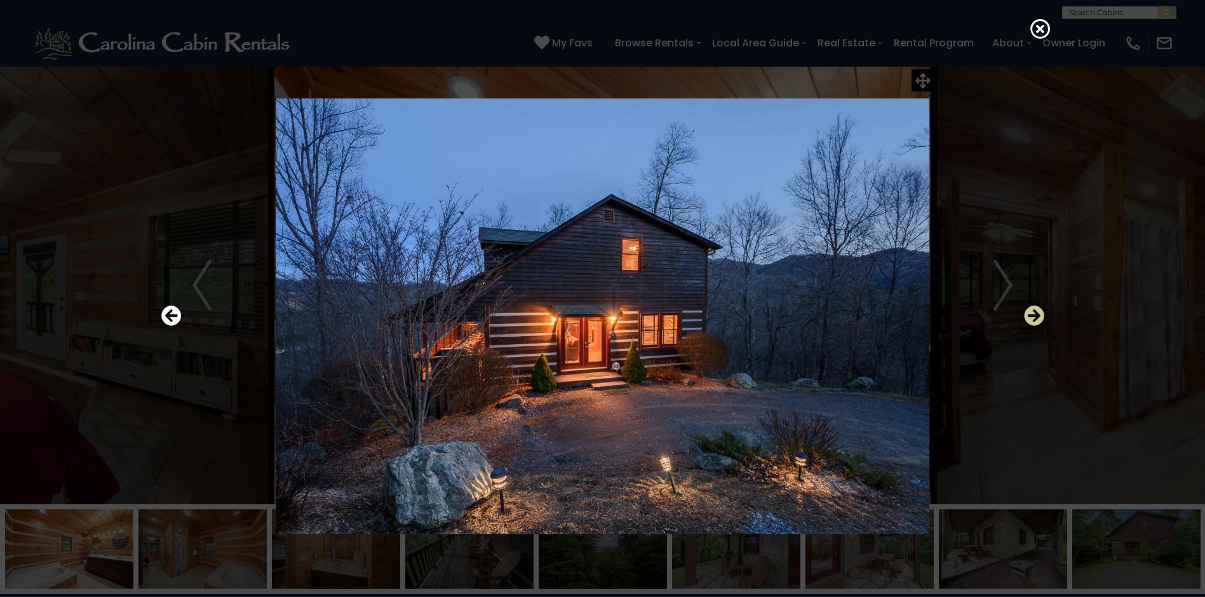
click at [1034, 321] on icon "Next" at bounding box center [1034, 315] width 20 height 20
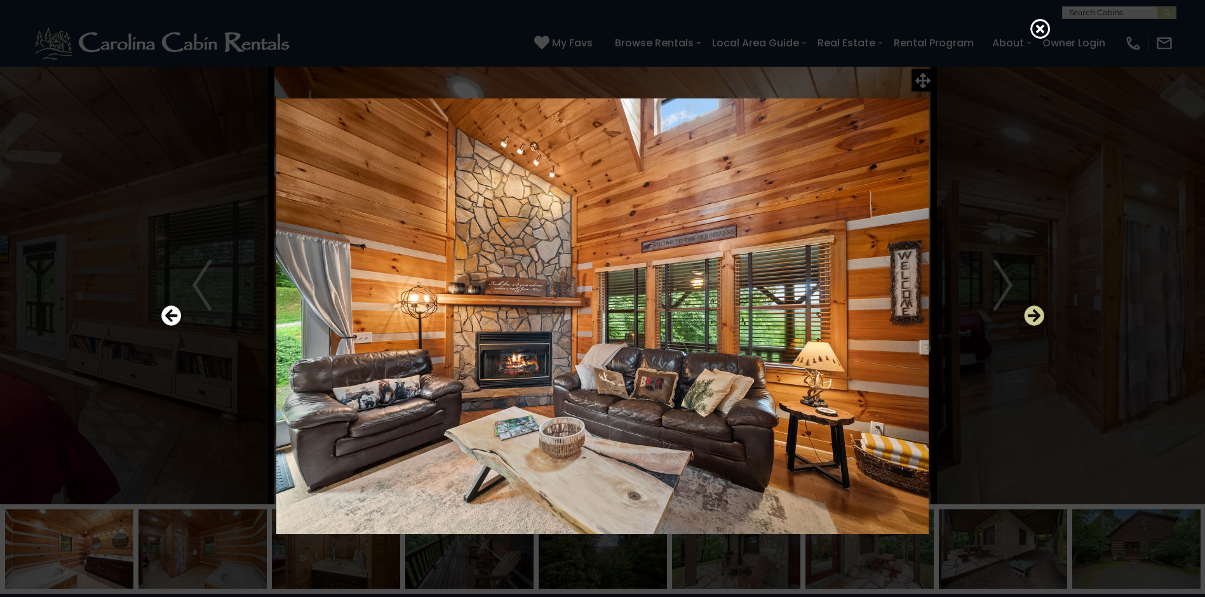
click at [1033, 321] on icon "Next" at bounding box center [1034, 315] width 20 height 20
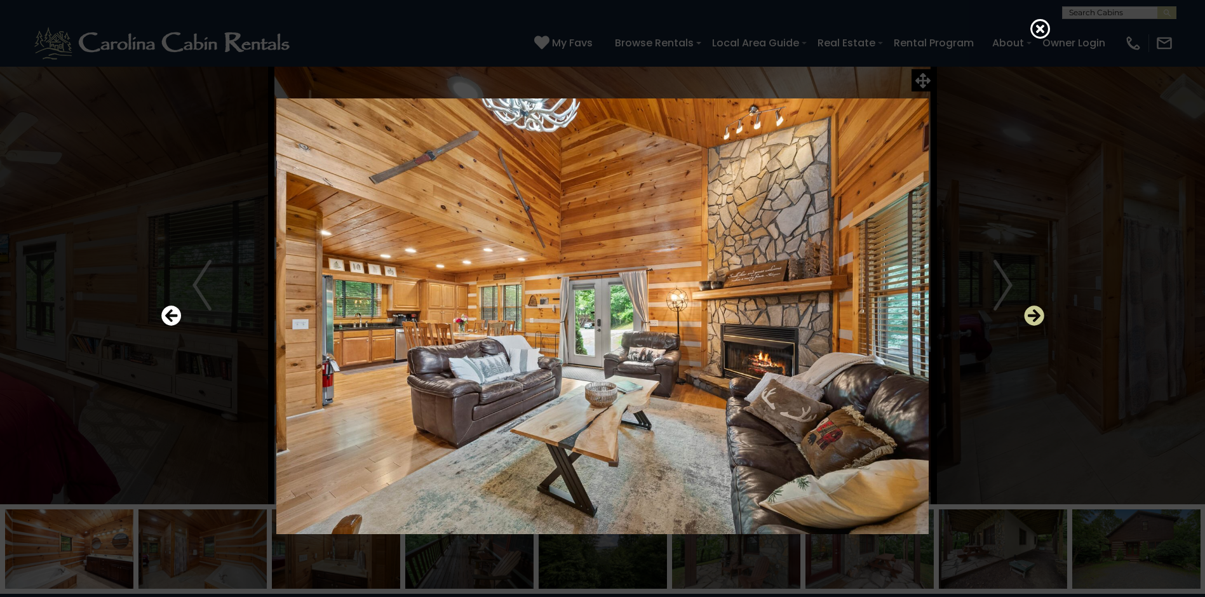
click at [1033, 321] on icon "Next" at bounding box center [1034, 315] width 20 height 20
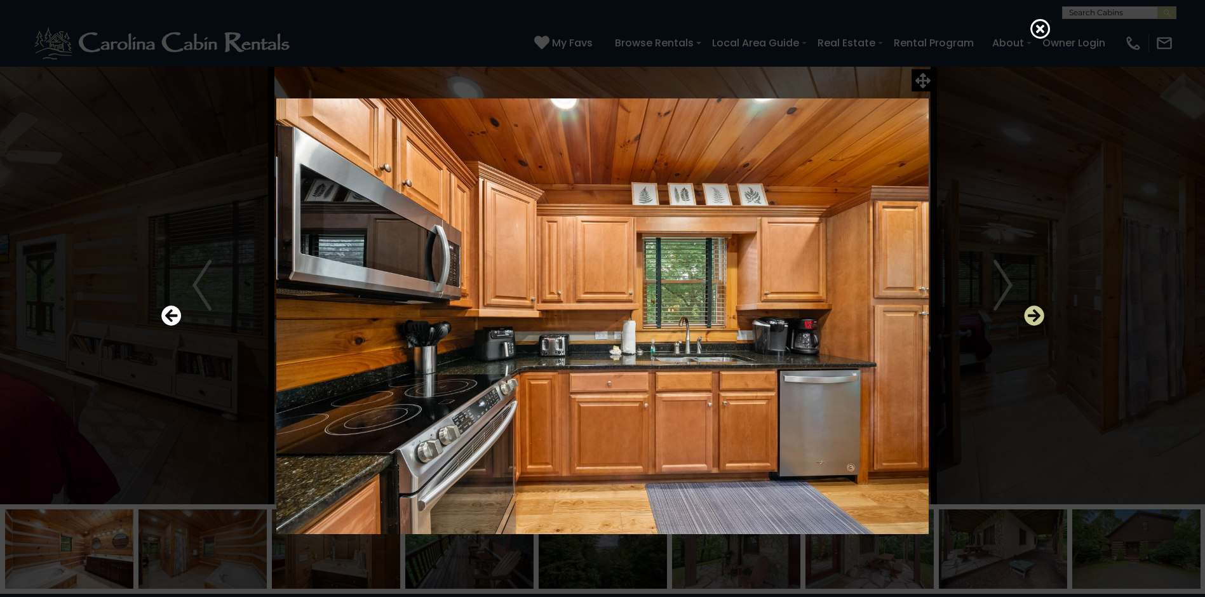
click at [1033, 321] on icon "Next" at bounding box center [1034, 315] width 20 height 20
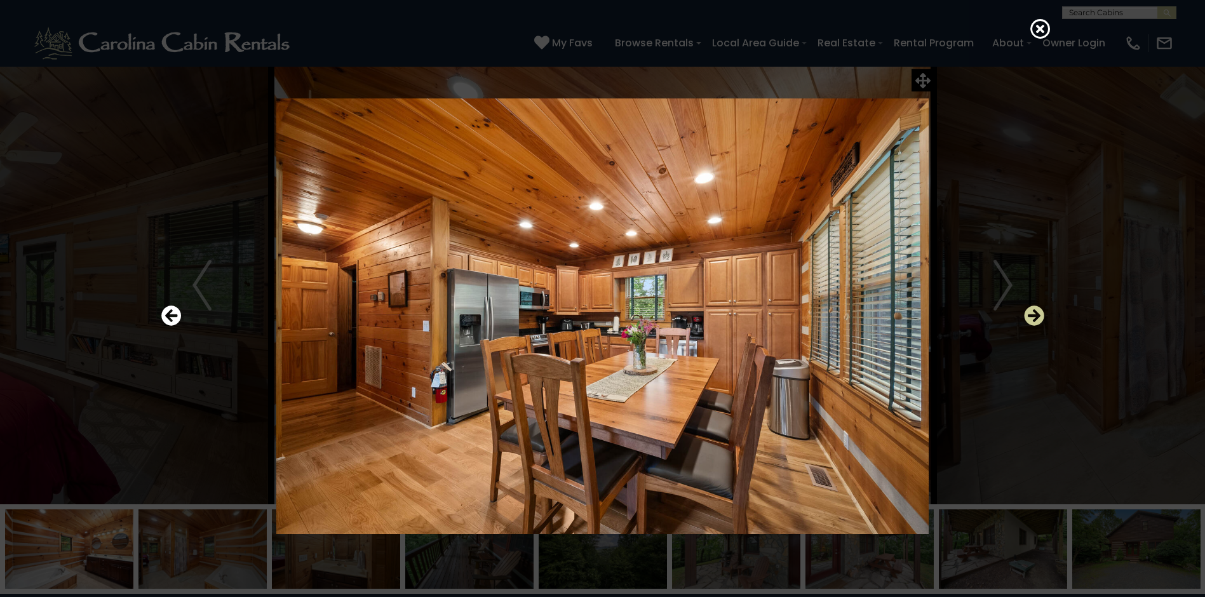
click at [1032, 321] on icon "Next" at bounding box center [1034, 315] width 20 height 20
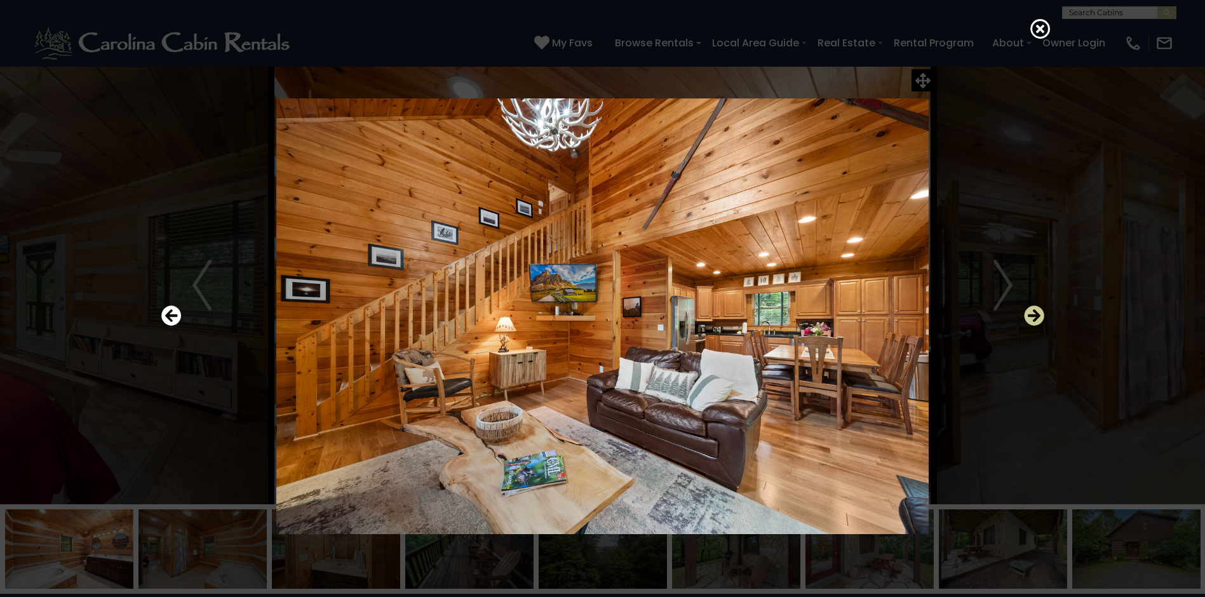
click at [1031, 321] on icon "Next" at bounding box center [1034, 315] width 20 height 20
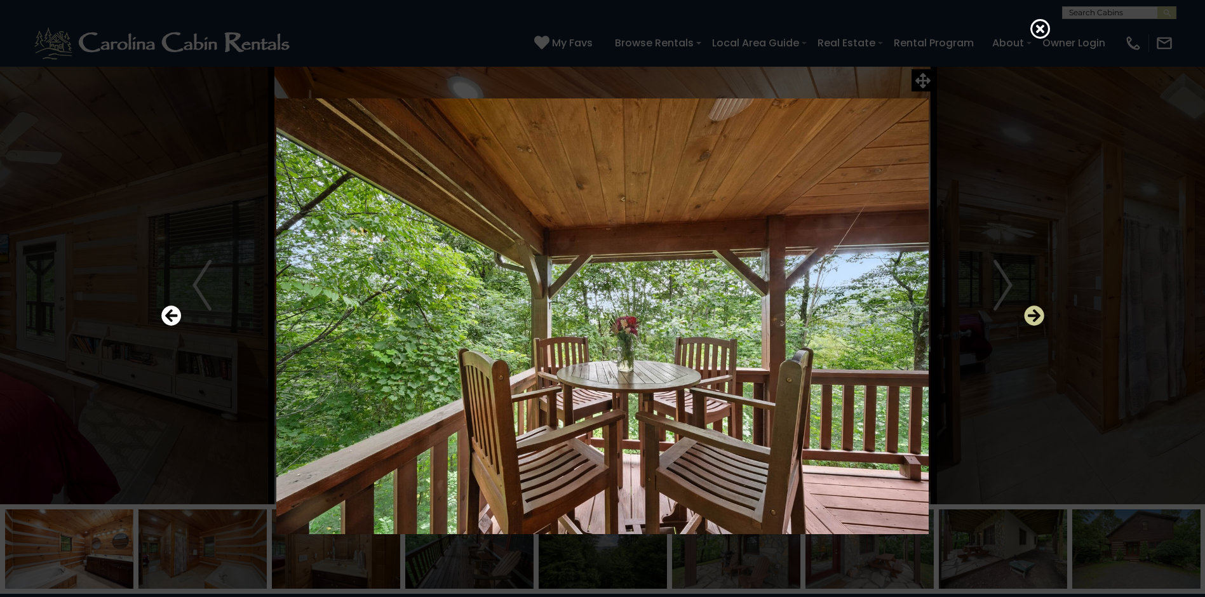
click at [1031, 321] on icon "Next" at bounding box center [1034, 315] width 20 height 20
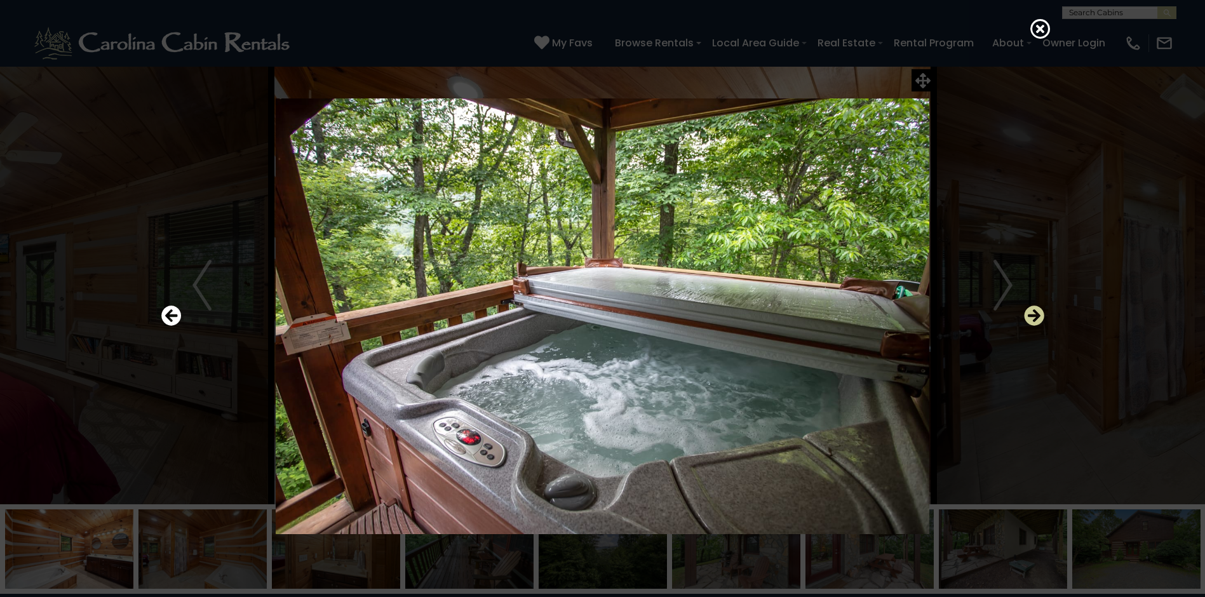
click at [1029, 323] on icon "Next" at bounding box center [1034, 315] width 20 height 20
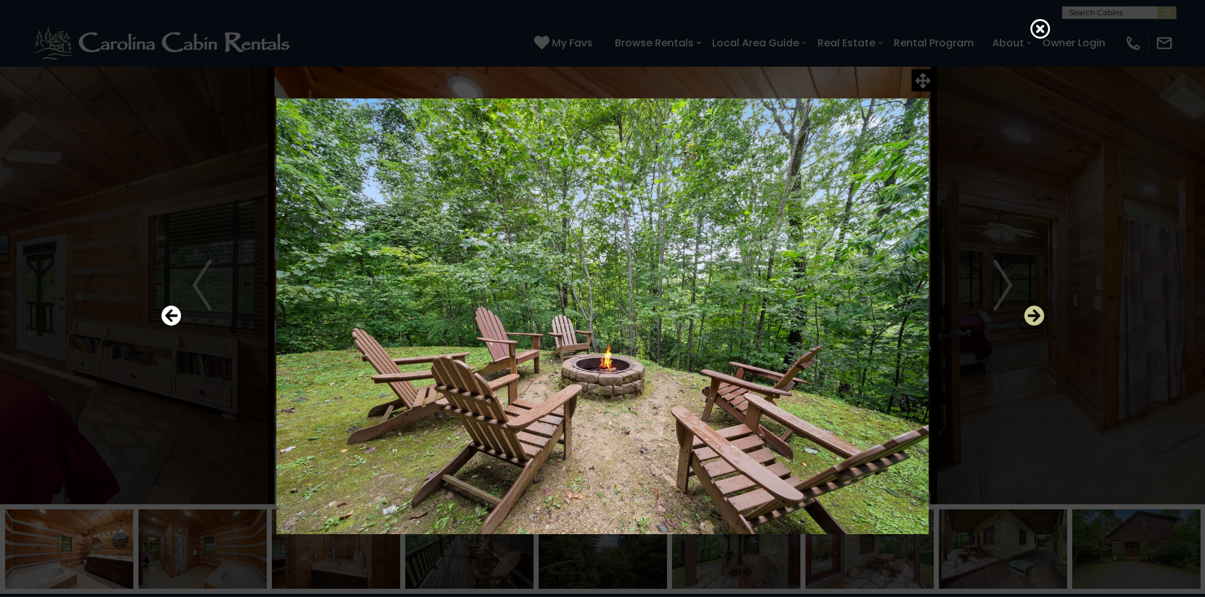
click at [1034, 319] on icon "Next" at bounding box center [1034, 315] width 20 height 20
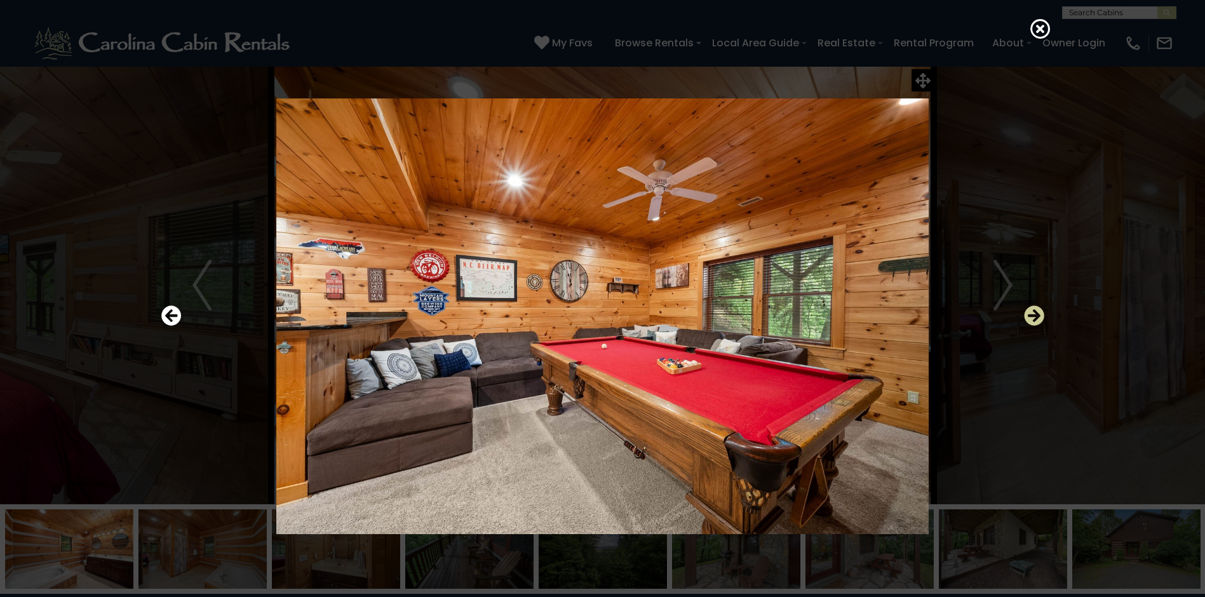
click at [1034, 317] on icon "Next" at bounding box center [1034, 315] width 20 height 20
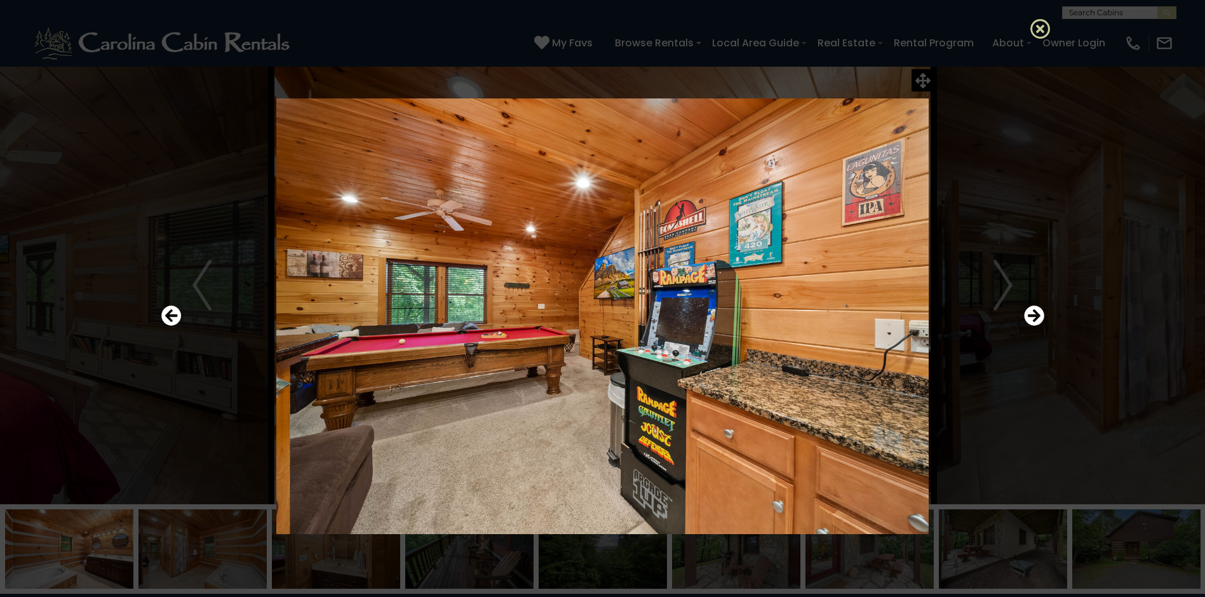
click at [1038, 29] on icon at bounding box center [1040, 28] width 20 height 20
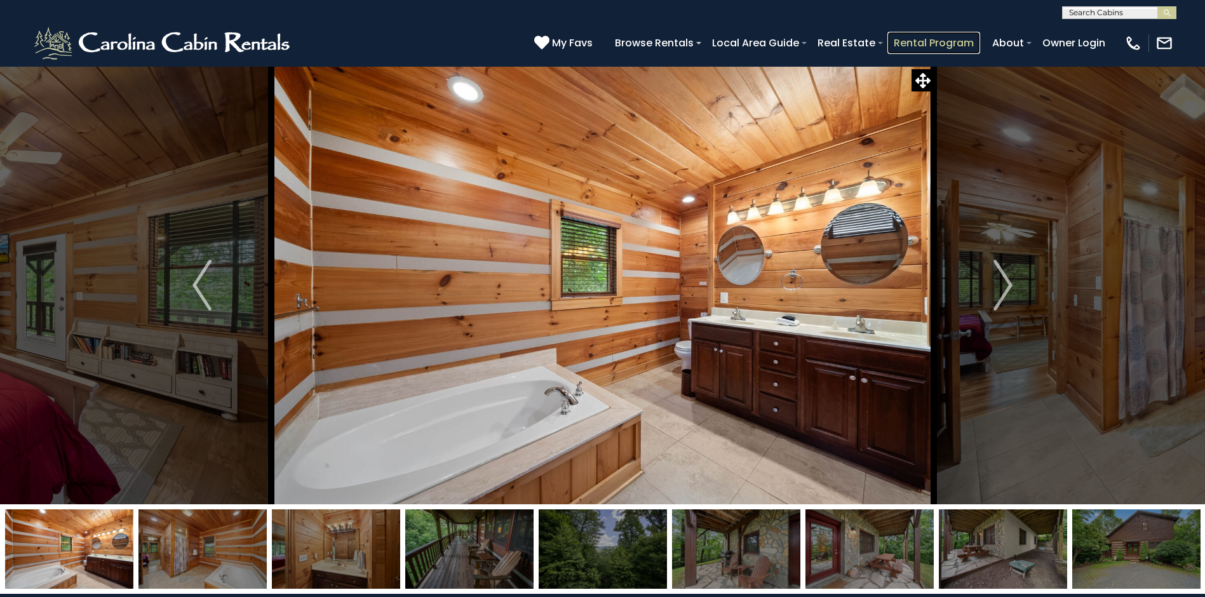
click at [914, 47] on link "Rental Program" at bounding box center [933, 43] width 93 height 22
